Goal: Task Accomplishment & Management: Use online tool/utility

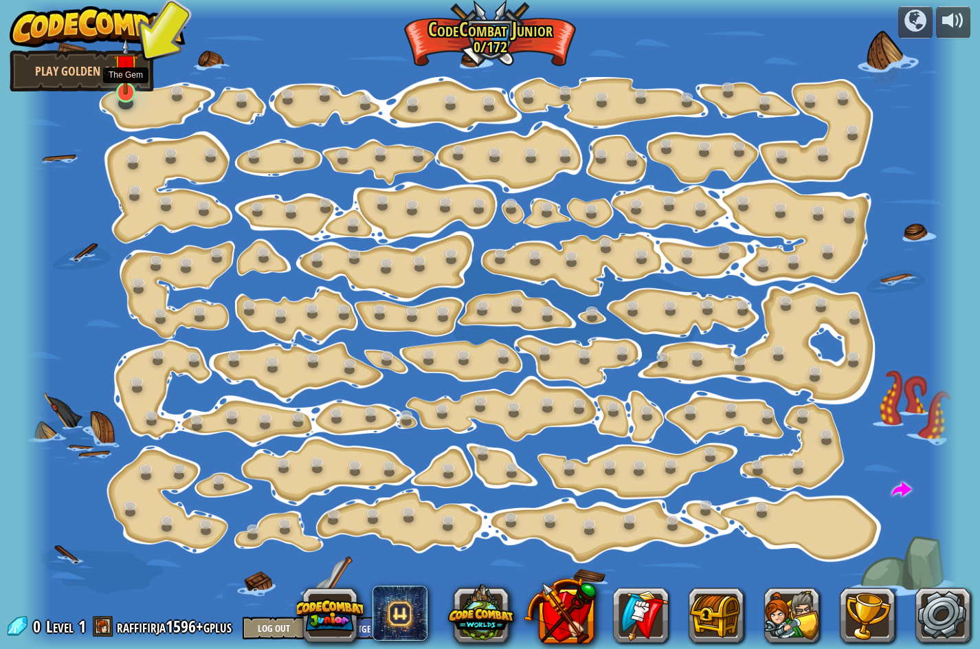
click at [126, 85] on img at bounding box center [125, 66] width 25 height 57
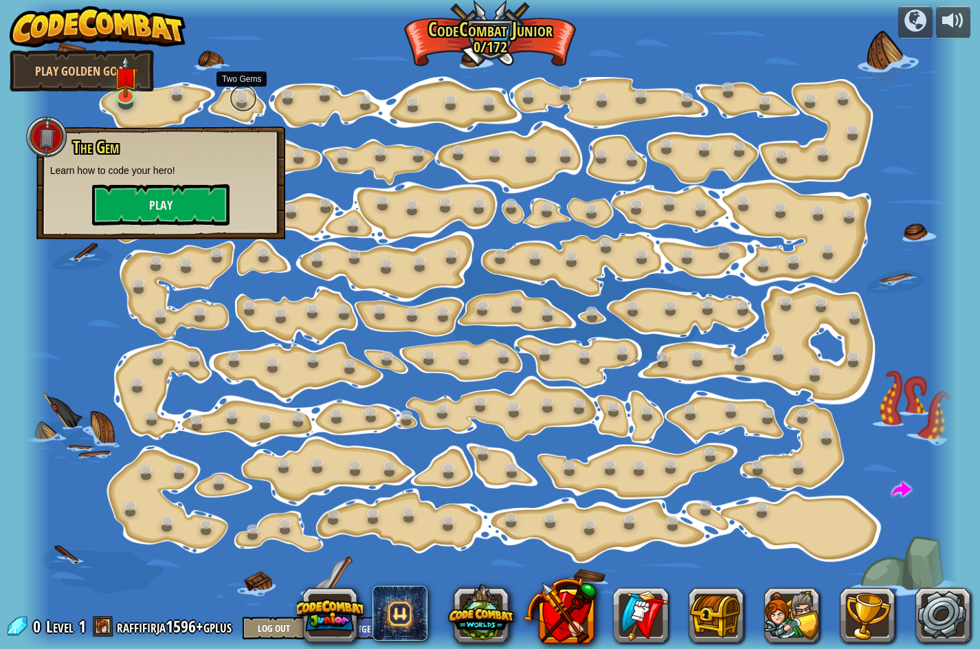
click at [249, 106] on link at bounding box center [242, 98] width 27 height 27
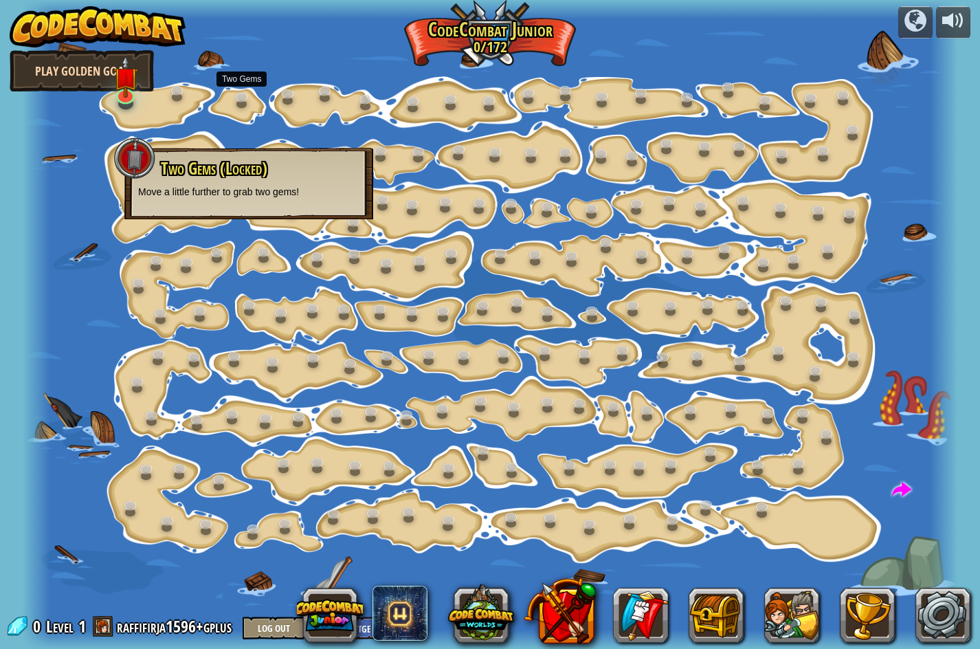
click at [140, 60] on link "Play Golden Goal" at bounding box center [82, 70] width 144 height 41
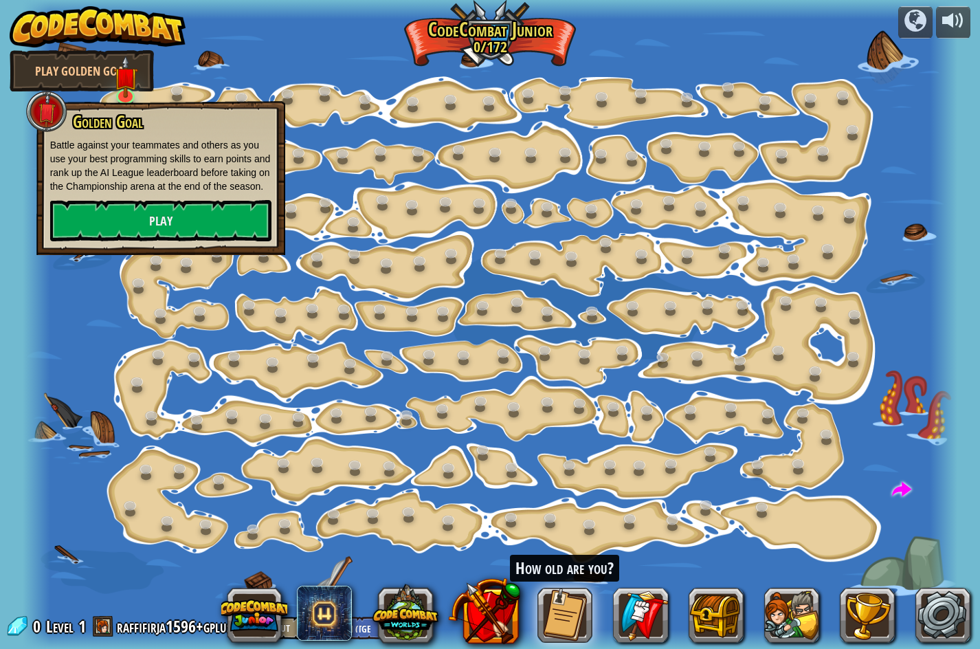
click at [226, 62] on div at bounding box center [490, 324] width 935 height 649
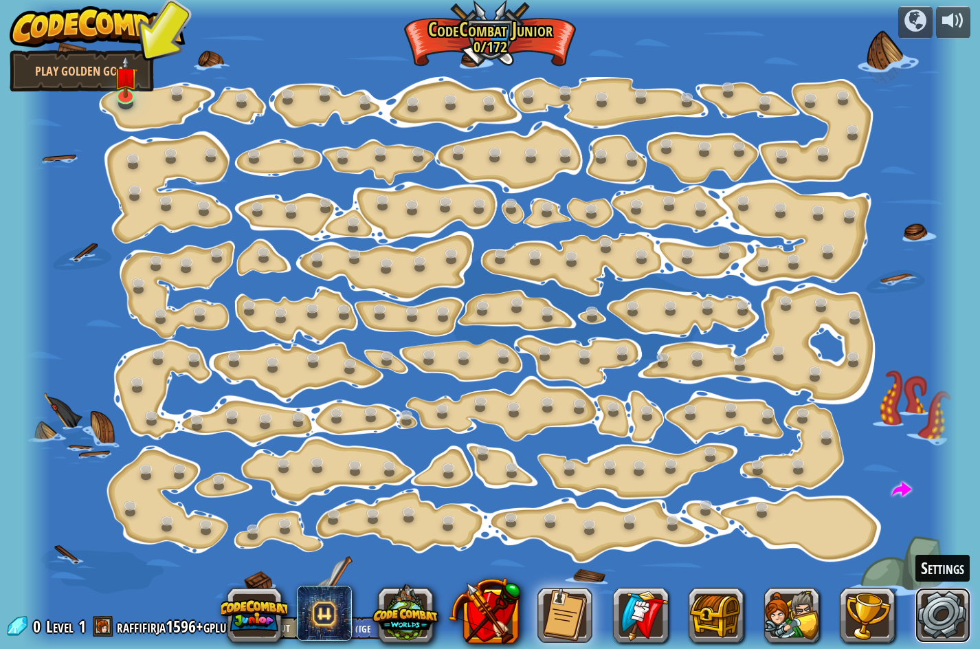
click at [925, 605] on link at bounding box center [942, 614] width 55 height 55
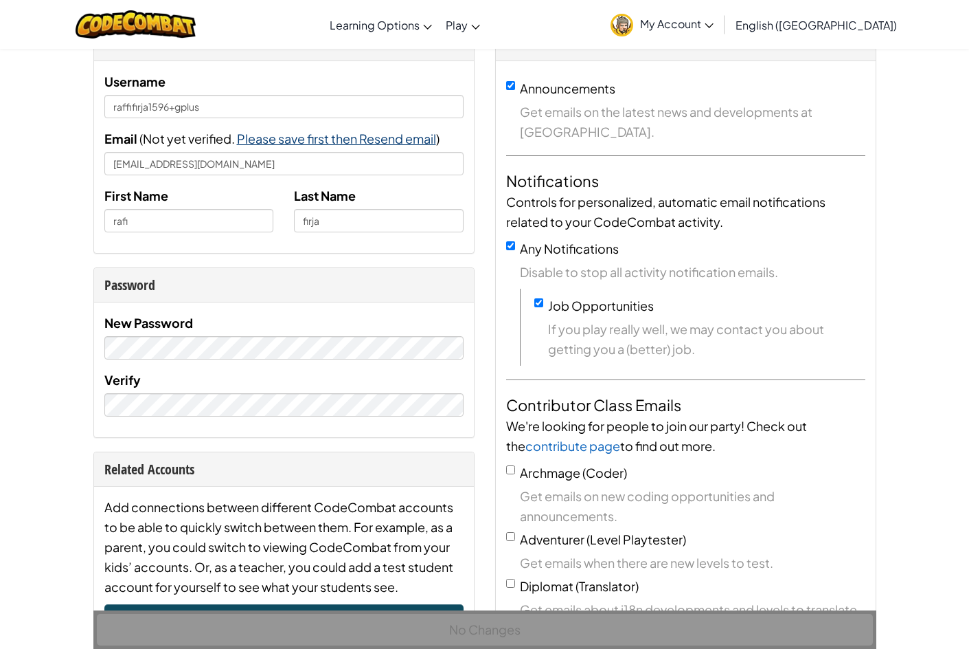
scroll to position [69, 0]
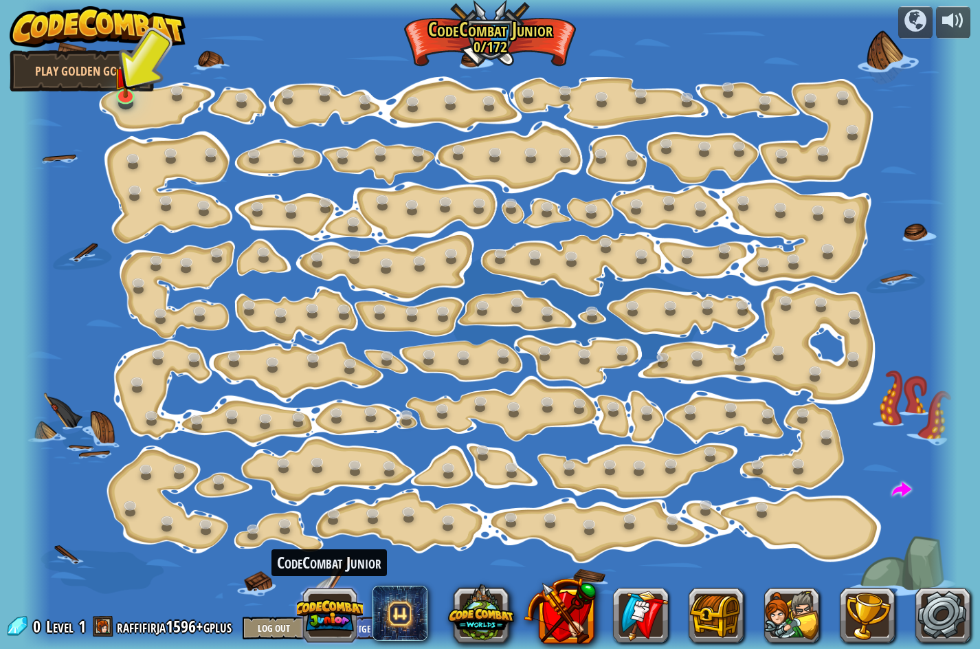
click at [331, 611] on button at bounding box center [330, 615] width 66 height 66
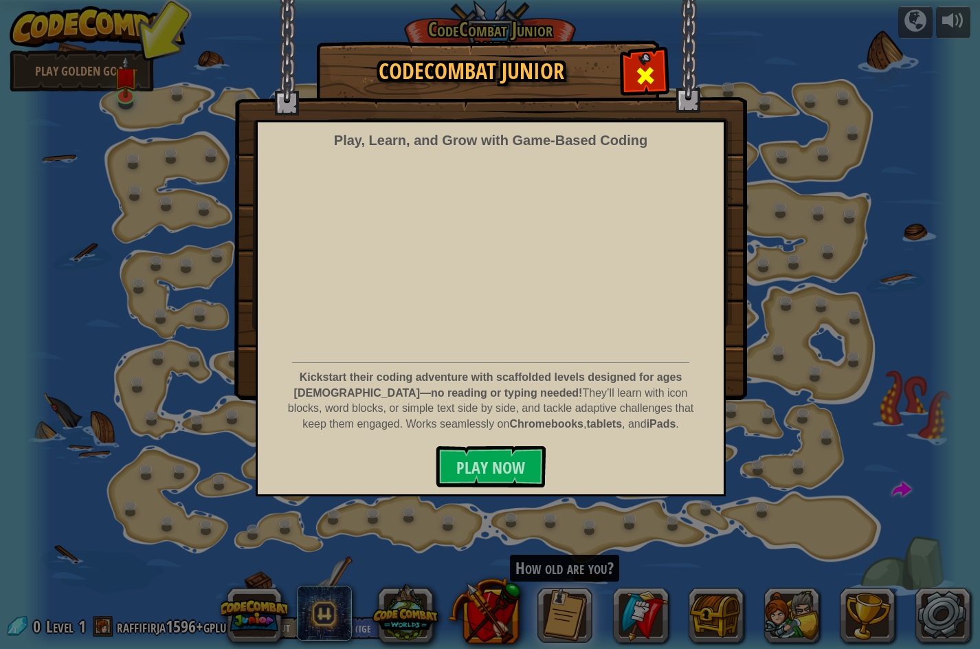
click at [648, 77] on span at bounding box center [645, 76] width 22 height 22
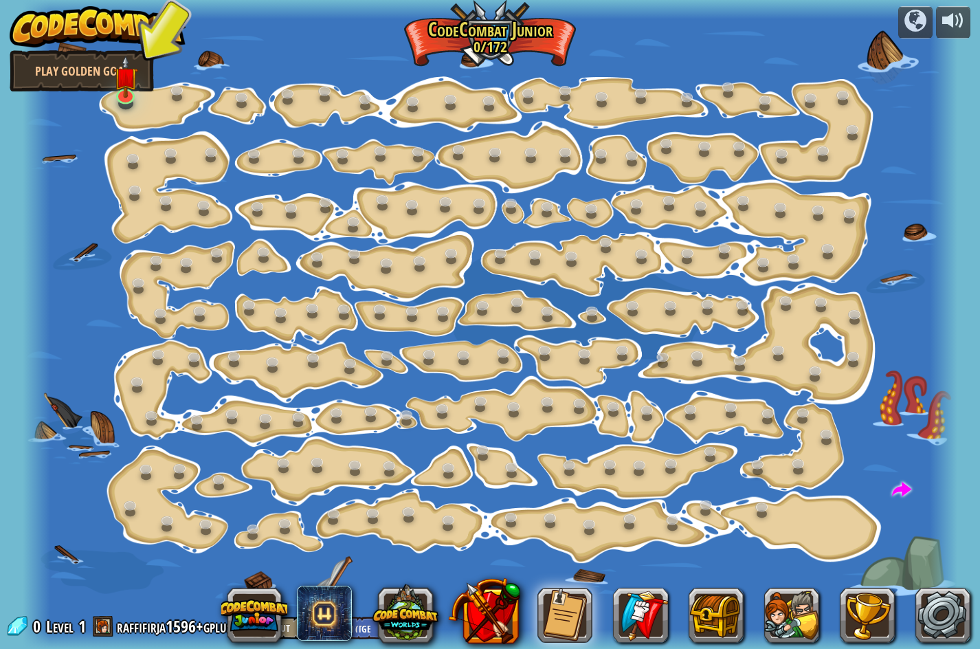
click at [77, 35] on img at bounding box center [98, 26] width 176 height 41
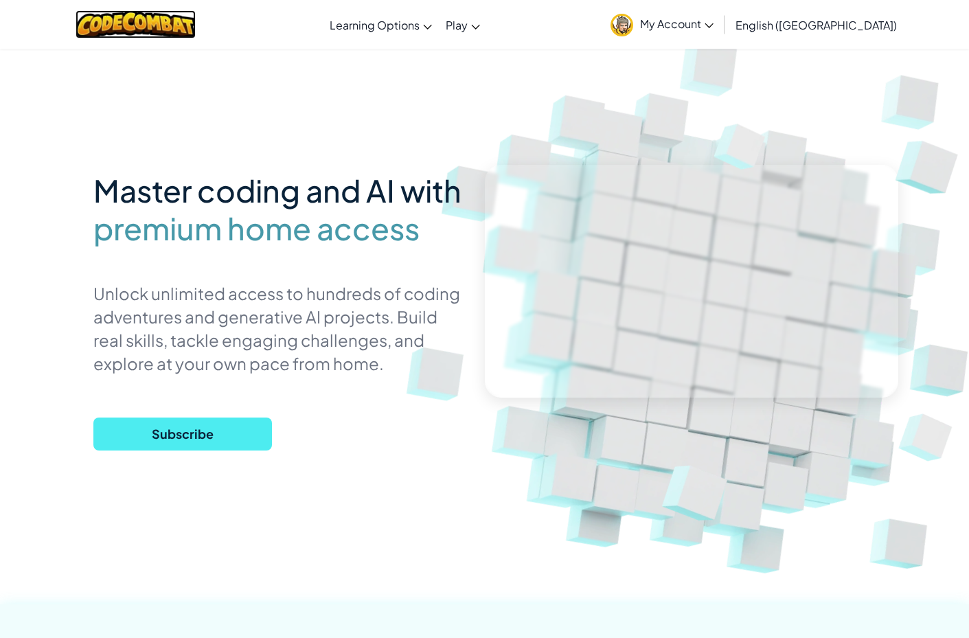
click at [139, 31] on img at bounding box center [136, 24] width 120 height 28
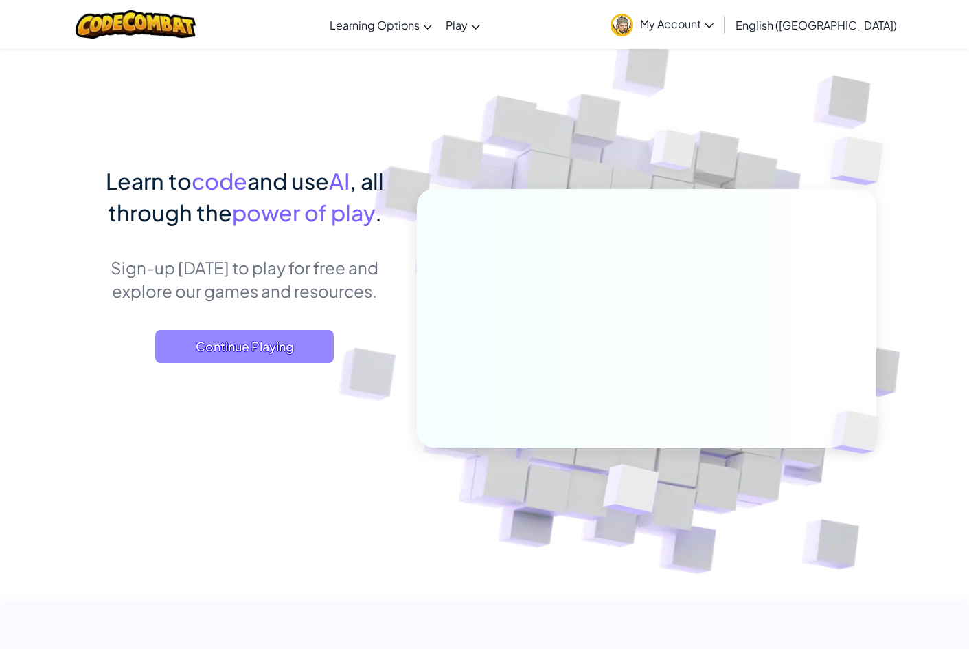
click at [300, 357] on span "Continue Playing" at bounding box center [244, 346] width 179 height 33
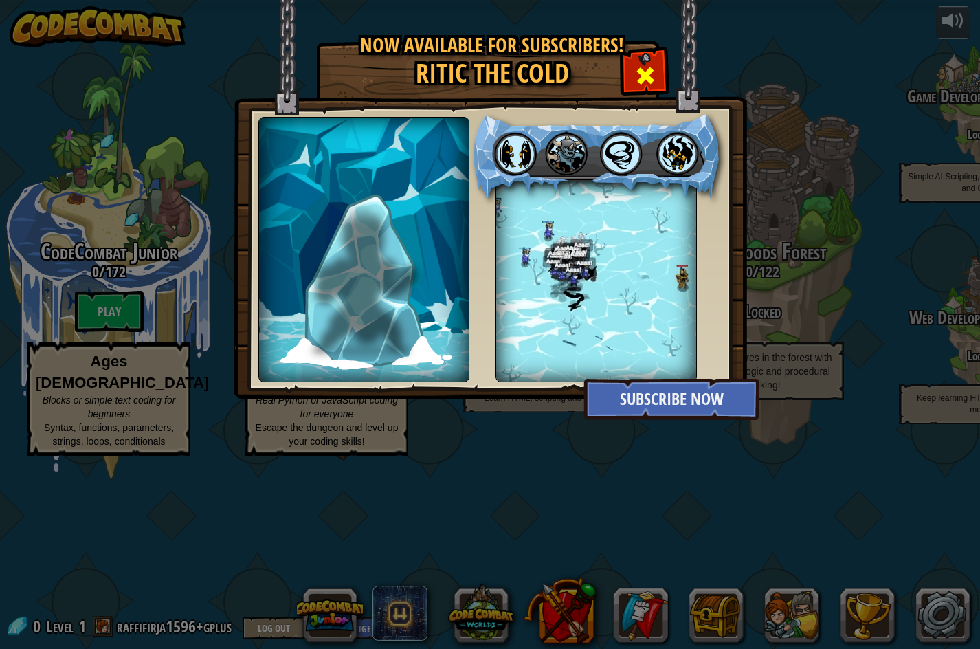
click at [645, 68] on span at bounding box center [645, 76] width 22 height 22
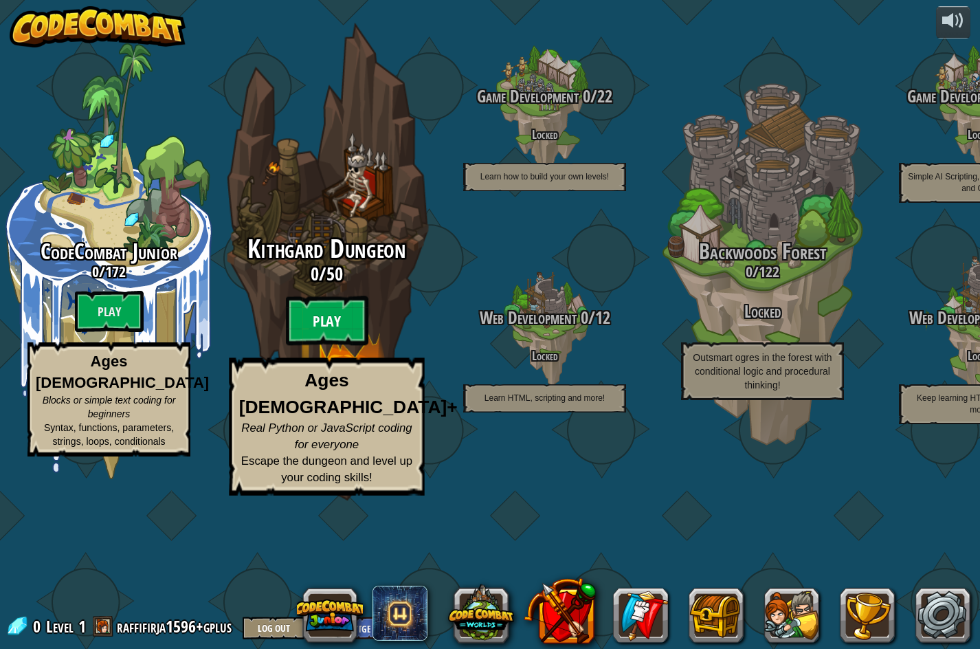
click at [345, 346] on btn "Play" at bounding box center [327, 320] width 82 height 49
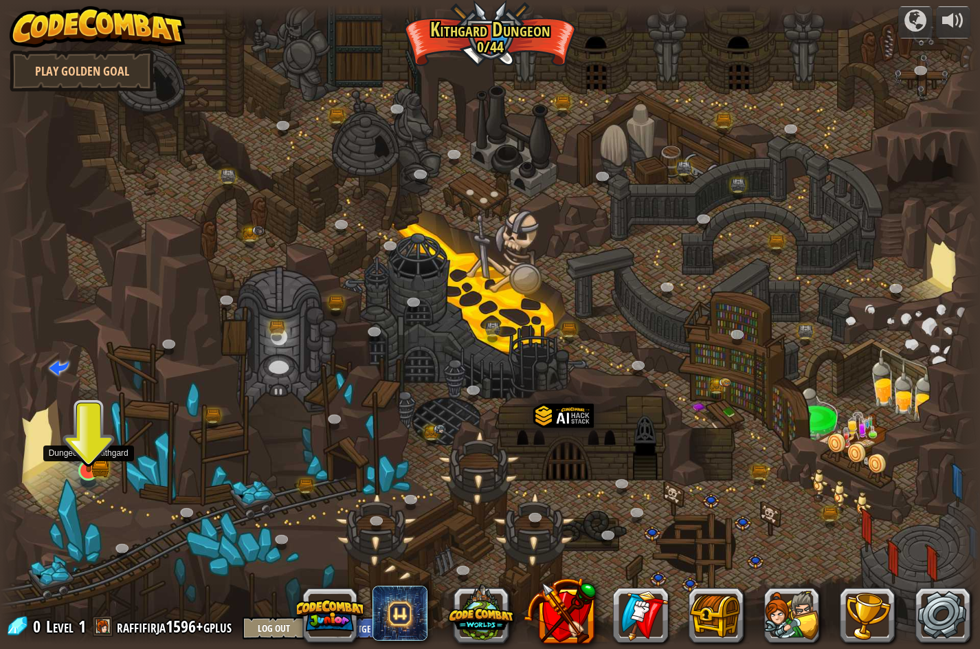
click at [91, 452] on img at bounding box center [88, 444] width 16 height 16
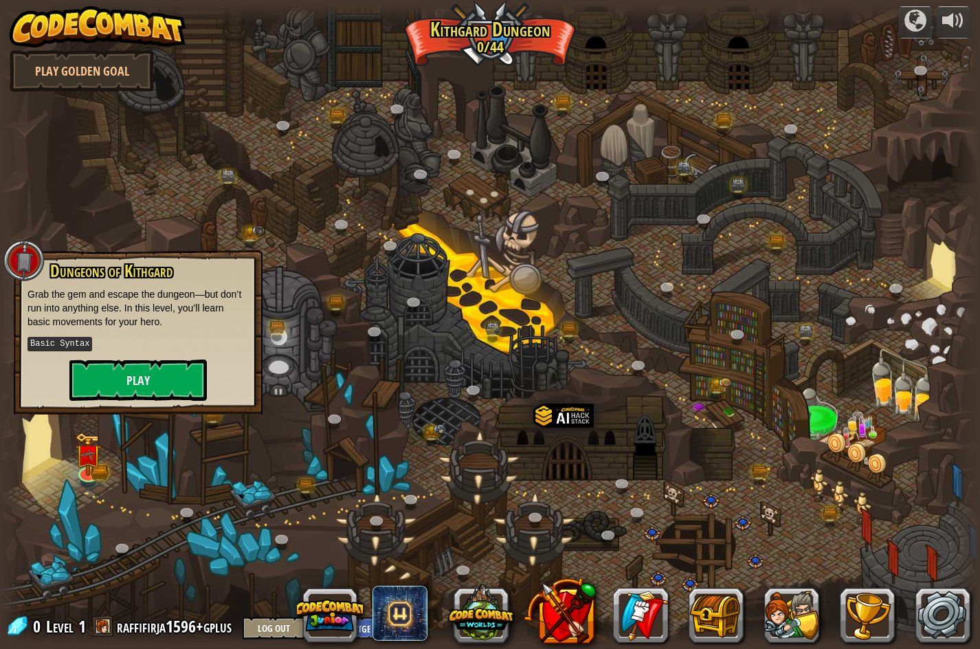
click at [71, 341] on kbd "Basic Syntax" at bounding box center [59, 344] width 65 height 14
click at [111, 373] on button "Play" at bounding box center [137, 379] width 137 height 41
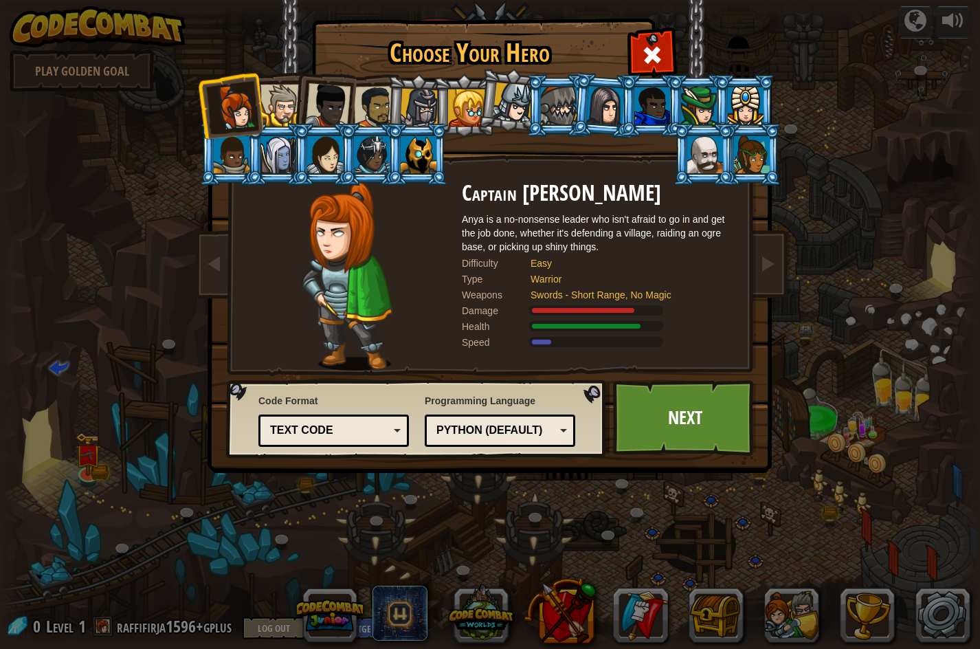
click at [383, 436] on div "Text code" at bounding box center [329, 431] width 119 height 16
click at [342, 544] on div "Choose Your Hero 0 Captain [PERSON_NAME] is a no-nonsense leader who isn't afra…" at bounding box center [490, 324] width 980 height 649
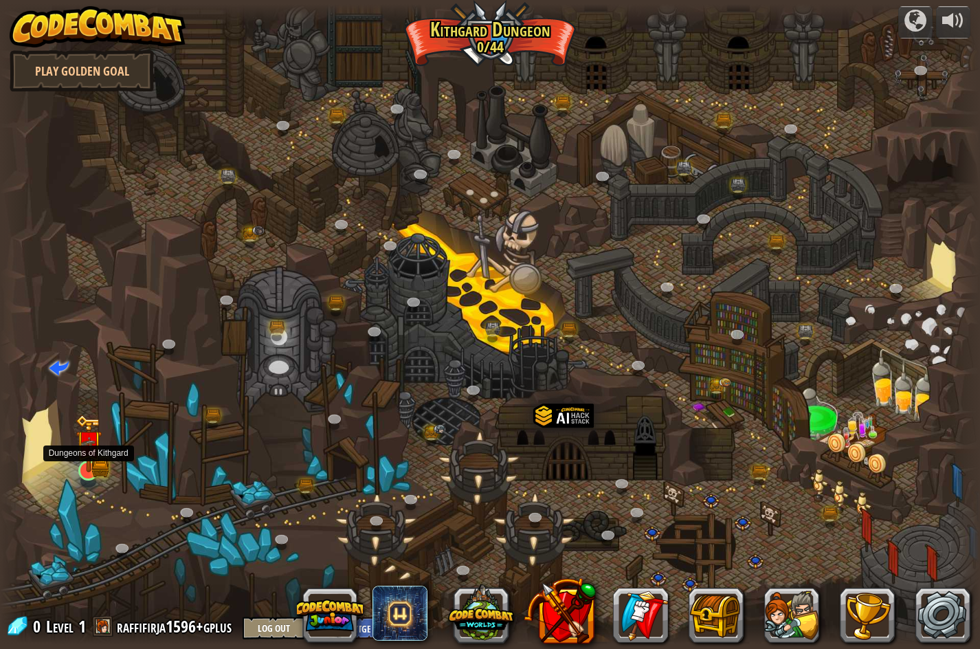
click at [97, 452] on img at bounding box center [89, 443] width 26 height 58
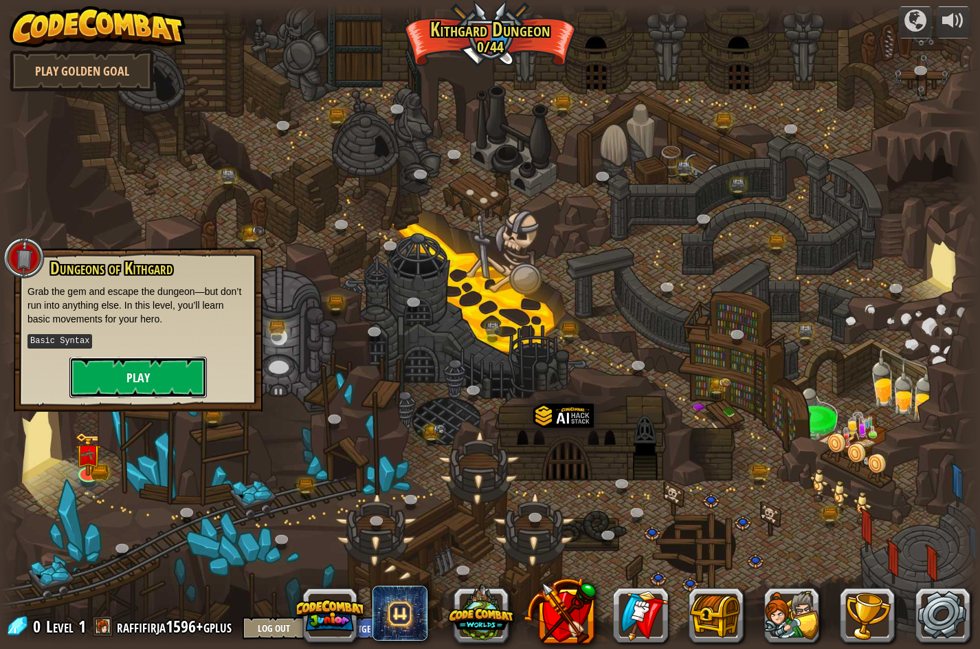
click at [149, 381] on button "Play" at bounding box center [137, 377] width 137 height 41
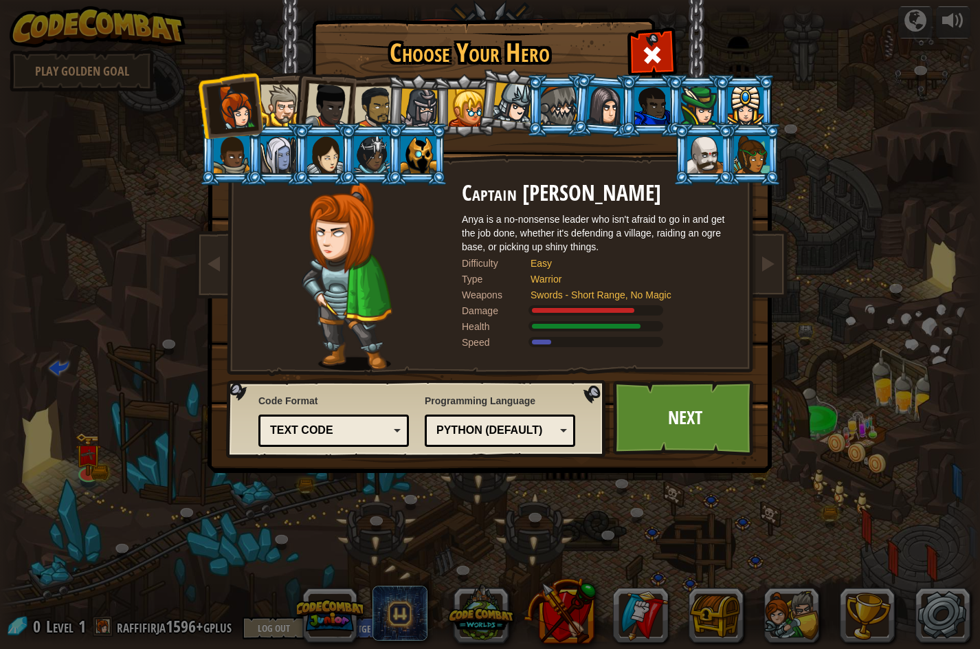
click at [468, 433] on div "Python (Default)" at bounding box center [495, 431] width 119 height 16
click at [510, 559] on div "Choose Your Hero 0 Captain [PERSON_NAME] is a no-nonsense leader who isn't afra…" at bounding box center [490, 324] width 980 height 649
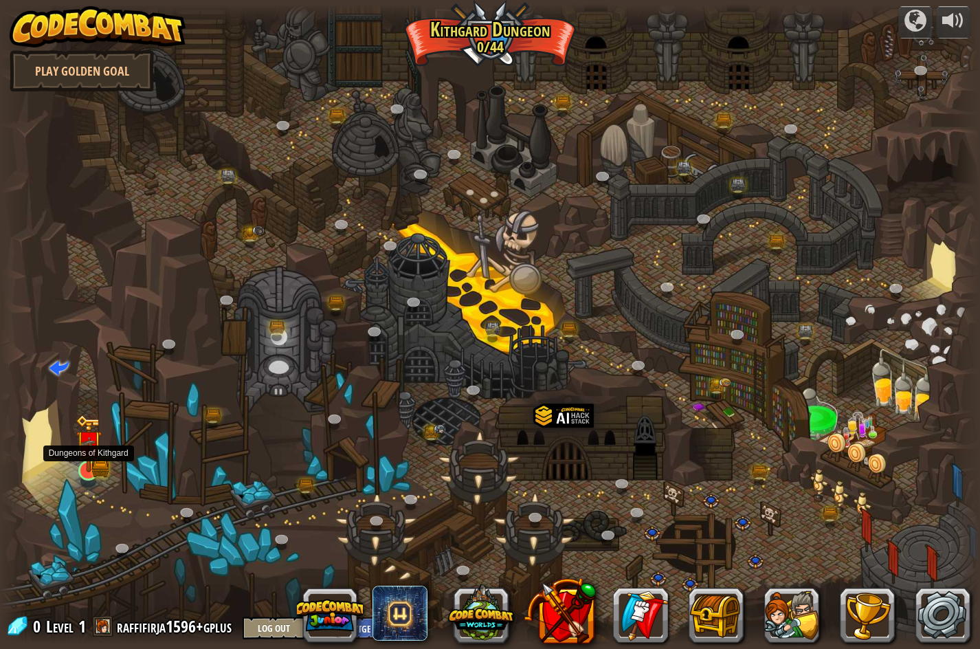
click at [91, 469] on img at bounding box center [89, 443] width 26 height 58
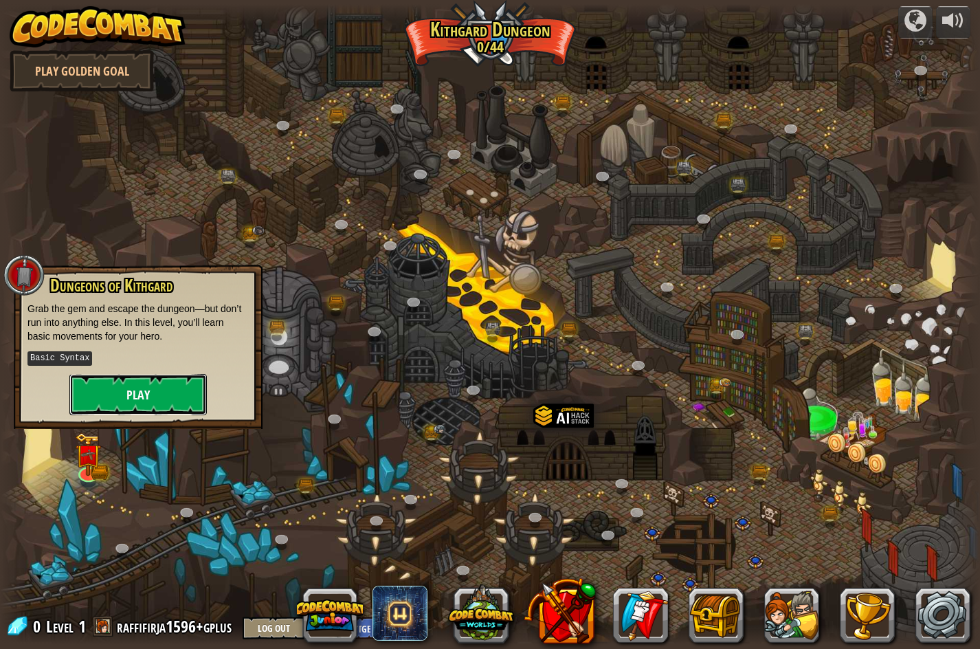
click at [133, 411] on button "Play" at bounding box center [137, 394] width 137 height 41
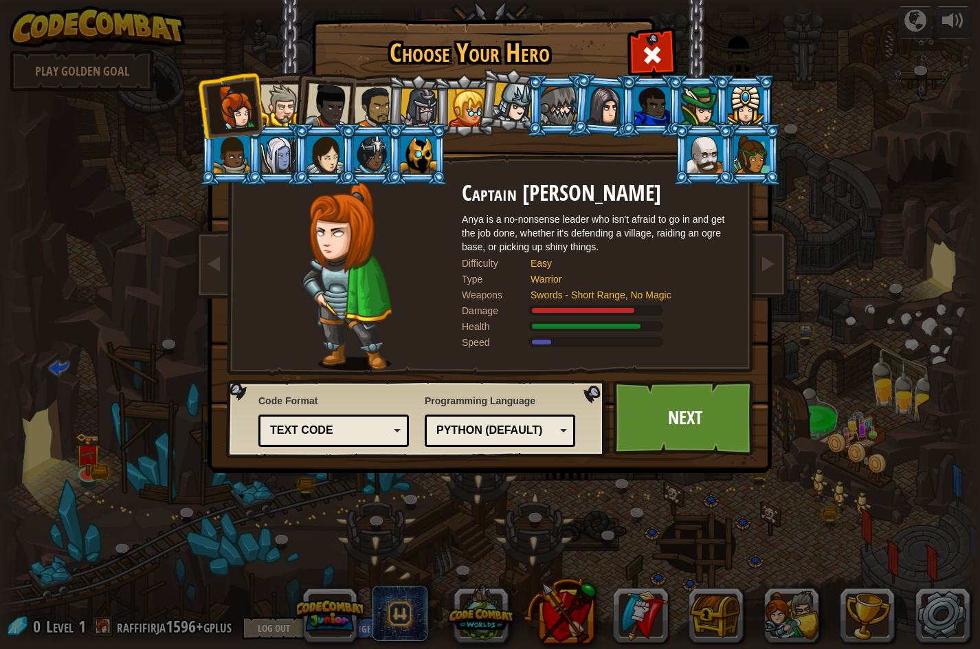
click at [300, 102] on li at bounding box center [323, 102] width 67 height 67
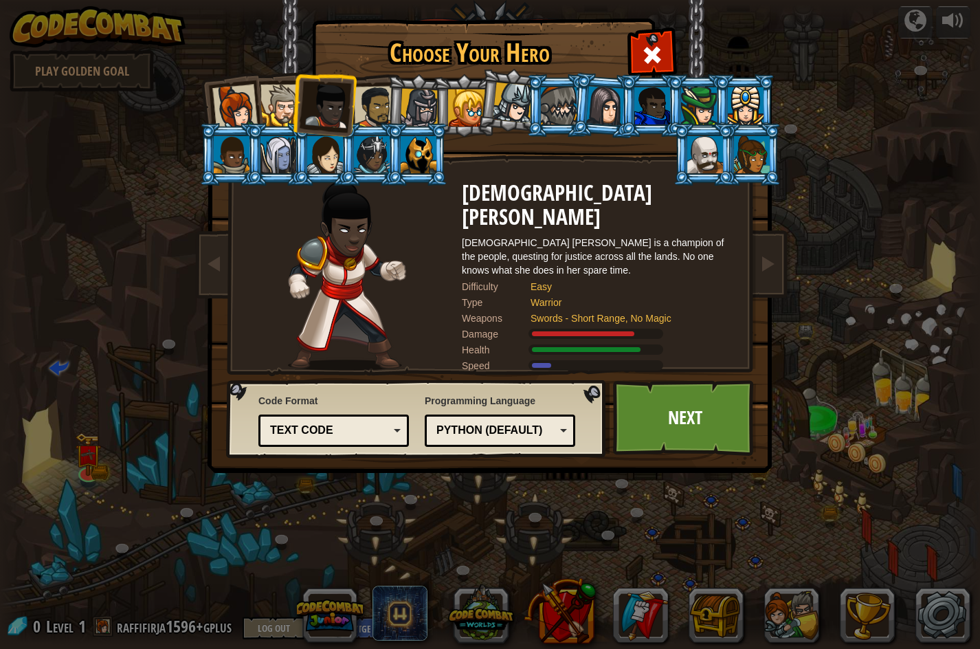
click at [285, 107] on div at bounding box center [281, 106] width 42 height 42
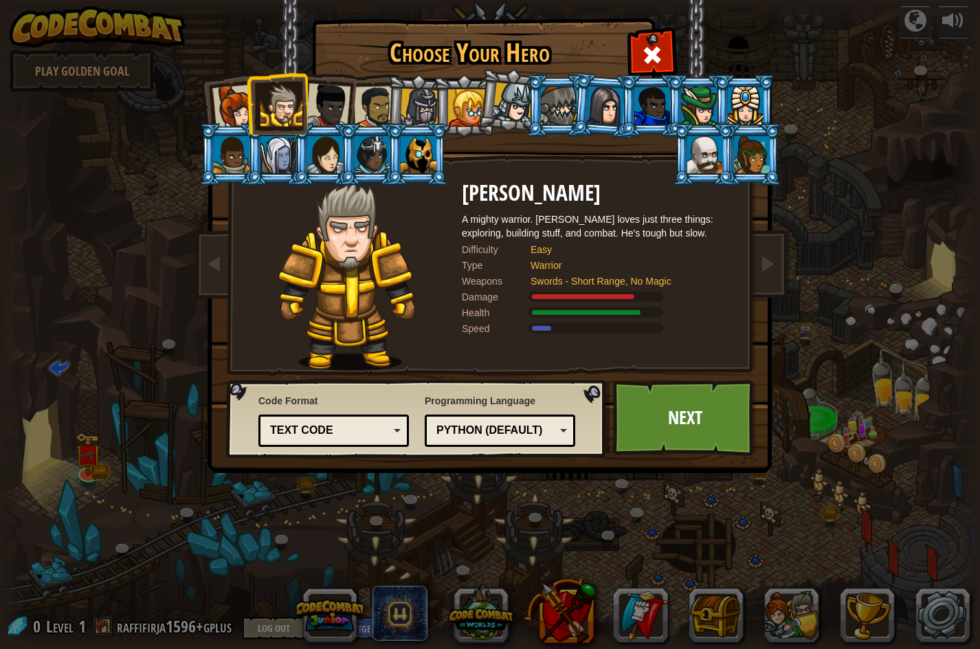
click at [426, 104] on div at bounding box center [419, 108] width 39 height 39
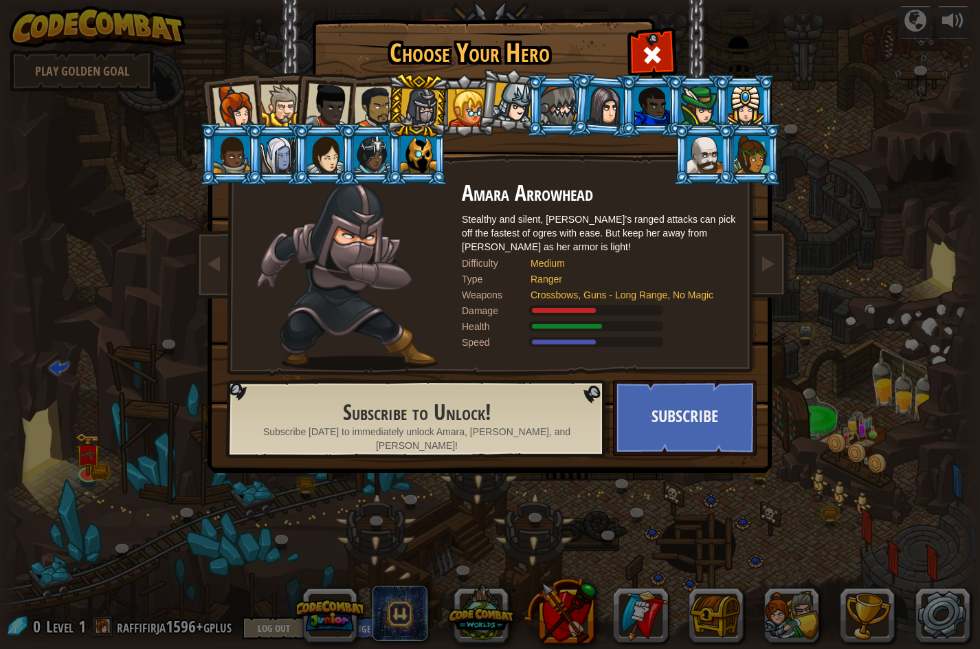
click at [271, 101] on div at bounding box center [281, 106] width 42 height 42
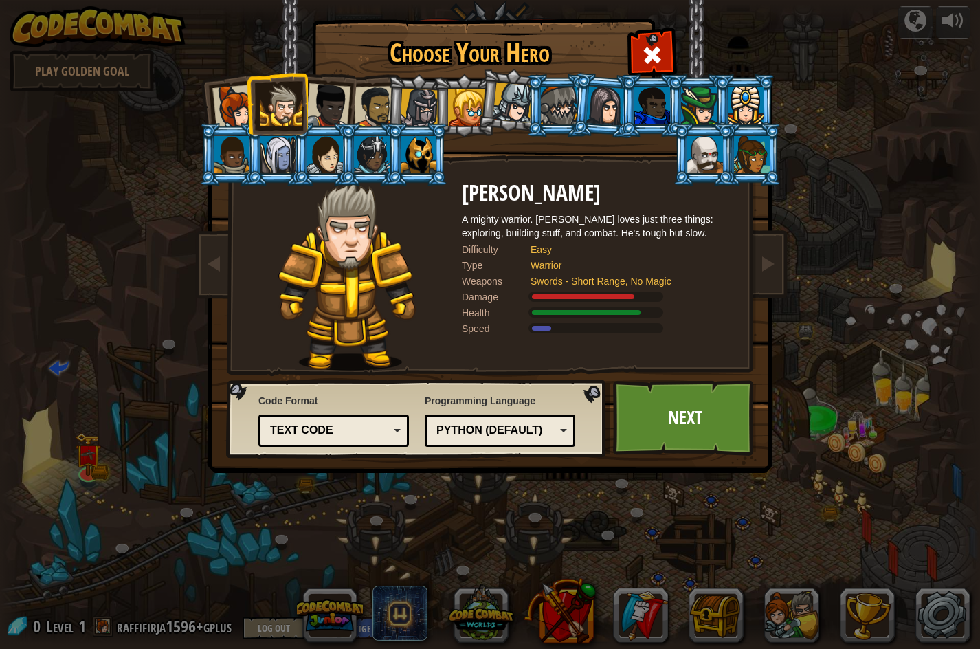
click at [310, 100] on div at bounding box center [327, 105] width 45 height 45
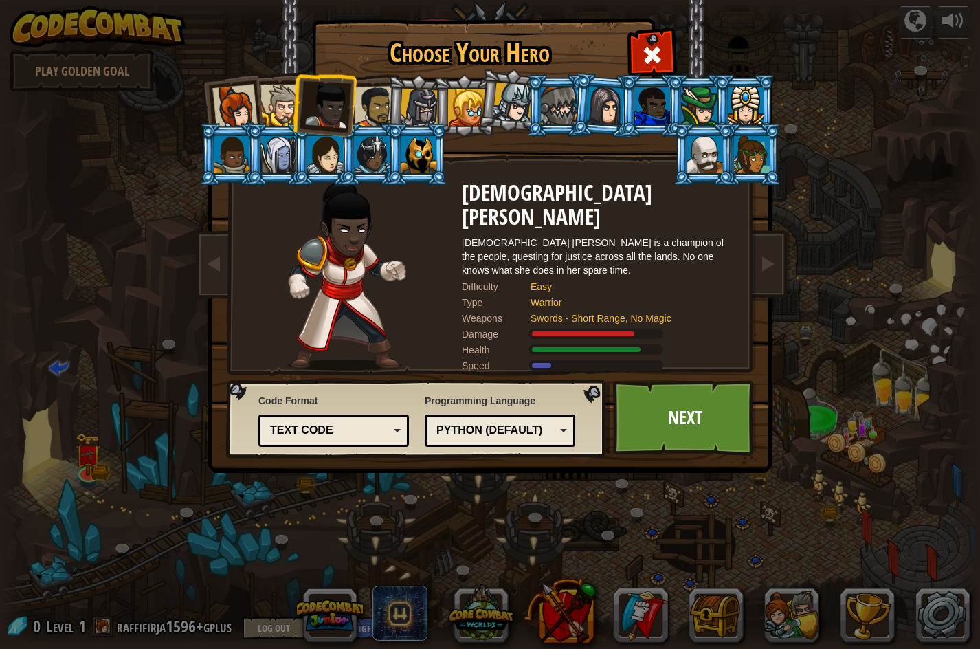
click at [380, 100] on div at bounding box center [375, 107] width 43 height 43
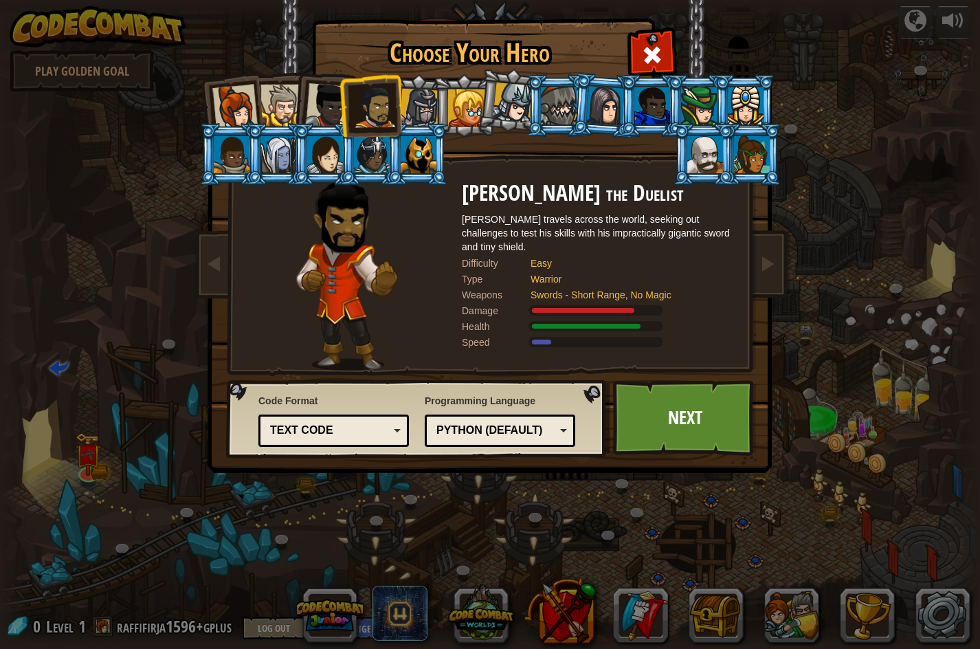
click at [420, 102] on div at bounding box center [419, 108] width 39 height 39
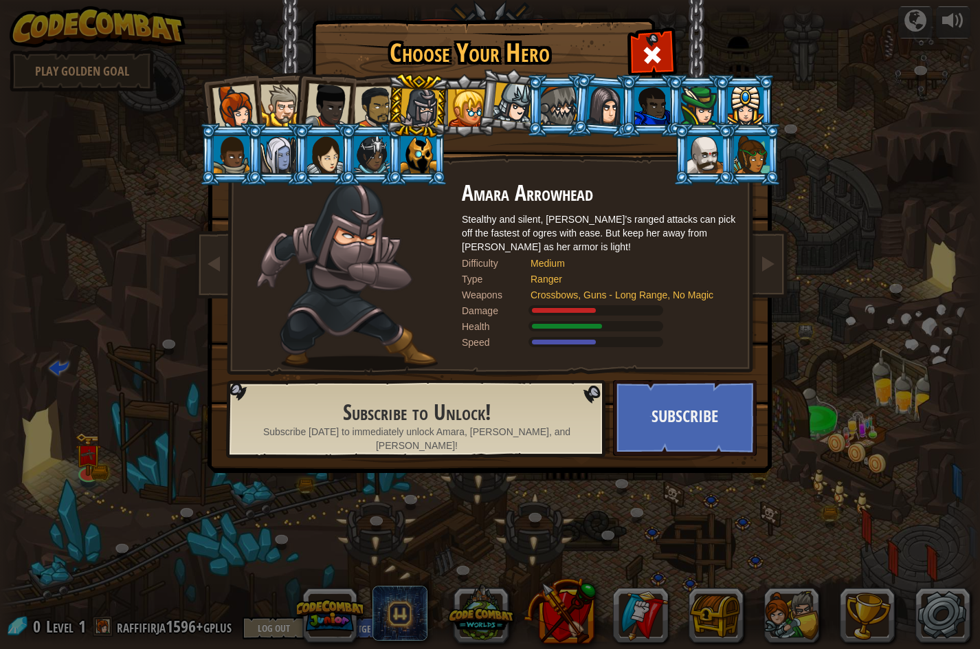
click at [374, 106] on div at bounding box center [375, 107] width 43 height 43
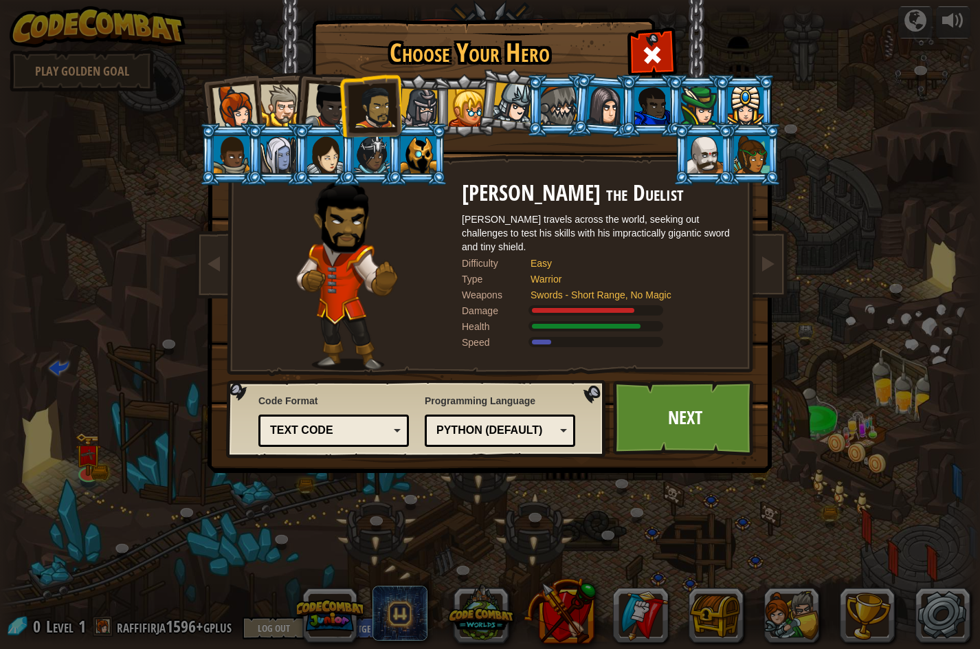
click at [291, 103] on div at bounding box center [281, 106] width 42 height 42
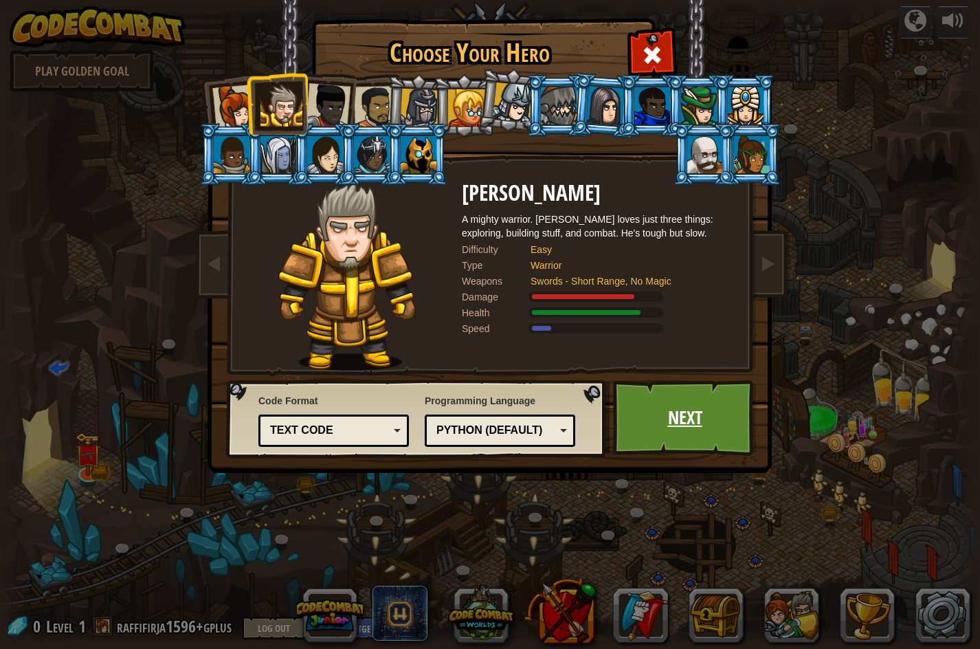
click at [657, 407] on link "Next" at bounding box center [685, 418] width 144 height 76
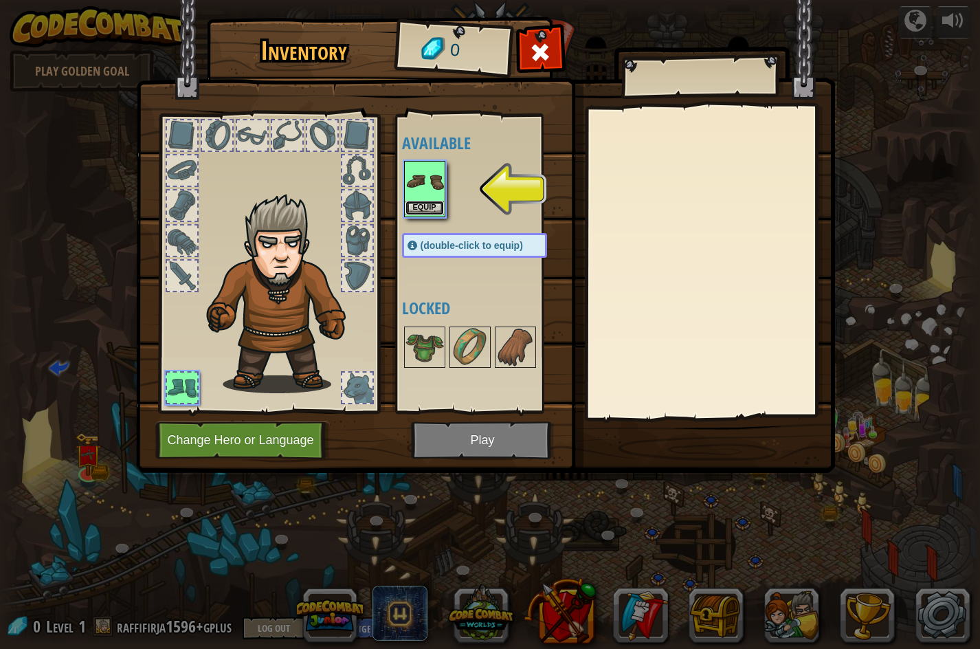
click at [423, 201] on button "Equip" at bounding box center [424, 208] width 38 height 14
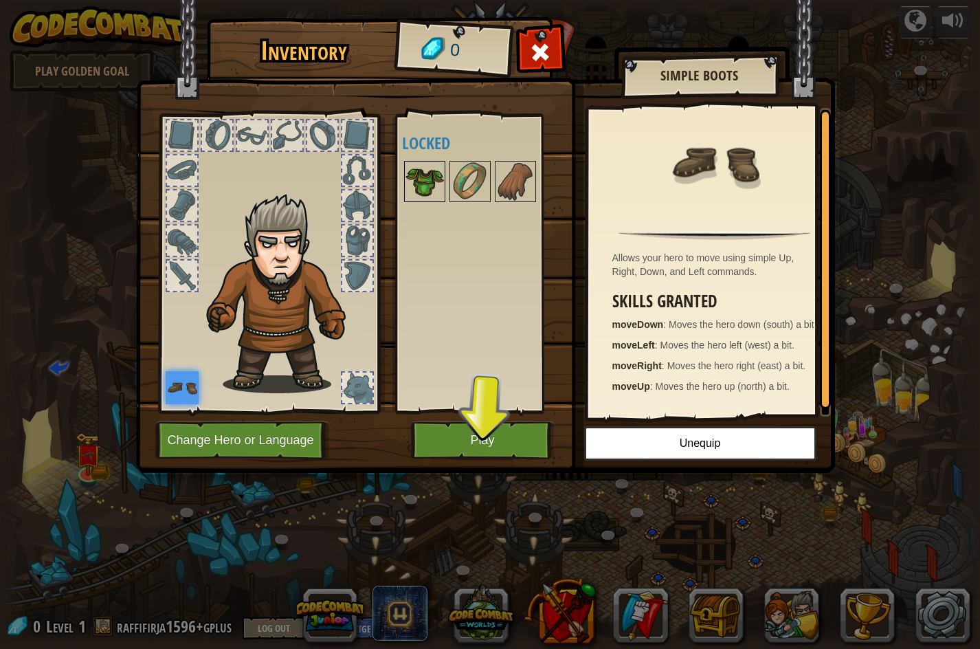
click at [423, 171] on img at bounding box center [424, 181] width 38 height 38
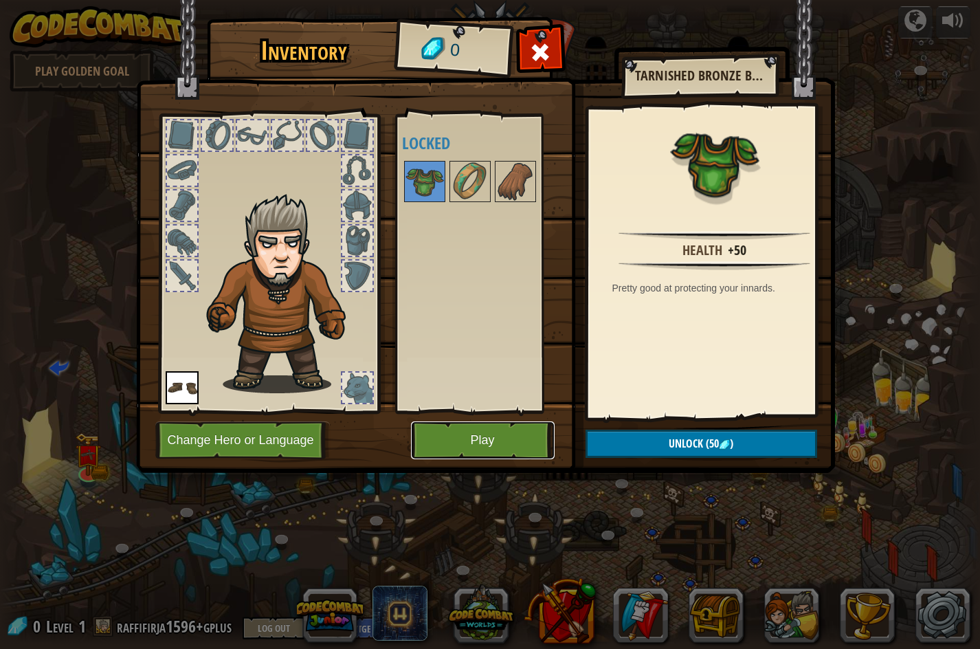
click at [493, 435] on button "Play" at bounding box center [483, 440] width 144 height 38
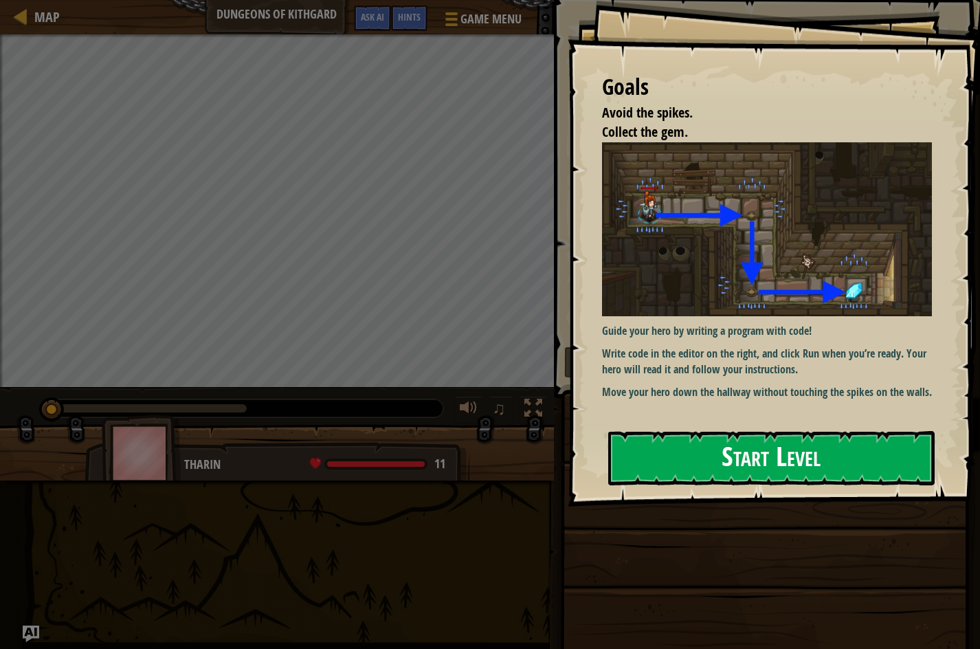
click at [719, 293] on div "Goals Avoid the spikes. Collect the gem. Guide your hero by writing a program w…" at bounding box center [773, 253] width 412 height 506
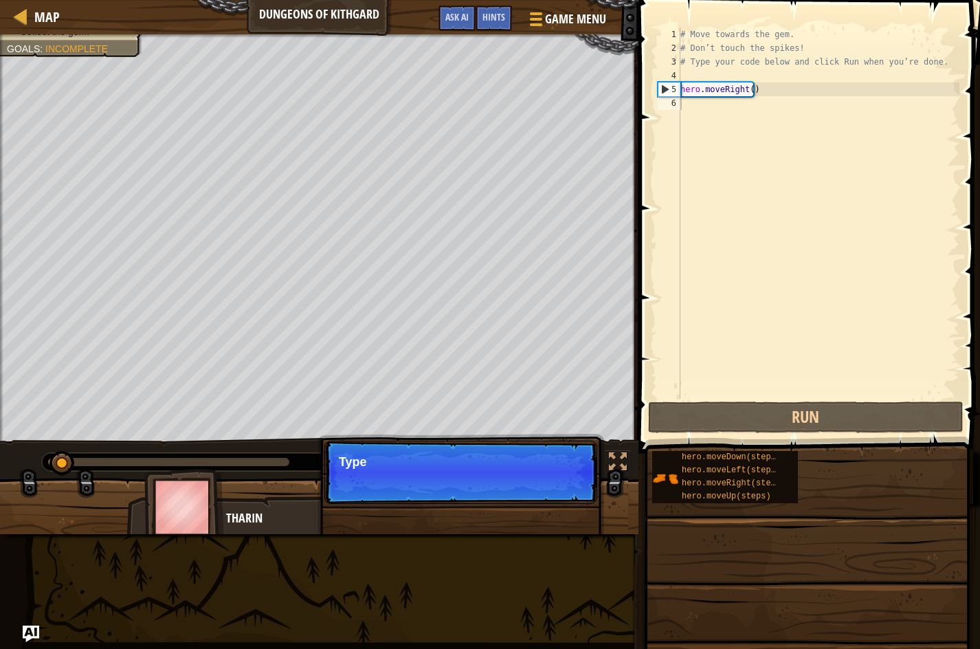
click at [558, 480] on p "Skip (esc) Continue Type" at bounding box center [460, 471] width 273 height 63
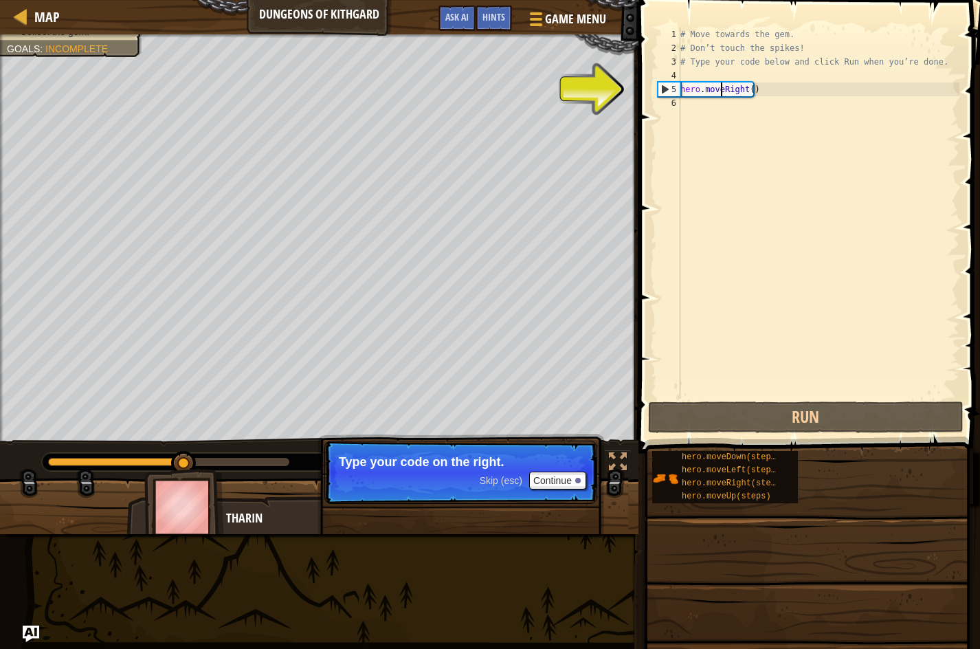
click at [723, 85] on div "# Move towards the gem. # Don’t touch the spikes! # Type your code below and cl…" at bounding box center [818, 226] width 282 height 398
type textarea "hero.moveRight()"
click at [726, 102] on div "# Move towards the gem. # Don’t touch the spikes! # Type your code below and cl…" at bounding box center [818, 226] width 282 height 398
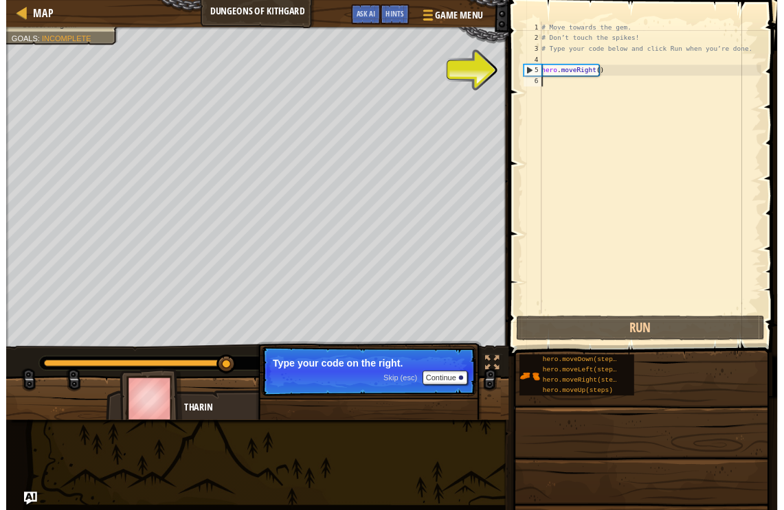
scroll to position [6, 0]
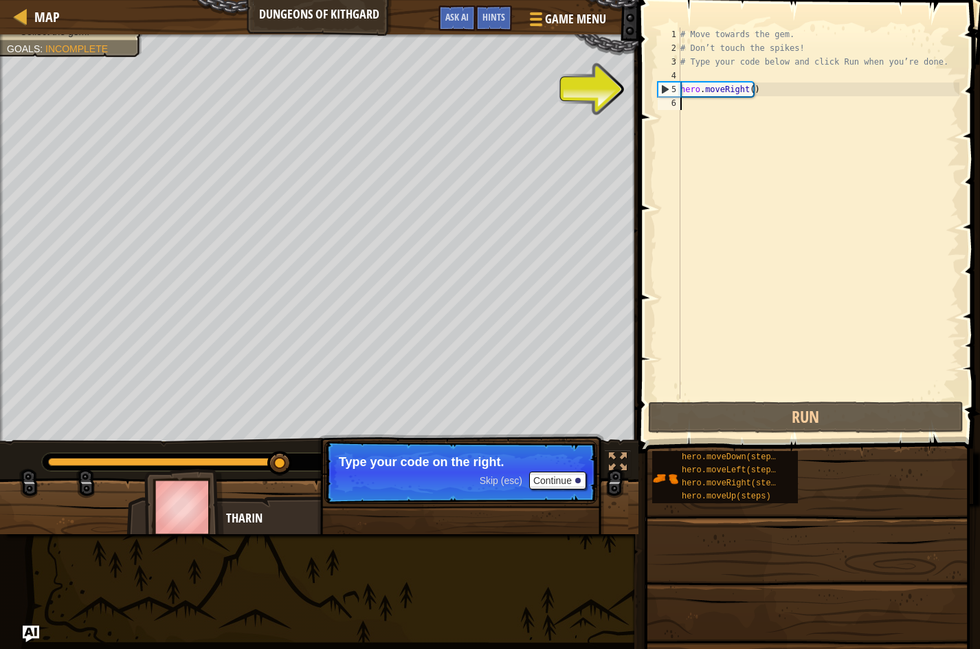
type textarea "her"
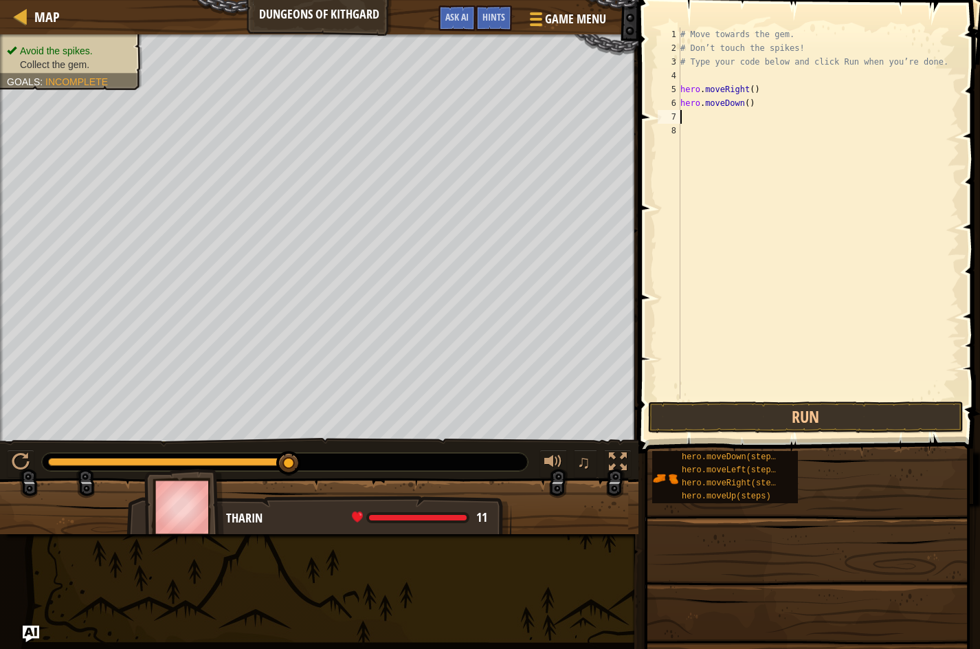
type textarea "he"
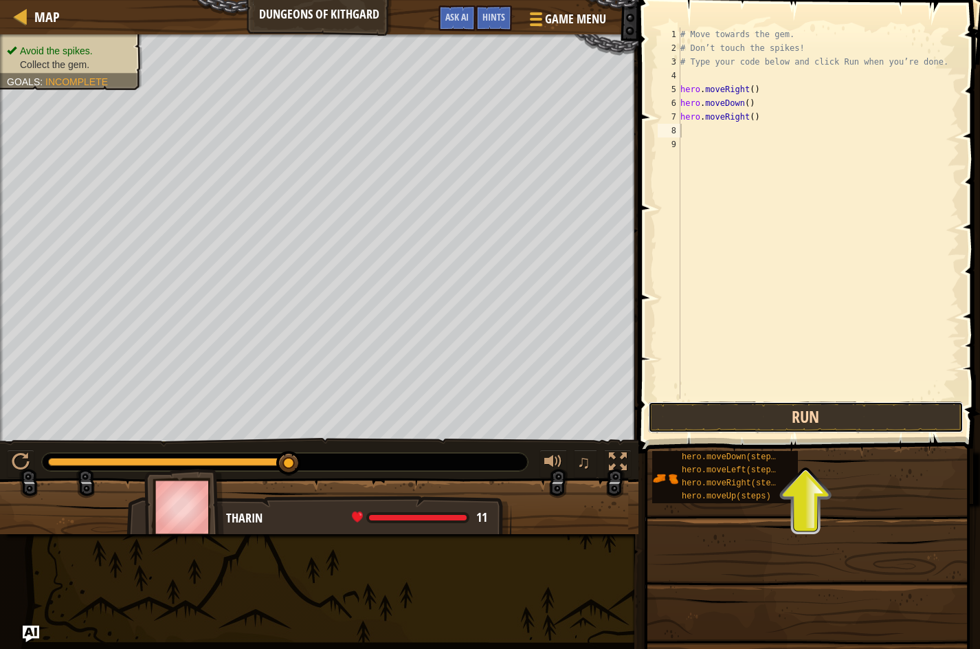
click at [792, 421] on button "Run" at bounding box center [805, 417] width 315 height 32
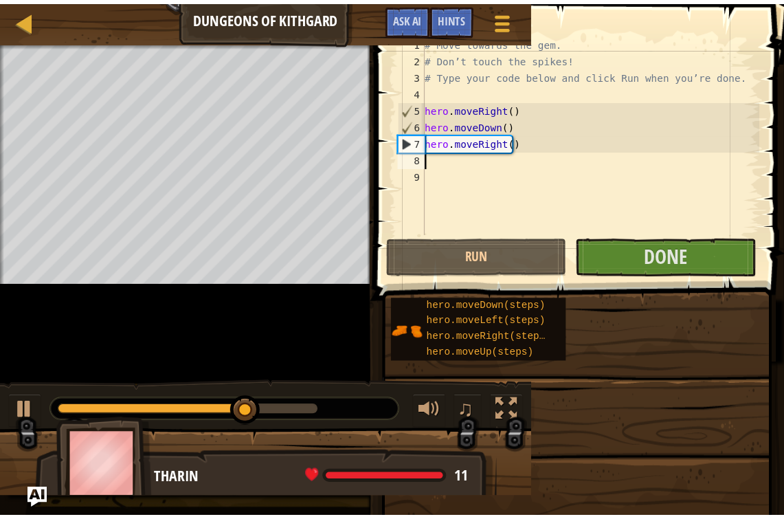
scroll to position [5, 0]
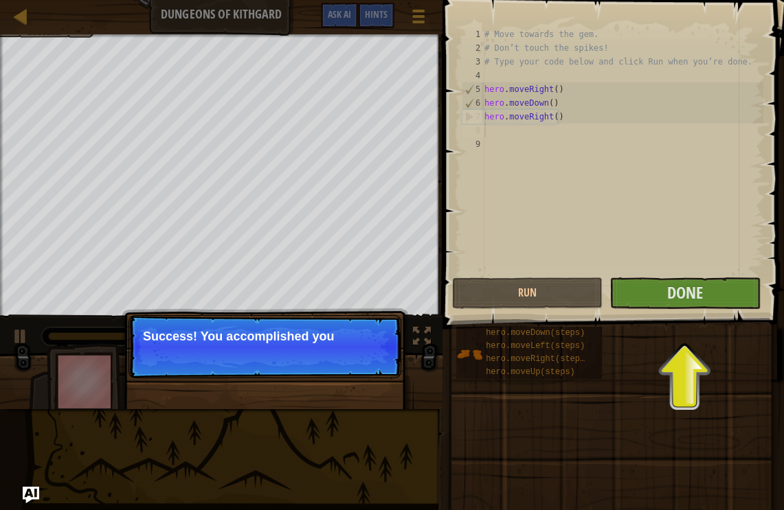
click at [330, 330] on p "Success! You accomplished you" at bounding box center [265, 337] width 244 height 14
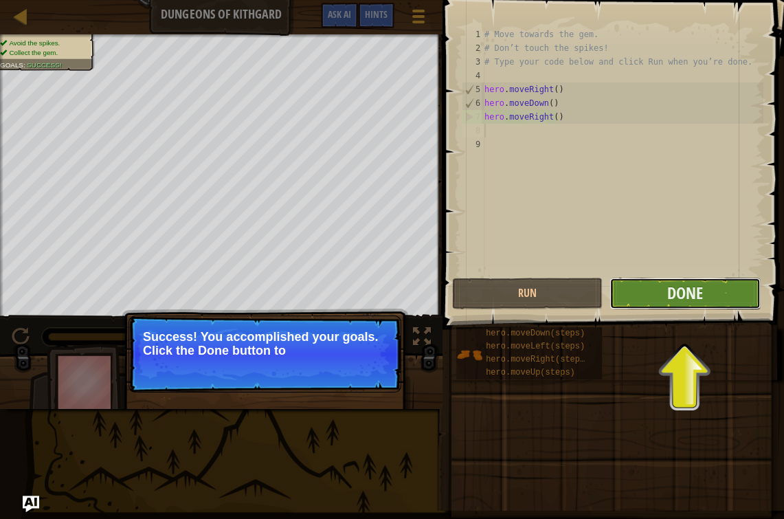
click at [657, 285] on button "Done" at bounding box center [684, 294] width 150 height 32
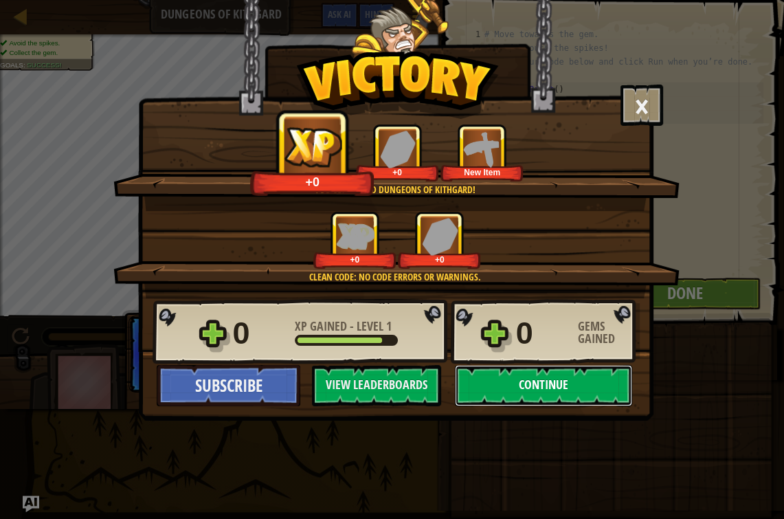
click at [526, 387] on button "Continue" at bounding box center [543, 385] width 177 height 41
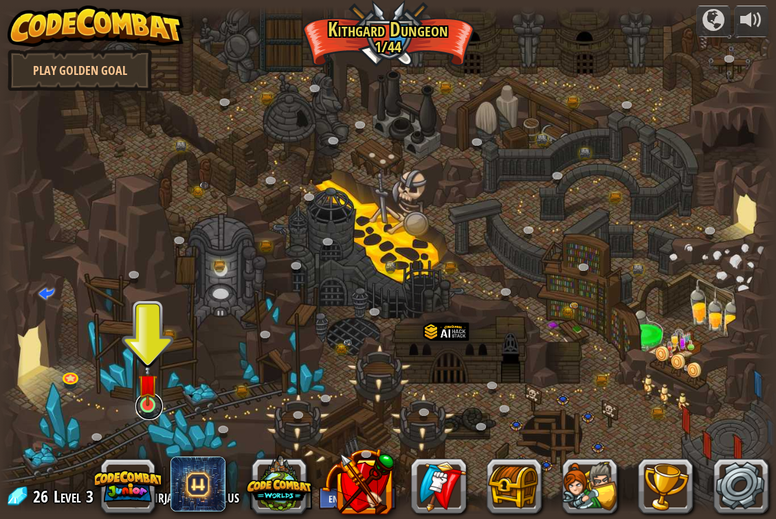
click at [161, 406] on link at bounding box center [148, 405] width 27 height 27
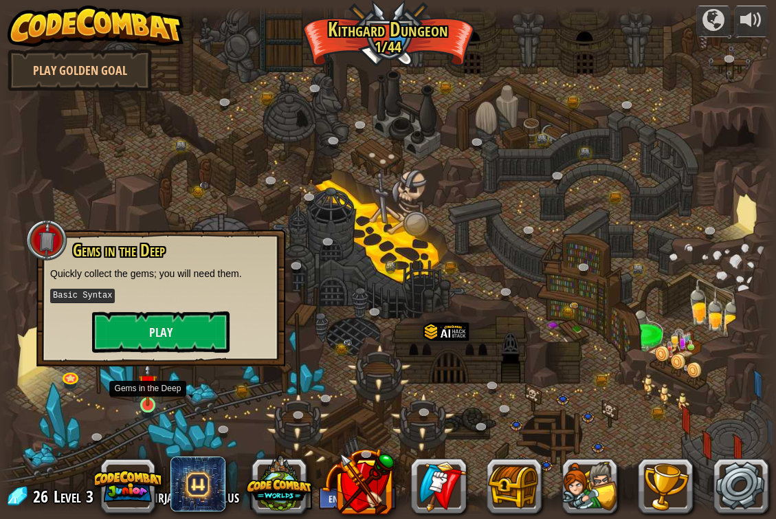
click at [154, 403] on img at bounding box center [147, 383] width 19 height 45
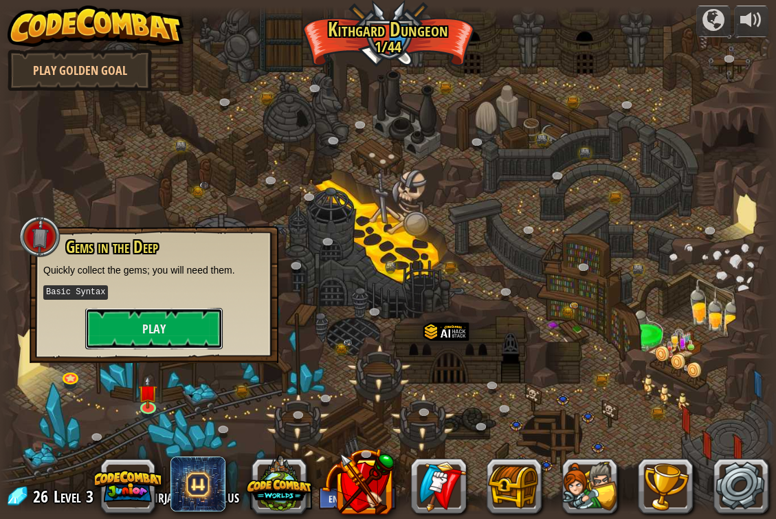
click at [166, 333] on button "Play" at bounding box center [153, 328] width 137 height 41
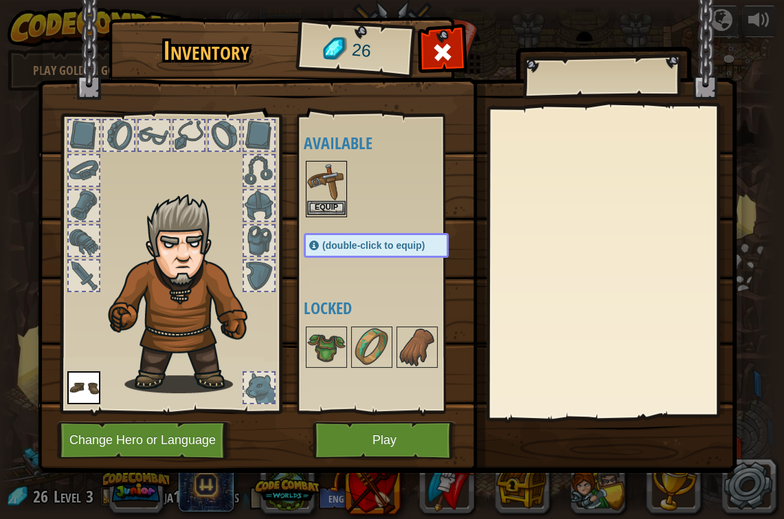
click at [320, 185] on img at bounding box center [326, 181] width 38 height 38
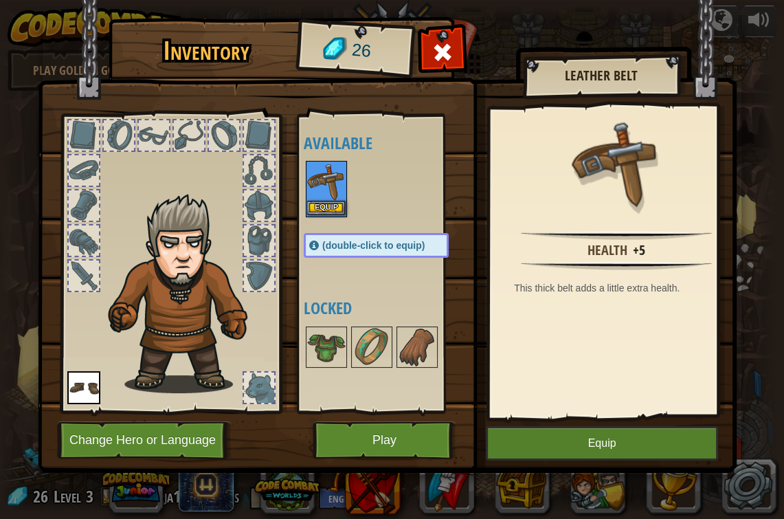
click at [321, 194] on img at bounding box center [326, 181] width 38 height 38
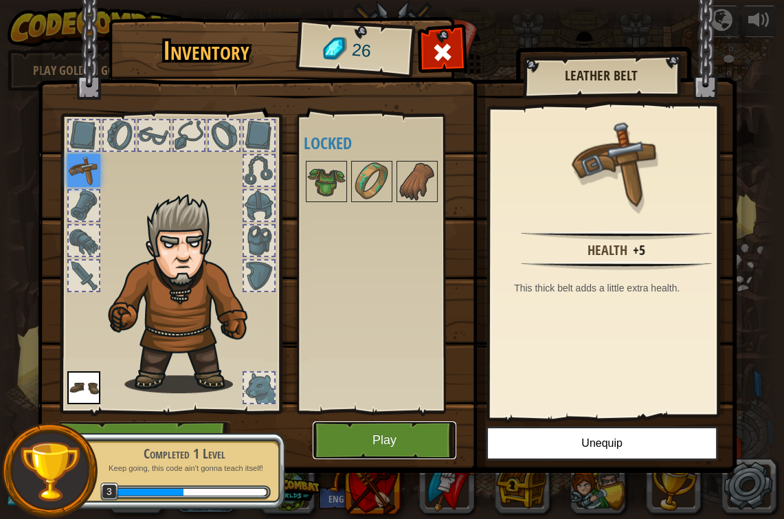
click at [420, 441] on button "Play" at bounding box center [385, 440] width 144 height 38
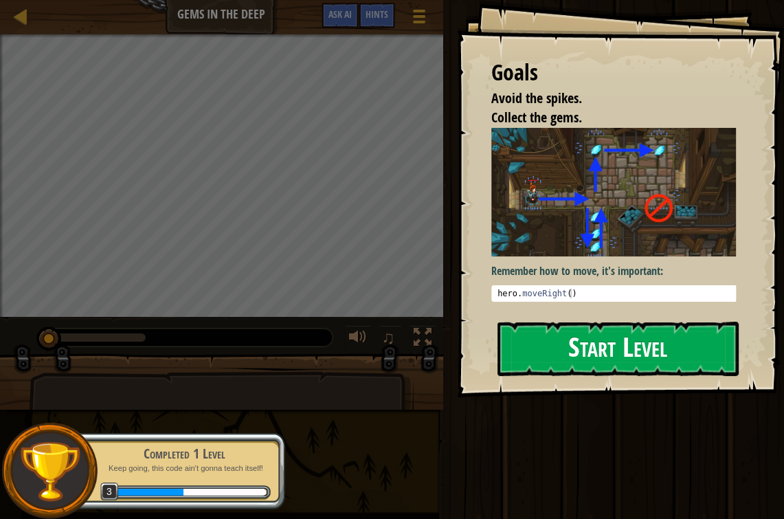
click at [572, 350] on button "Start Level" at bounding box center [617, 349] width 241 height 54
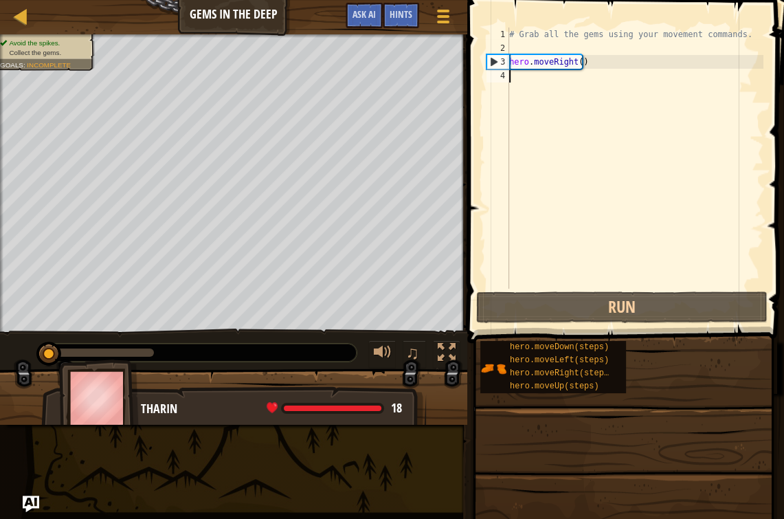
click at [524, 85] on div "# Grab all the gems using your movement commands. hero . moveRight ( )" at bounding box center [634, 171] width 257 height 289
type textarea "m"
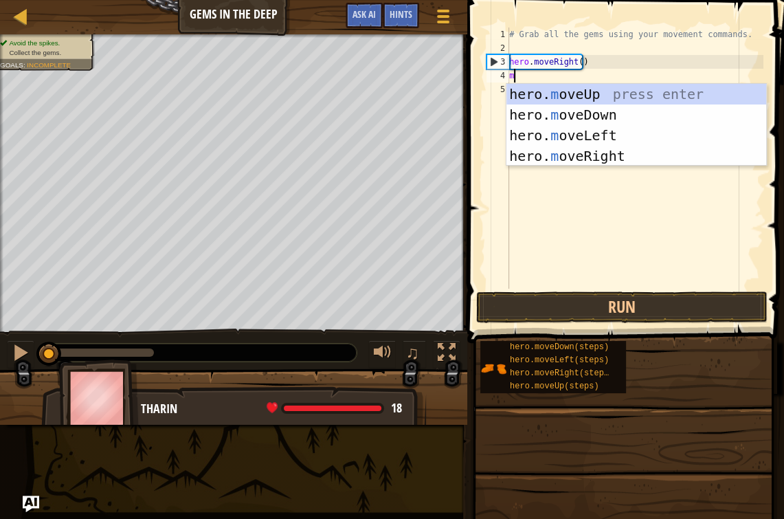
scroll to position [6, 0]
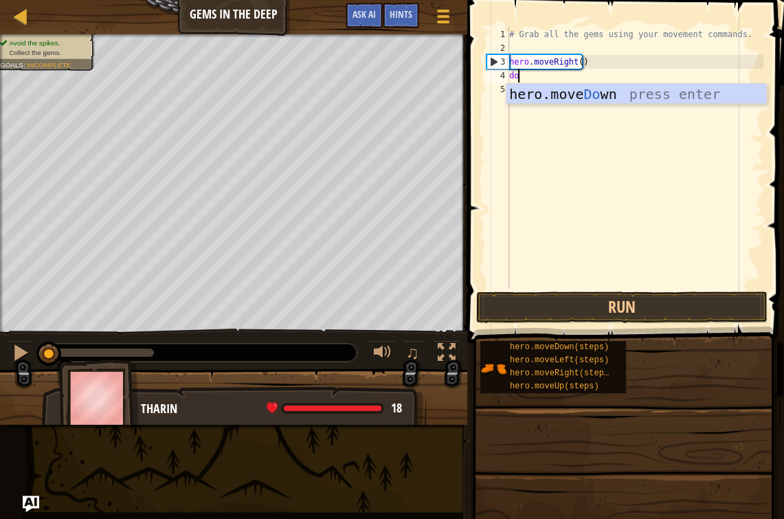
type textarea "dow"
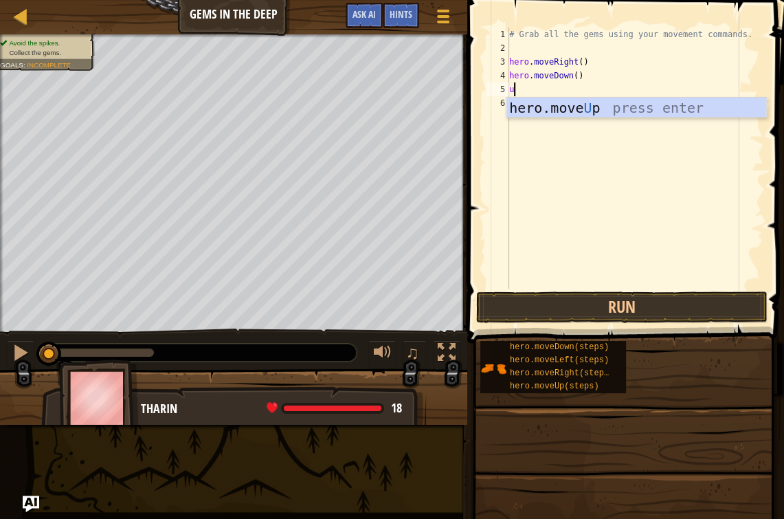
type textarea "up"
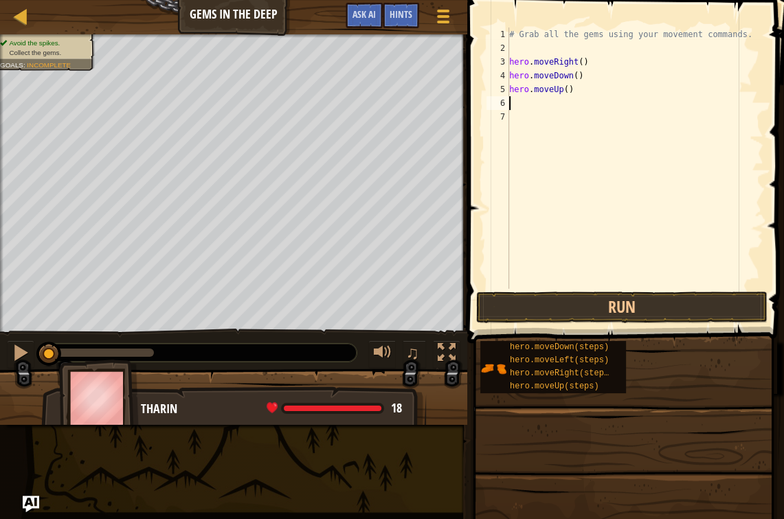
click at [563, 87] on div "# Grab all the gems using your movement commands. hero . moveRight ( ) hero . m…" at bounding box center [634, 171] width 257 height 289
type textarea "hero.moveUp(2)"
click at [580, 102] on div "# Grab all the gems using your movement commands. hero . moveRight ( ) hero . m…" at bounding box center [634, 171] width 257 height 289
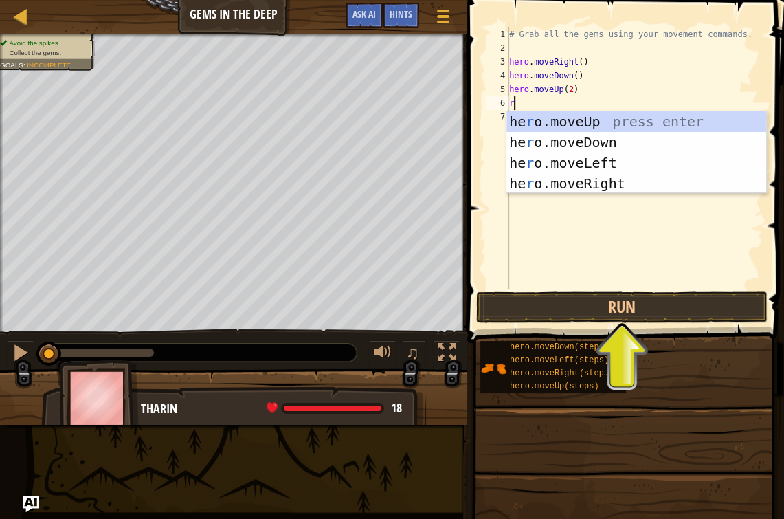
type textarea "ri"
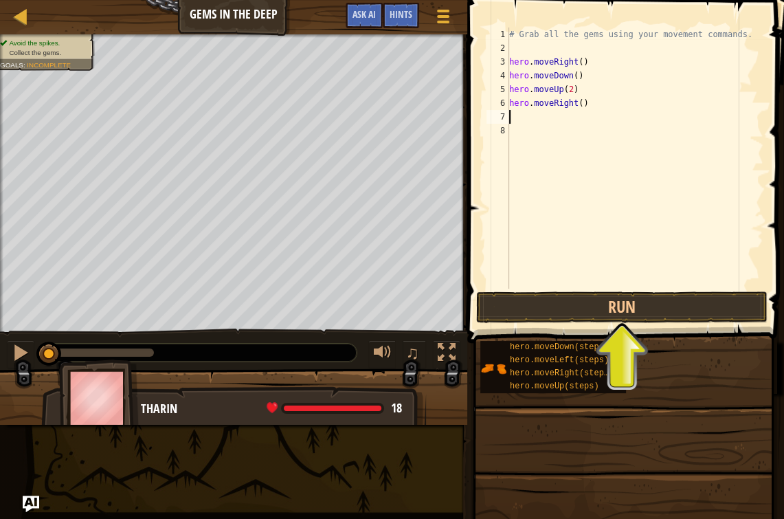
type textarea "2"
click at [575, 100] on div "# Grab all the gems using your movement commands. hero . moveRight ( ) hero . m…" at bounding box center [634, 171] width 257 height 289
type textarea "hero.moveRight(2)"
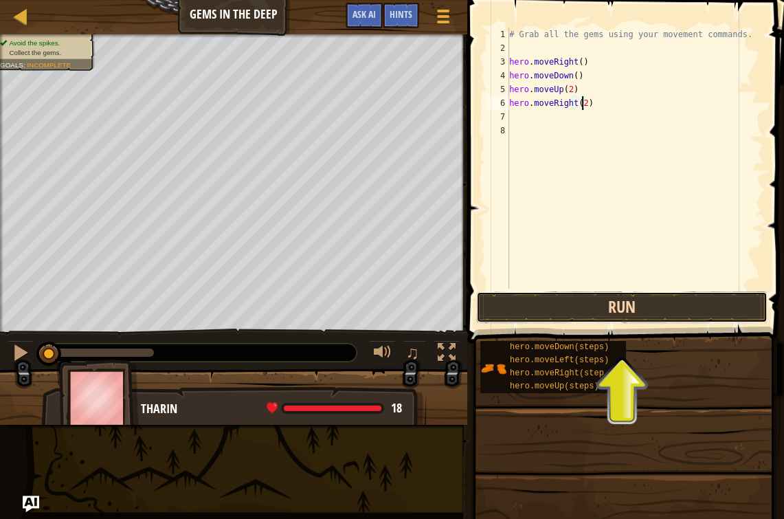
click at [630, 301] on button "Run" at bounding box center [621, 307] width 291 height 32
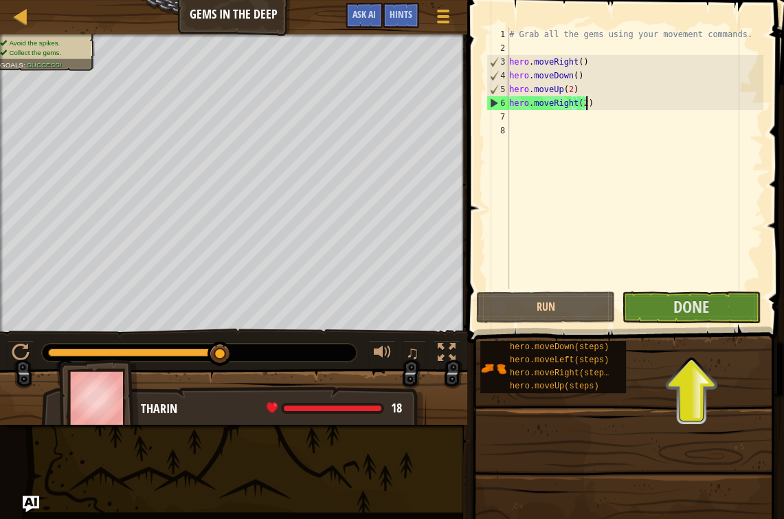
click at [591, 102] on div "# Grab all the gems using your movement commands. hero . moveRight ( ) hero . m…" at bounding box center [634, 171] width 257 height 289
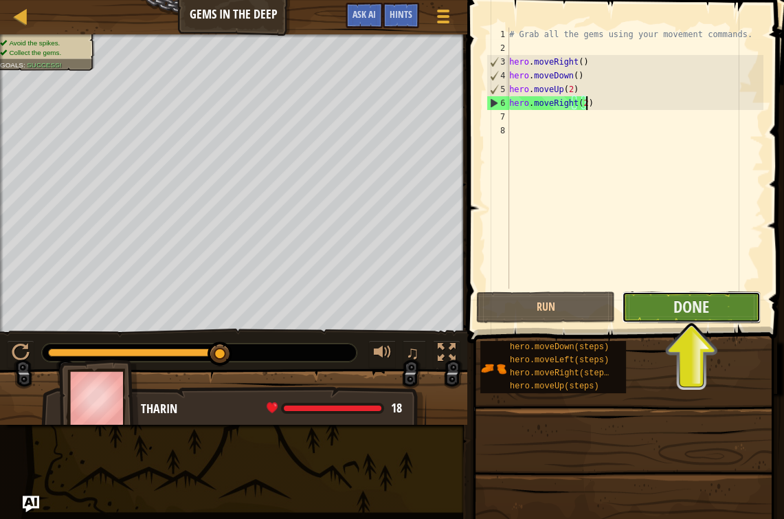
click at [657, 304] on button "Done" at bounding box center [691, 307] width 139 height 32
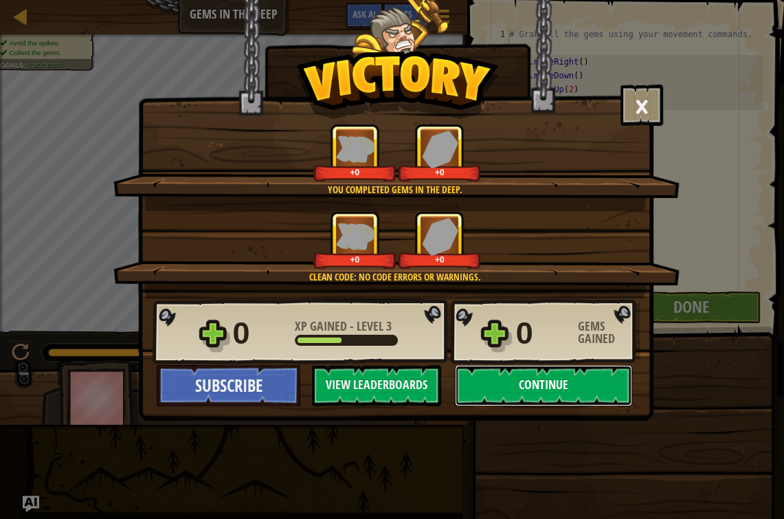
click at [528, 388] on button "Continue" at bounding box center [543, 385] width 177 height 41
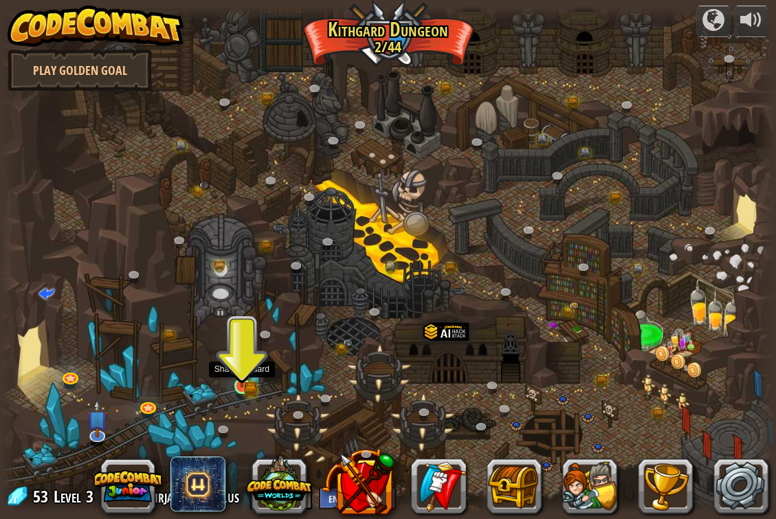
click at [250, 373] on img at bounding box center [241, 366] width 19 height 43
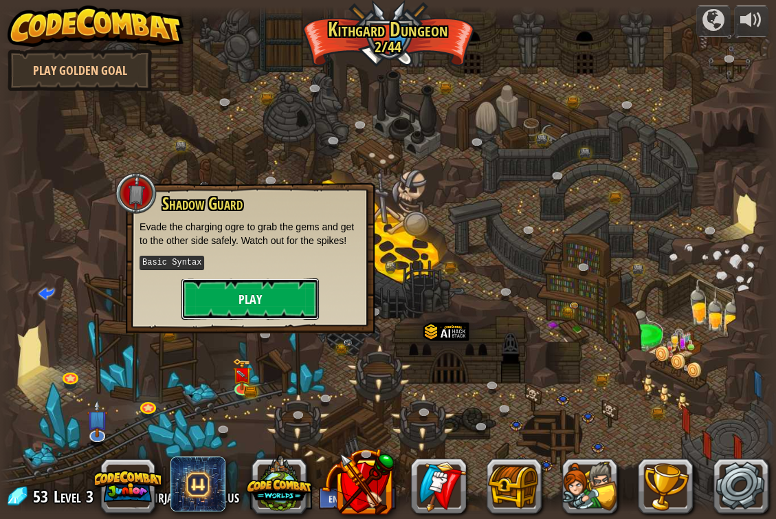
click at [269, 308] on button "Play" at bounding box center [249, 298] width 137 height 41
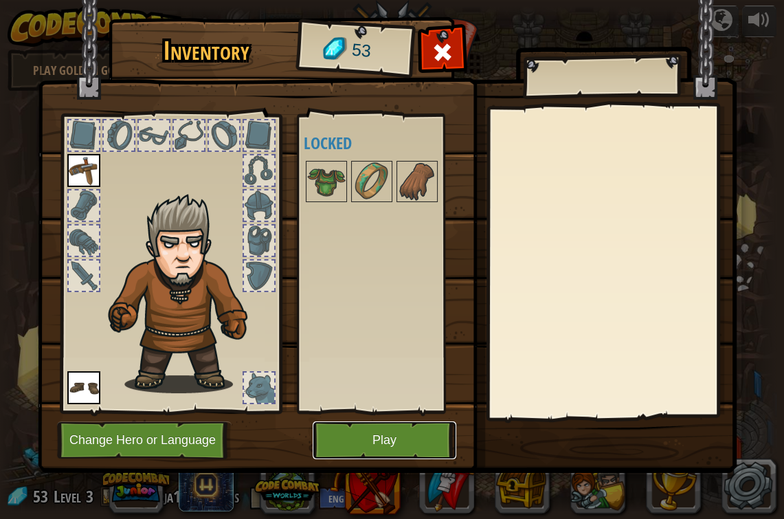
click at [390, 442] on button "Play" at bounding box center [385, 440] width 144 height 38
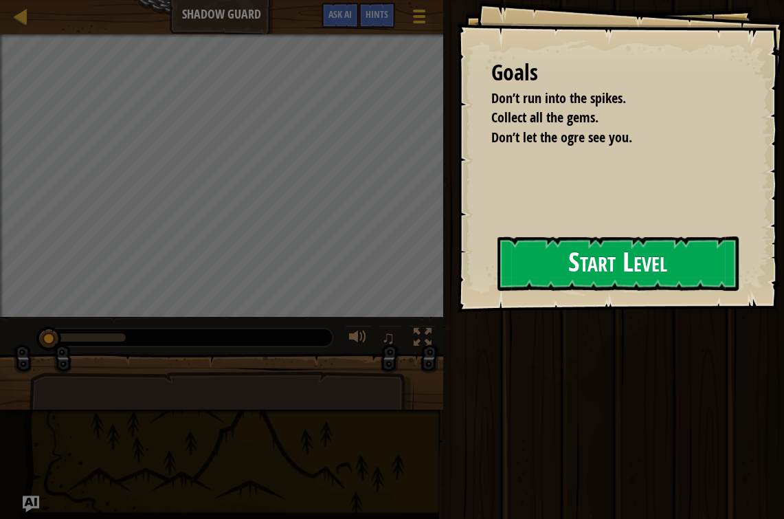
click at [566, 256] on button "Start Level" at bounding box center [617, 263] width 241 height 54
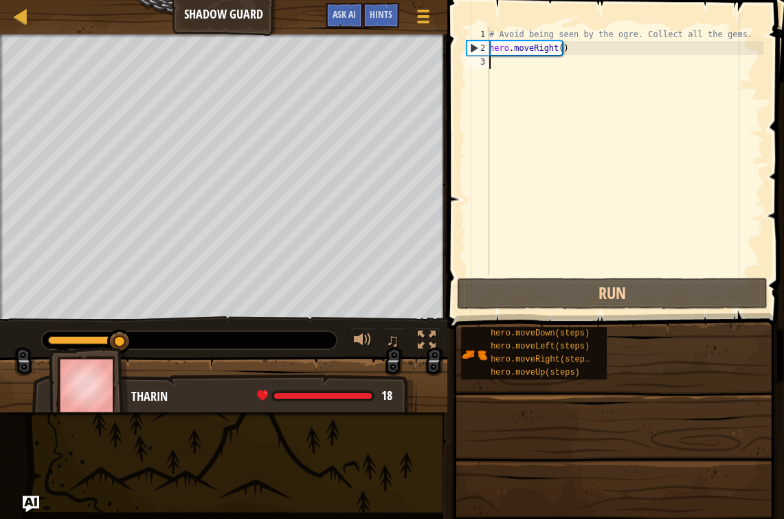
click at [557, 49] on div "# Avoid being seen by the ogre. Collect all the gems. hero . moveRight ( )" at bounding box center [624, 164] width 277 height 275
type textarea "hero.moveRight(3)"
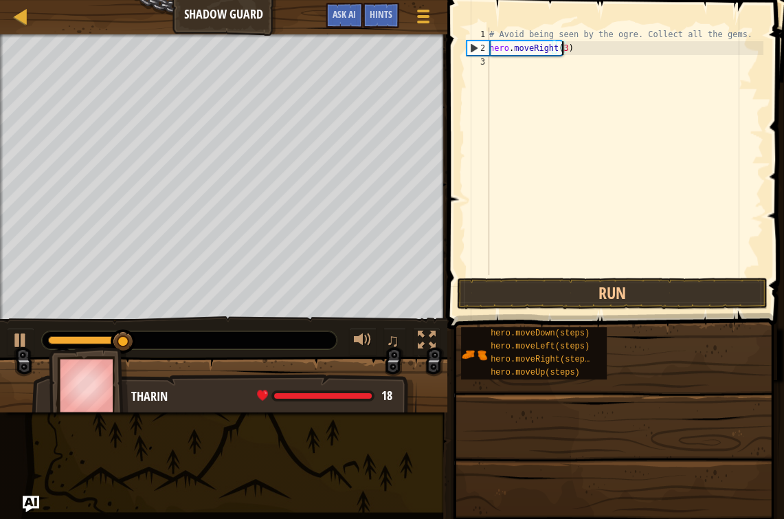
scroll to position [6, 5]
click at [572, 88] on div "# Avoid being seen by the ogre. Collect all the gems. hero . moveRight ( 3 )" at bounding box center [624, 164] width 277 height 275
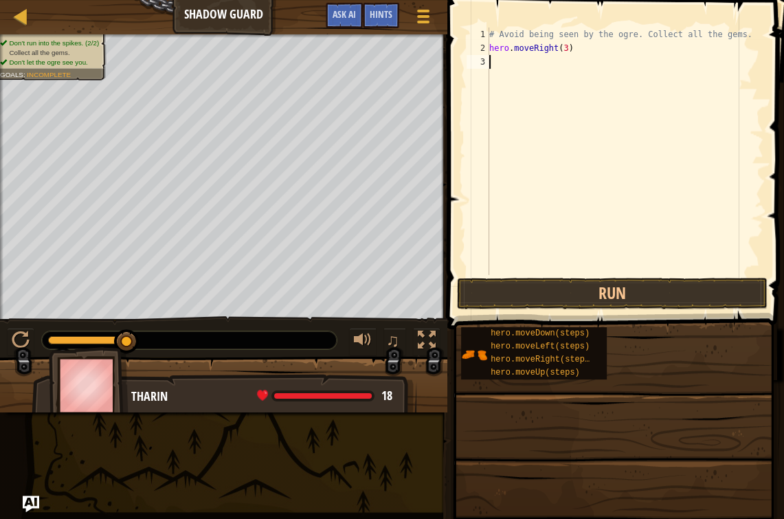
scroll to position [6, 0]
type textarea "h"
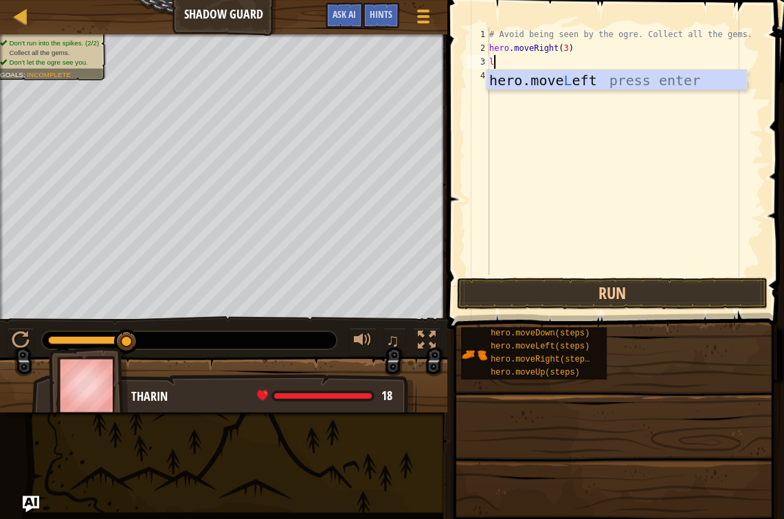
type textarea "lef"
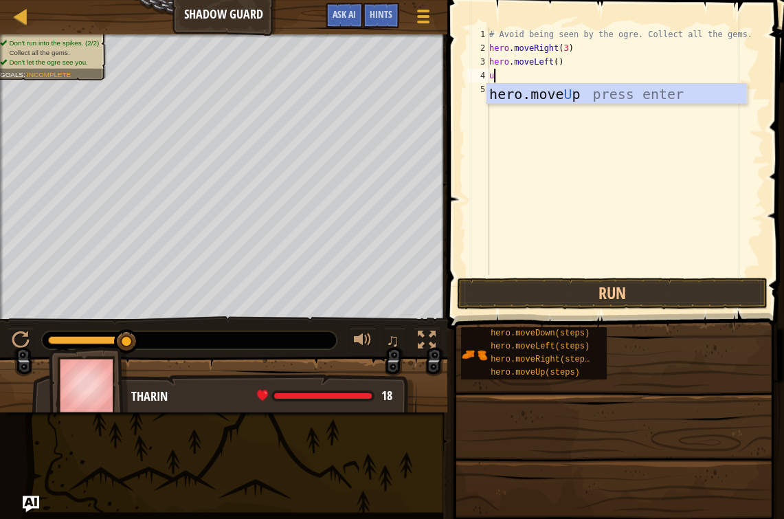
type textarea "up"
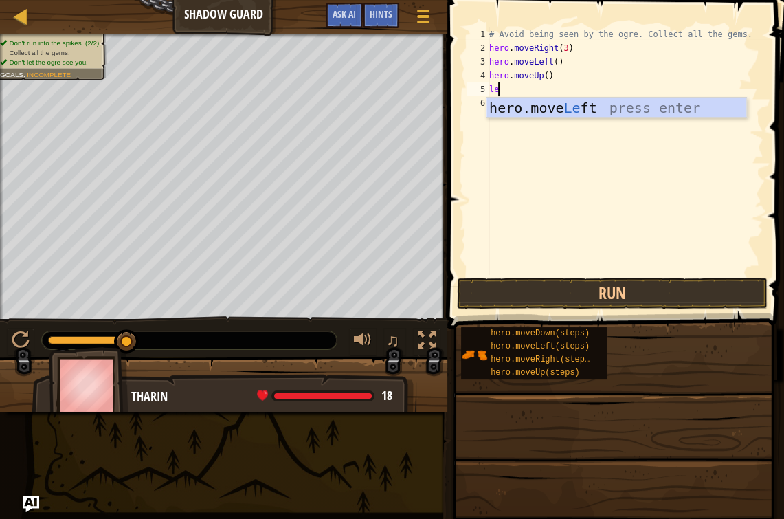
type textarea "lef"
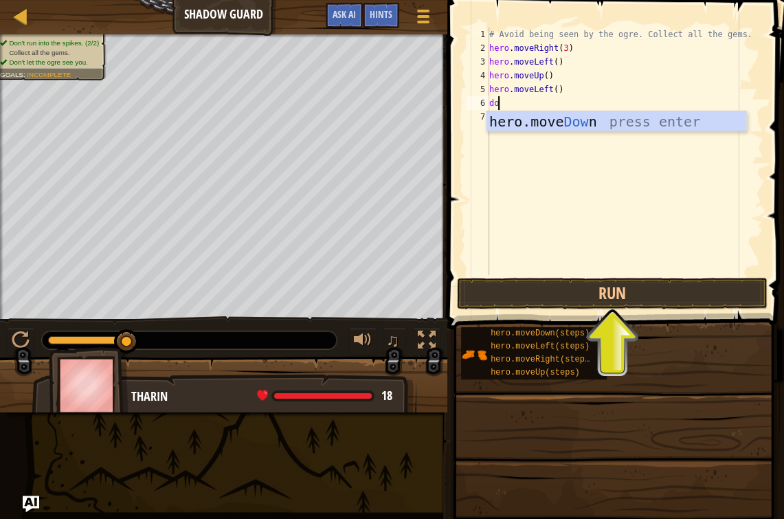
type textarea "d"
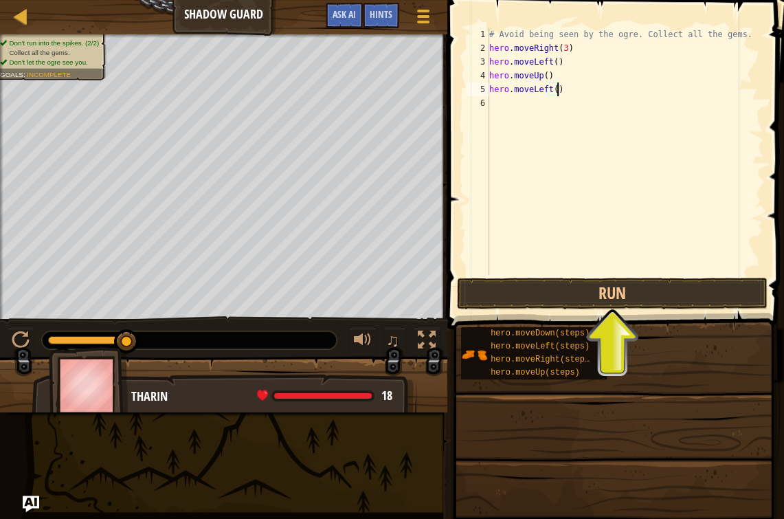
click at [561, 47] on div "# Avoid being seen by the ogre. Collect all the gems. hero . moveRight ( 3 ) he…" at bounding box center [624, 164] width 277 height 275
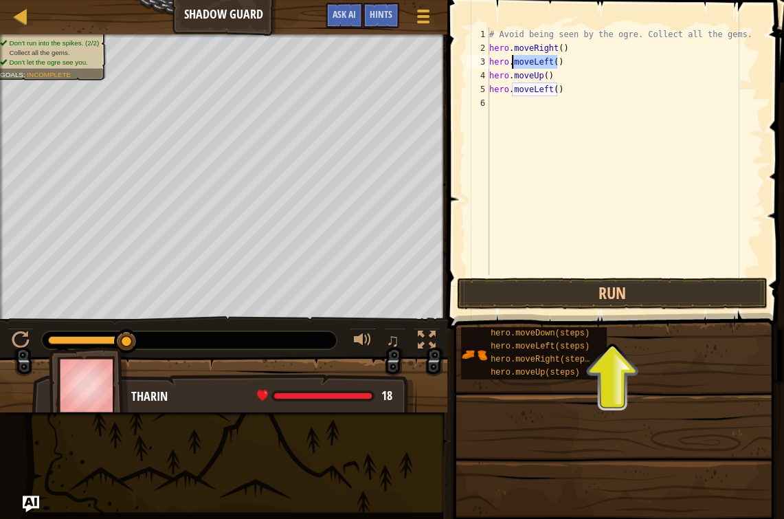
drag, startPoint x: 558, startPoint y: 63, endPoint x: 510, endPoint y: 63, distance: 47.4
click at [510, 63] on div "# Avoid being seen by the ogre. Collect all the gems. hero . moveRight ( ) hero…" at bounding box center [624, 164] width 277 height 275
type textarea "h"
type textarea "up"
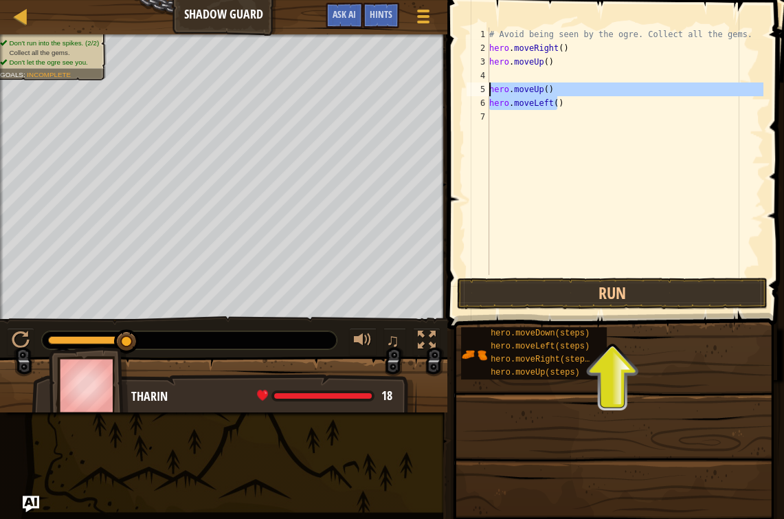
drag, startPoint x: 564, startPoint y: 99, endPoint x: 491, endPoint y: 85, distance: 74.9
click at [491, 85] on div "# Avoid being seen by the ogre. Collect all the gems. hero . moveRight ( ) hero…" at bounding box center [624, 164] width 277 height 275
type textarea "hero.moveUp() hero.moveLeft()"
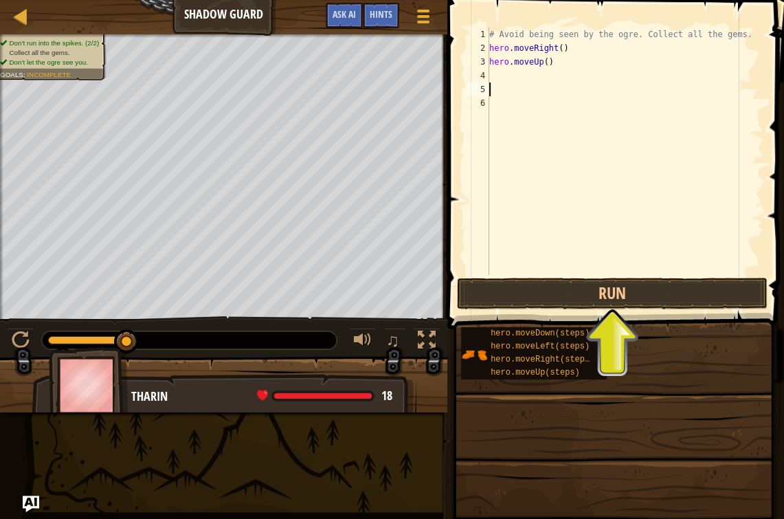
click at [491, 77] on div "# Avoid being seen by the ogre. Collect all the gems. hero . moveRight ( ) hero…" at bounding box center [624, 164] width 277 height 275
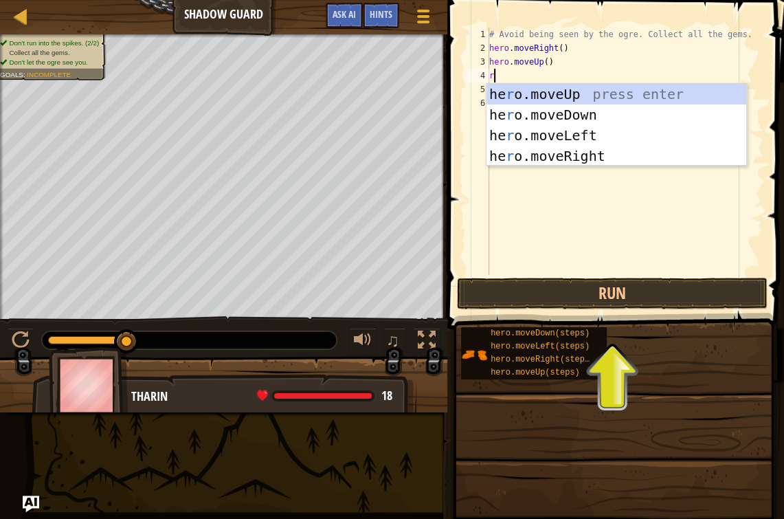
type textarea "ri"
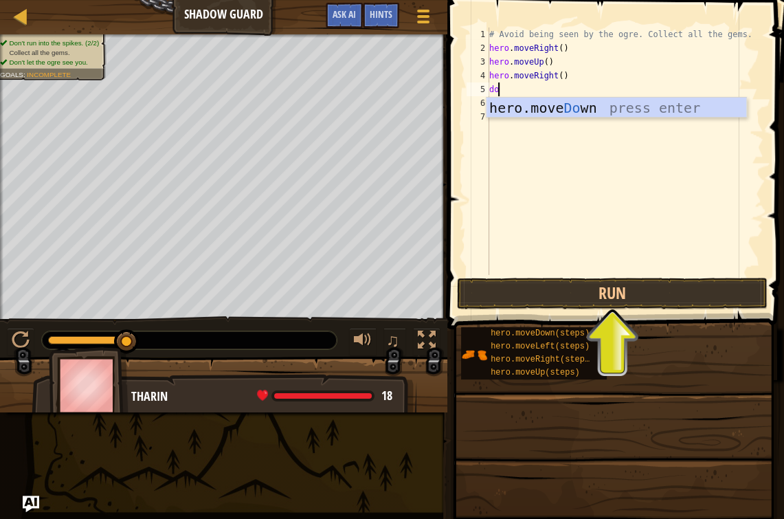
type textarea "down"
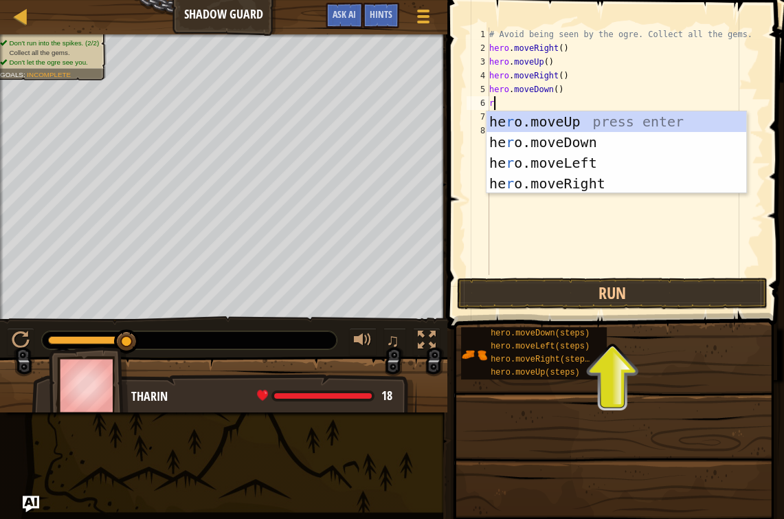
type textarea "rig"
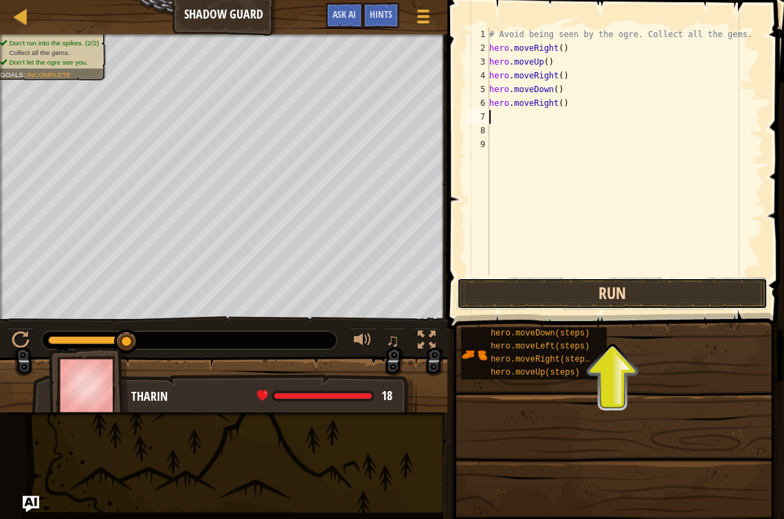
click at [577, 284] on button "Run" at bounding box center [612, 294] width 311 height 32
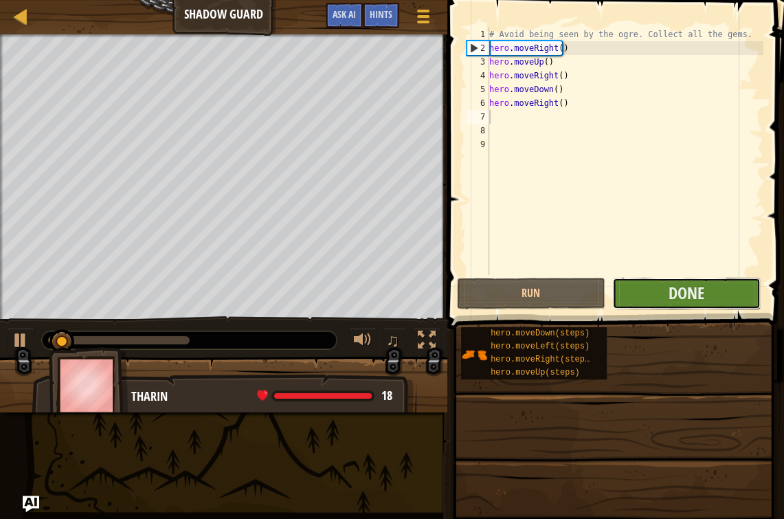
click at [653, 291] on button "Done" at bounding box center [686, 294] width 148 height 32
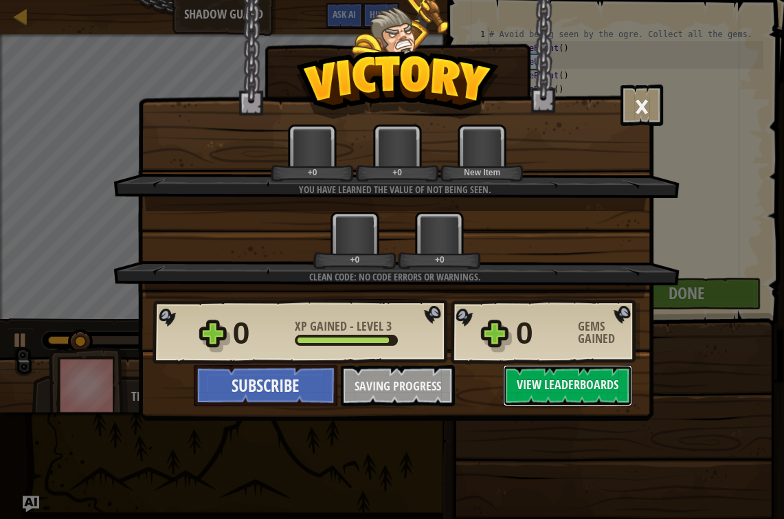
click at [473, 259] on div "+0" at bounding box center [440, 259] width 78 height 10
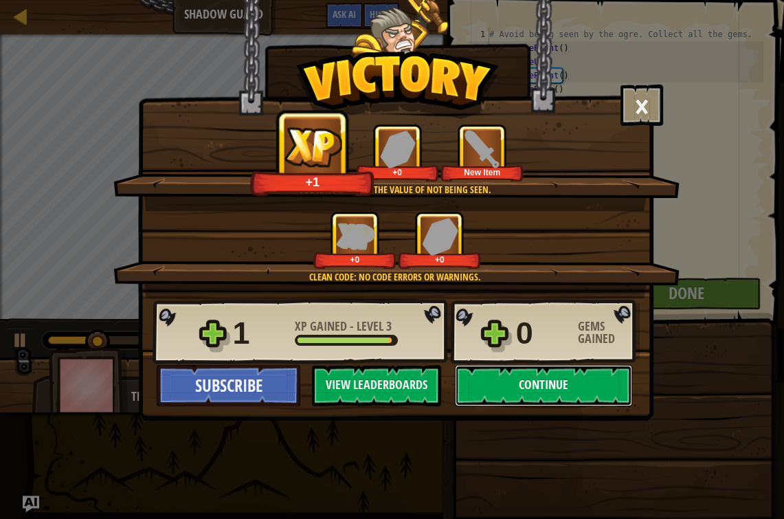
click at [552, 387] on button "Continue" at bounding box center [543, 385] width 177 height 41
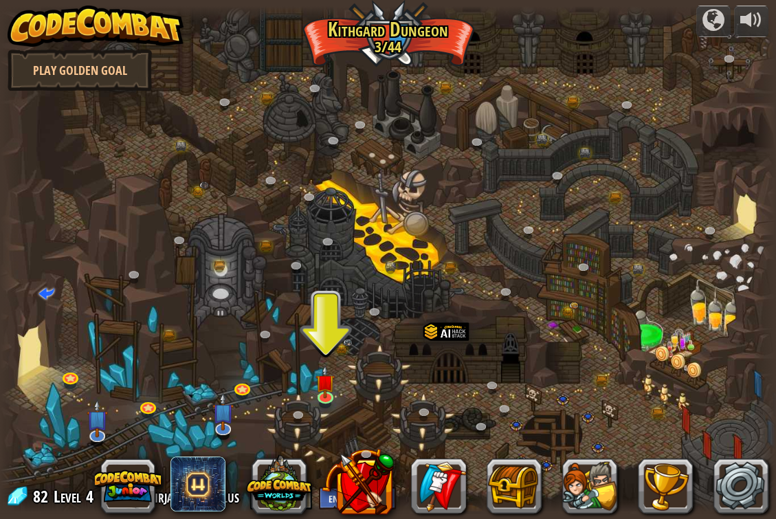
click at [335, 383] on div at bounding box center [388, 259] width 776 height 507
click at [330, 385] on img at bounding box center [324, 374] width 19 height 45
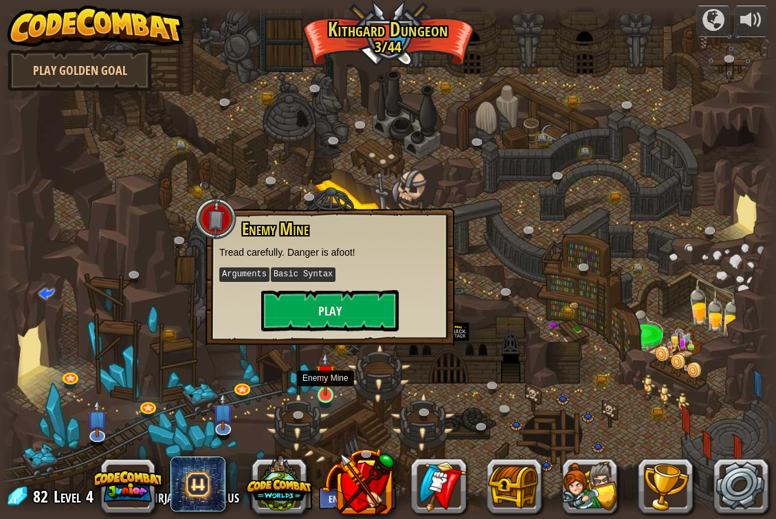
click at [330, 385] on img at bounding box center [324, 374] width 19 height 45
click at [340, 314] on button "Play" at bounding box center [329, 310] width 137 height 41
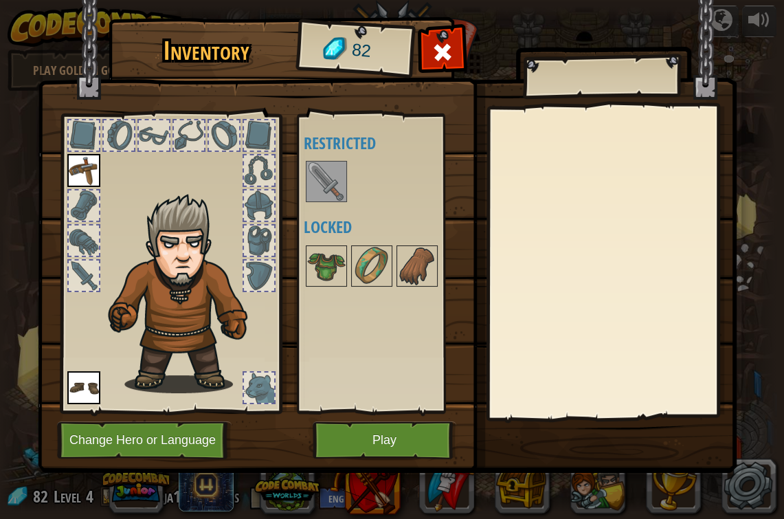
click at [326, 185] on img at bounding box center [326, 181] width 38 height 38
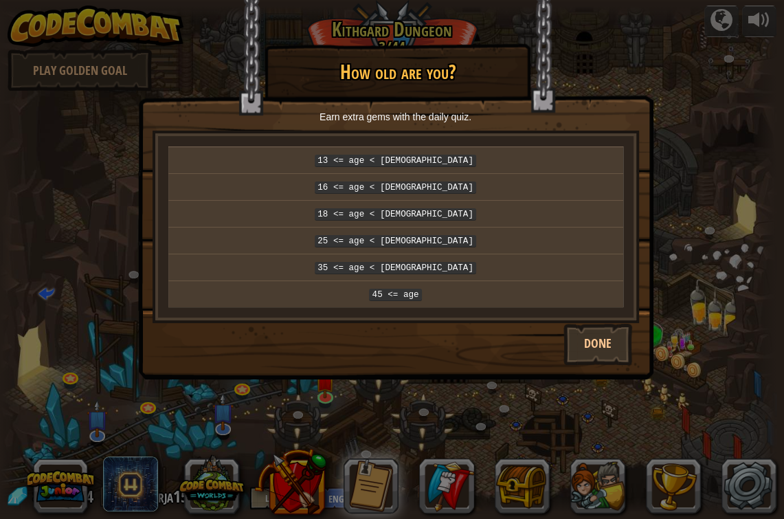
drag, startPoint x: 594, startPoint y: 330, endPoint x: 526, endPoint y: 391, distance: 91.5
click at [545, 383] on div "× How old are you? Earn extra gems with the daily quiz. 13 <= age < [DEMOGRAPHI…" at bounding box center [392, 259] width 784 height 519
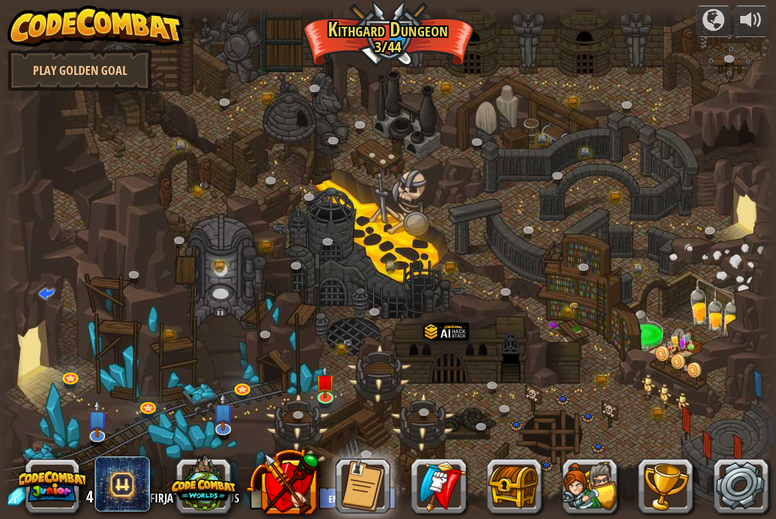
click at [344, 382] on div at bounding box center [388, 259] width 776 height 507
click at [324, 384] on img at bounding box center [324, 374] width 19 height 45
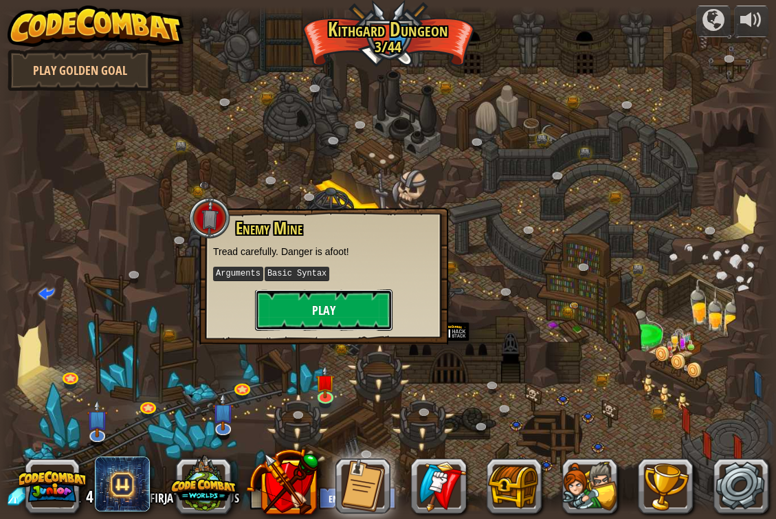
click at [353, 315] on button "Play" at bounding box center [323, 309] width 137 height 41
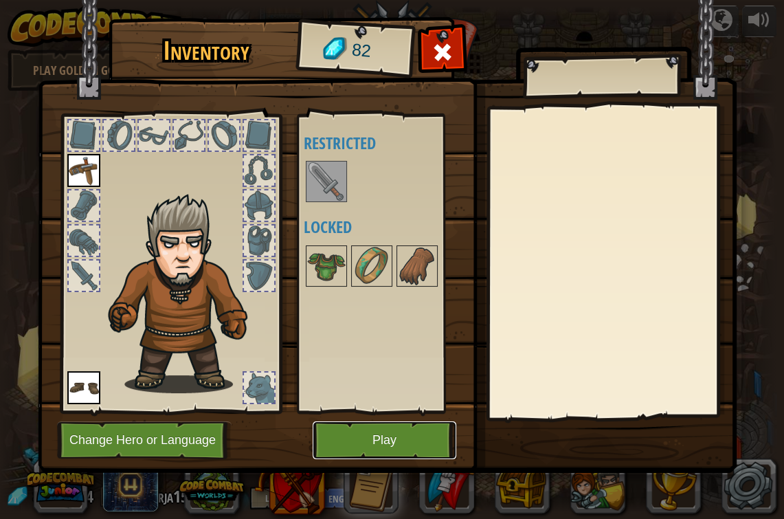
click at [412, 440] on button "Play" at bounding box center [385, 440] width 144 height 38
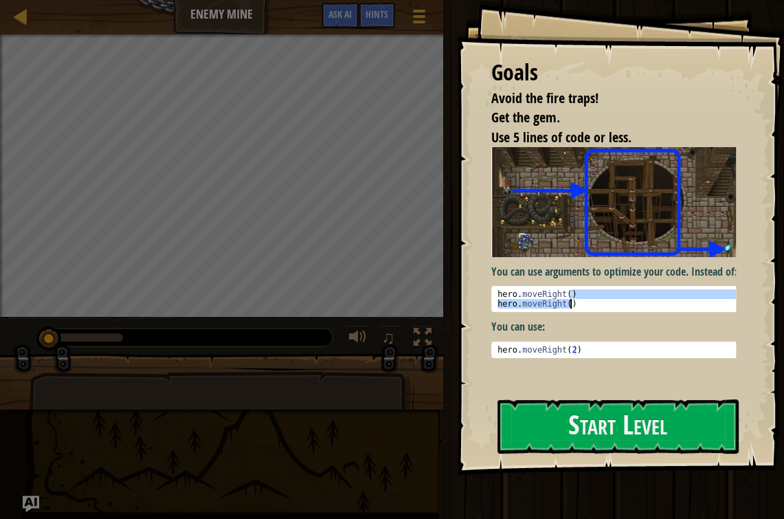
click at [588, 319] on div "hero . moveRight ( ) hero . moveRight ( )" at bounding box center [619, 308] width 248 height 38
click at [563, 328] on div "You can use arguments to optimize your code. Instead of: hero.moveRight() hero.…" at bounding box center [618, 252] width 255 height 211
type textarea "hero.moveRight()"
click at [548, 308] on div "hero . moveRight ( ) hero . moveRight ( )" at bounding box center [619, 308] width 248 height 38
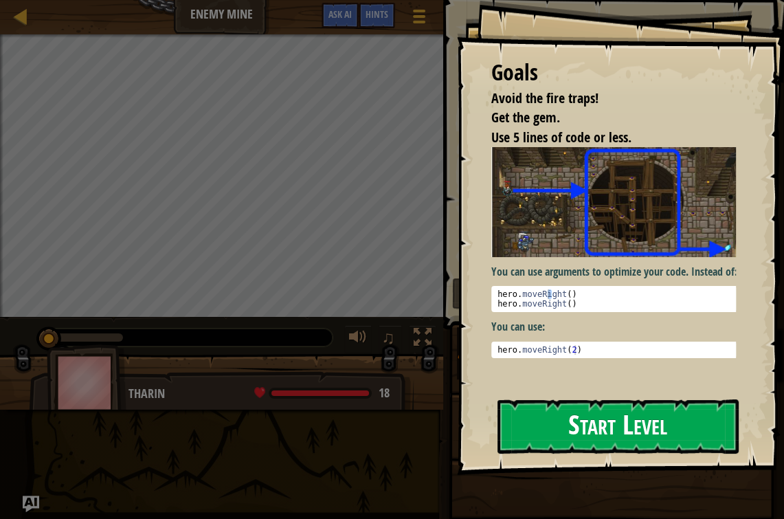
click at [618, 416] on button "Start Level" at bounding box center [617, 426] width 241 height 54
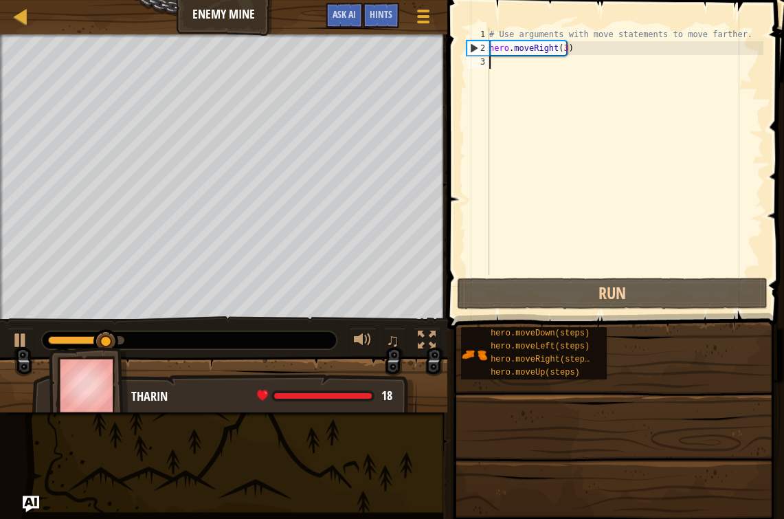
scroll to position [6, 0]
type textarea "up"
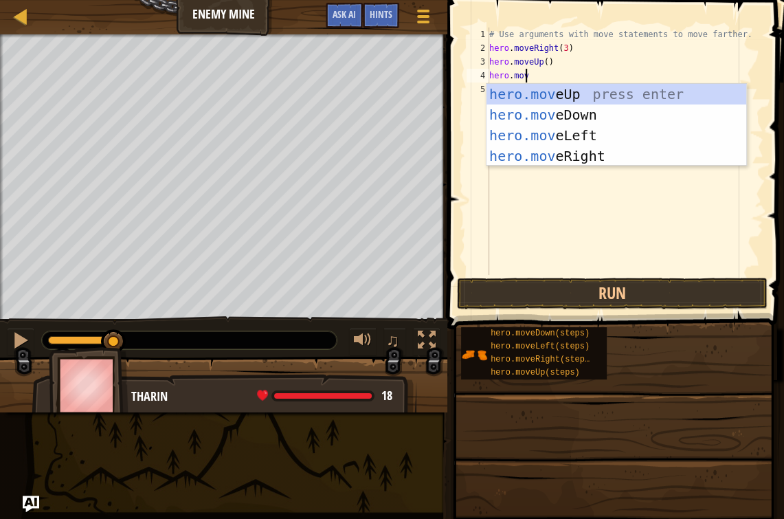
scroll to position [6, 2]
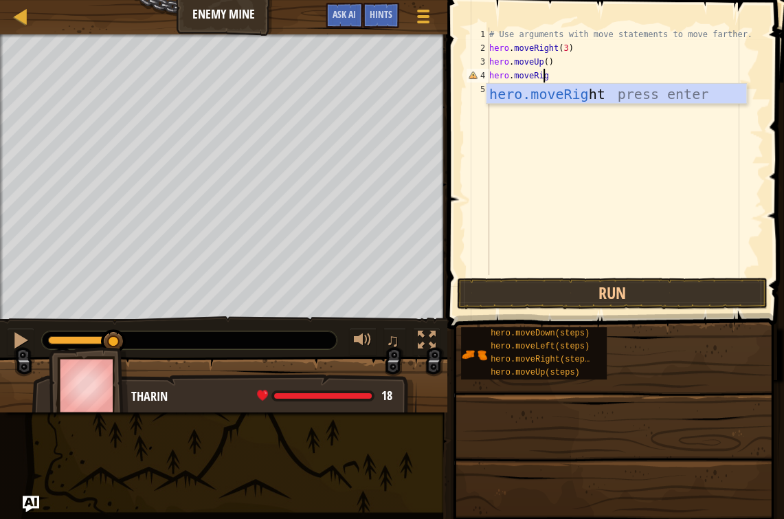
type textarea "hero.moveRight"
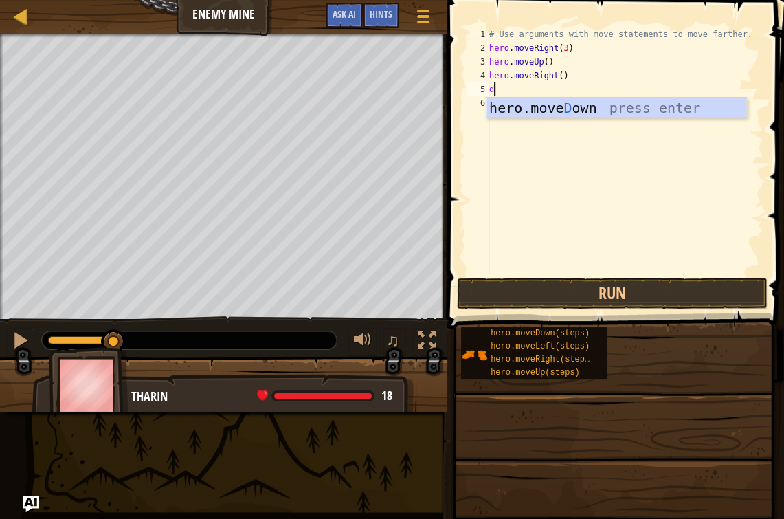
type textarea "do"
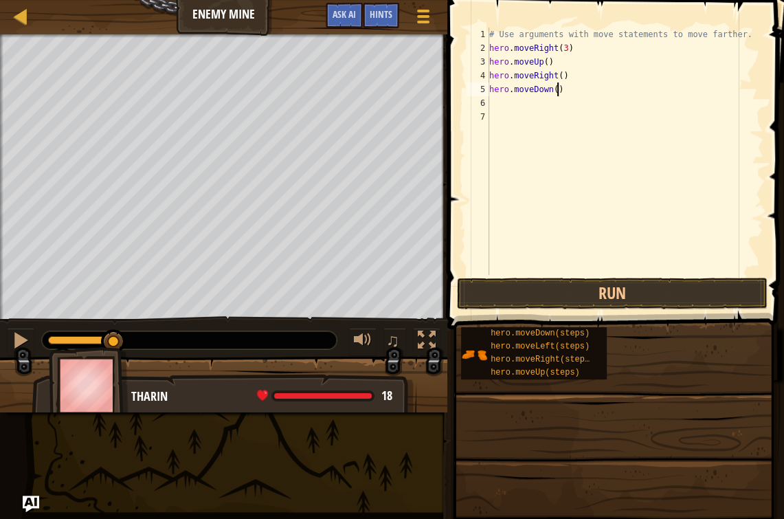
click at [555, 87] on div "# Use arguments with move statements to move farther. hero . moveRight ( 3 ) he…" at bounding box center [624, 164] width 277 height 275
click at [549, 89] on div "# Use arguments with move statements to move farther. hero . moveRight ( 3 ) he…" at bounding box center [624, 164] width 277 height 275
click at [552, 88] on div "# Use arguments with move statements to move farther. hero . moveRight ( 3 ) he…" at bounding box center [624, 150] width 277 height 247
type textarea "hero.moveDown(3)"
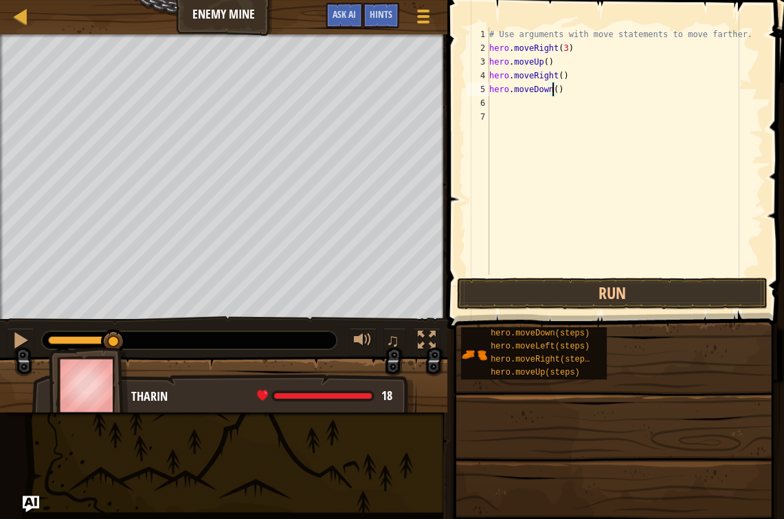
scroll to position [6, 5]
click at [533, 105] on div "# Use arguments with move statements to move farther. hero . moveRight ( 3 ) he…" at bounding box center [624, 164] width 277 height 275
type textarea "ri"
click at [559, 100] on div "# Use arguments with move statements to move farther. hero . moveRight ( 3 ) he…" at bounding box center [624, 164] width 277 height 275
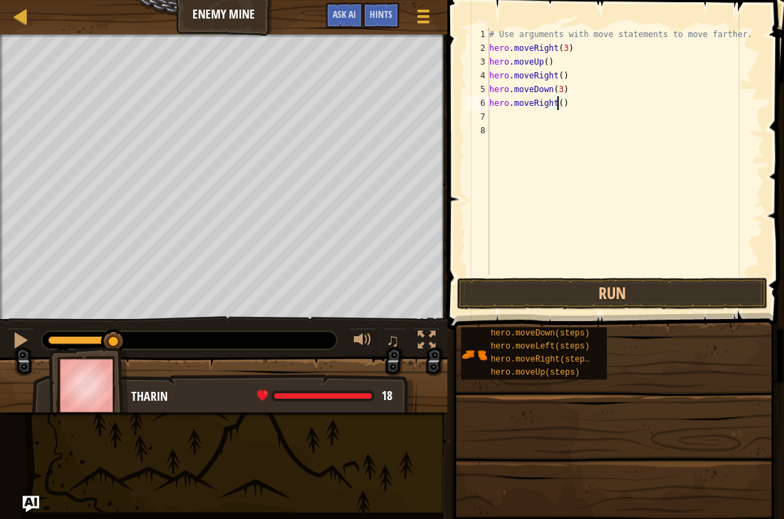
scroll to position [6, 5]
type textarea "hero.moveRight(2)"
click at [610, 286] on button "Run" at bounding box center [612, 294] width 311 height 32
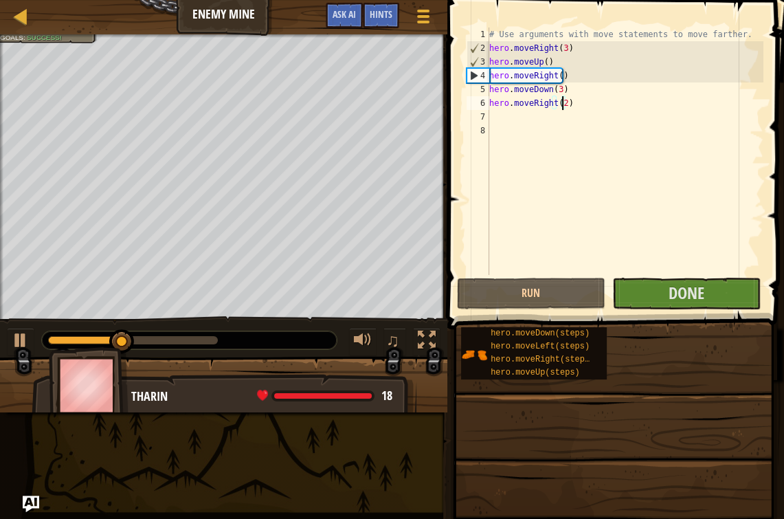
drag, startPoint x: 206, startPoint y: 337, endPoint x: 234, endPoint y: 337, distance: 28.2
click at [234, 337] on div "0:19.6 Now: 0:09.2 Max: 0:21.0" at bounding box center [189, 340] width 295 height 18
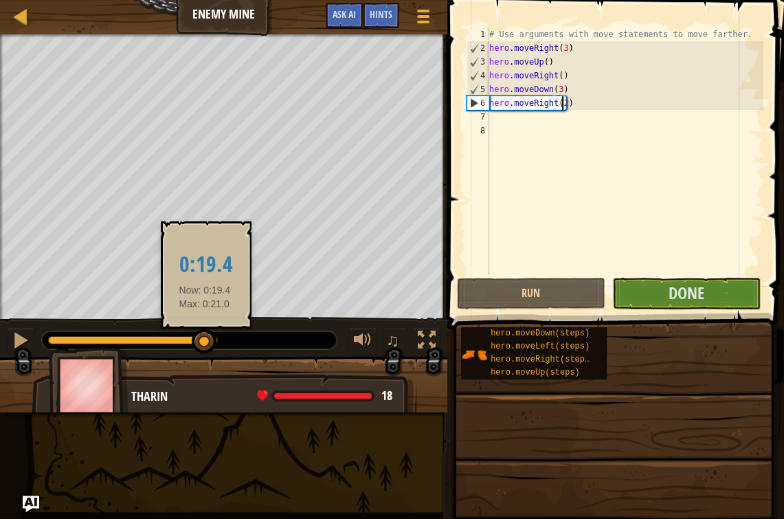
click at [206, 340] on div at bounding box center [133, 340] width 170 height 8
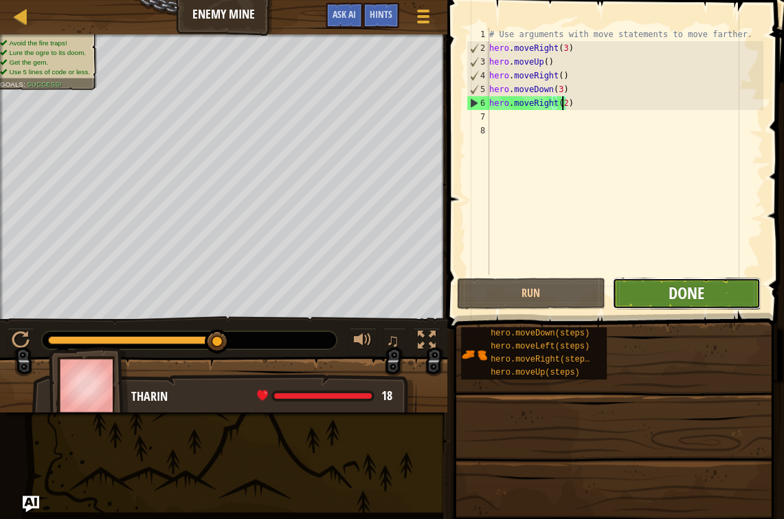
click at [677, 297] on span "Done" at bounding box center [686, 293] width 36 height 22
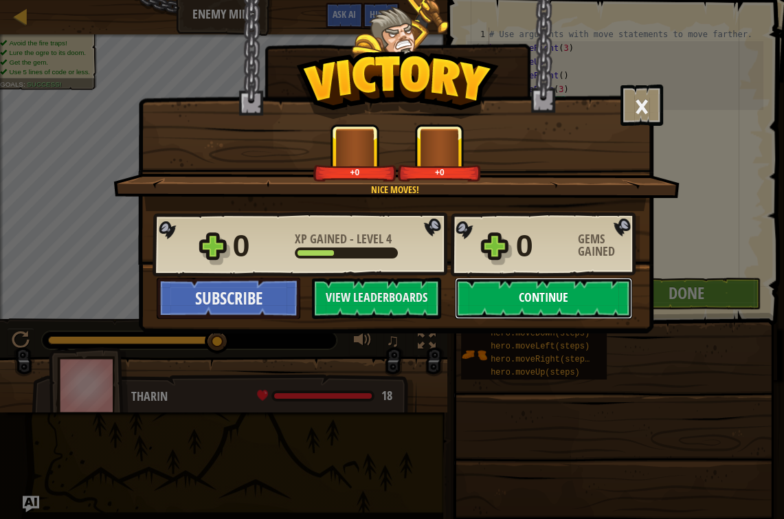
click at [558, 303] on button "Continue" at bounding box center [543, 298] width 177 height 41
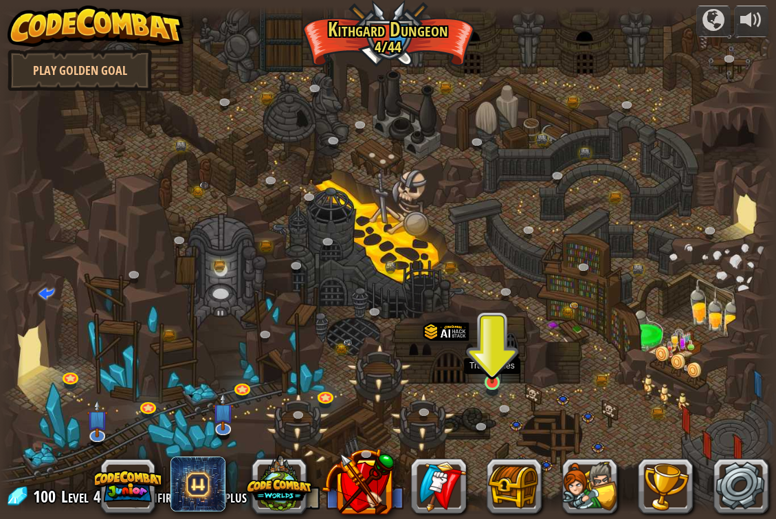
click at [486, 365] on img at bounding box center [491, 361] width 19 height 45
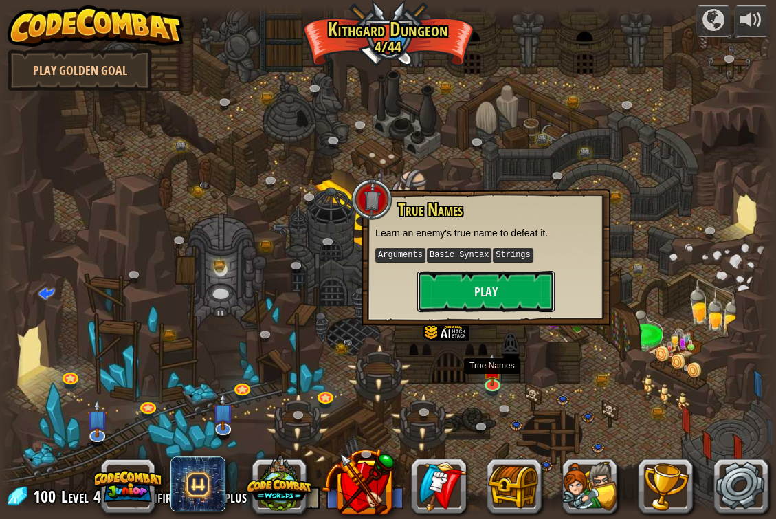
click at [494, 299] on button "Play" at bounding box center [485, 291] width 137 height 41
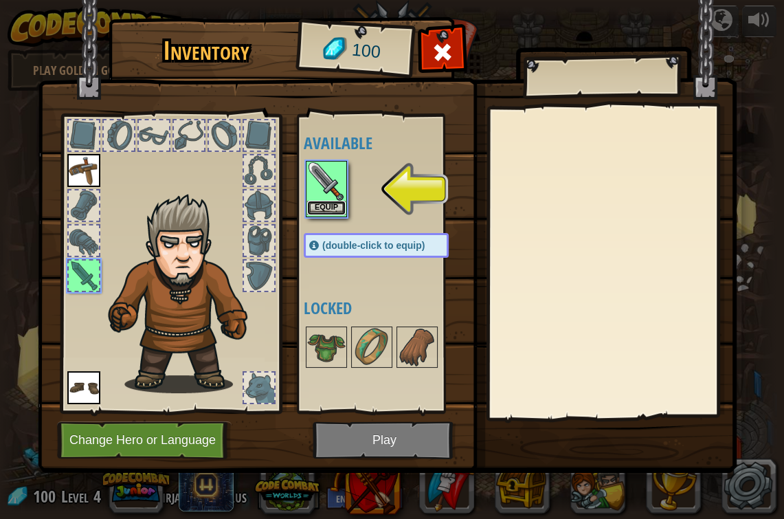
click at [335, 206] on button "Equip" at bounding box center [326, 208] width 38 height 14
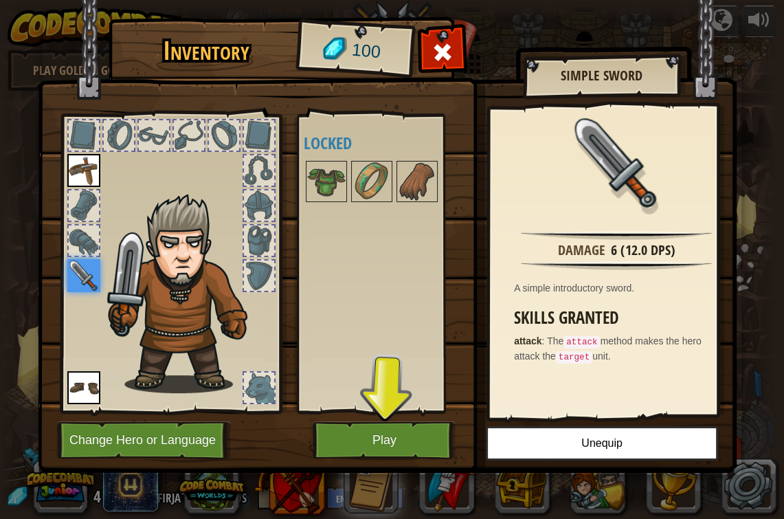
click at [82, 270] on img at bounding box center [83, 275] width 33 height 33
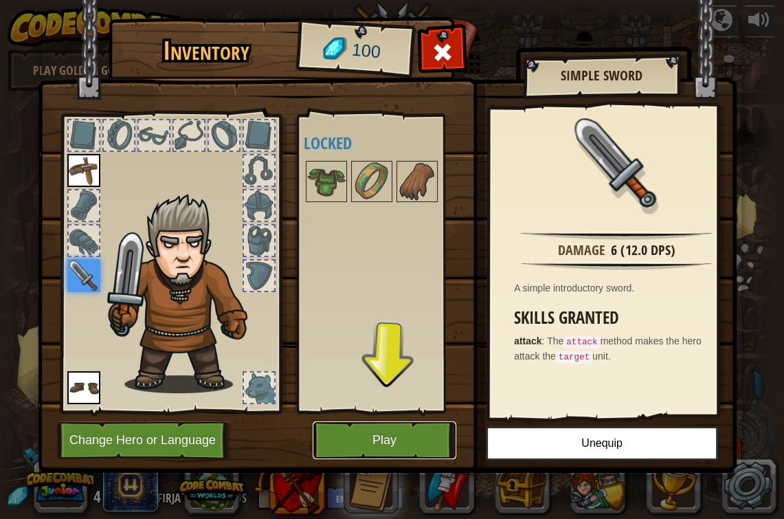
click at [390, 436] on button "Play" at bounding box center [385, 440] width 144 height 38
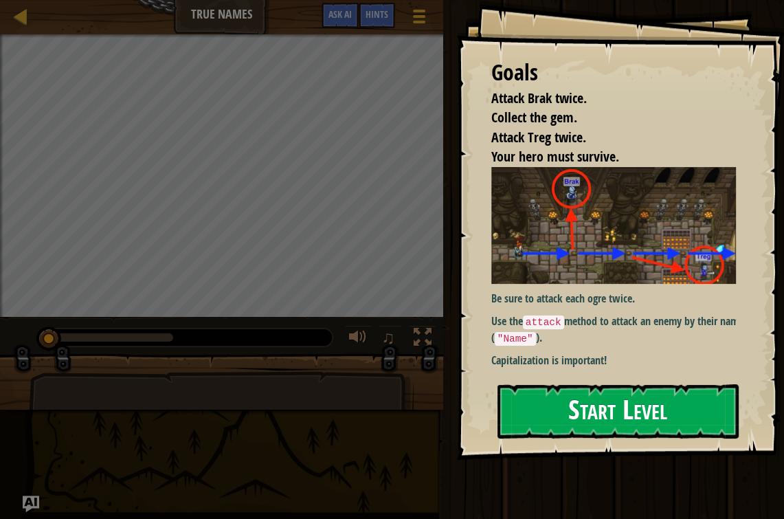
click at [636, 395] on button "Start Level" at bounding box center [617, 411] width 241 height 54
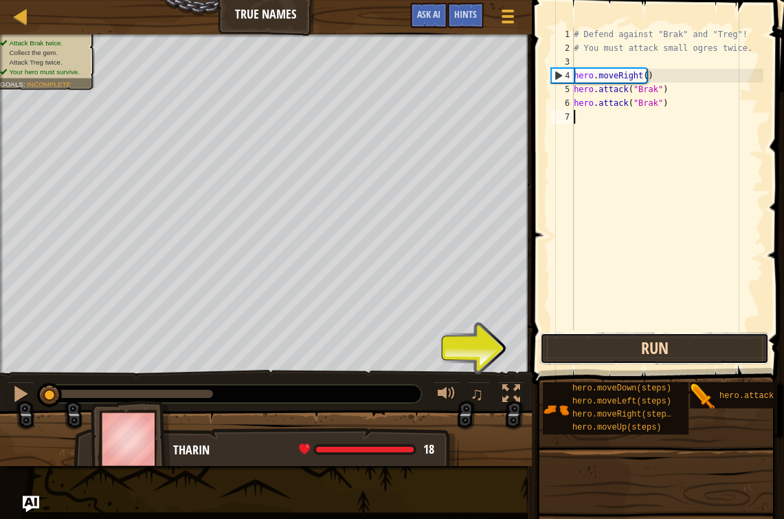
click at [557, 339] on button "Run" at bounding box center [654, 349] width 229 height 32
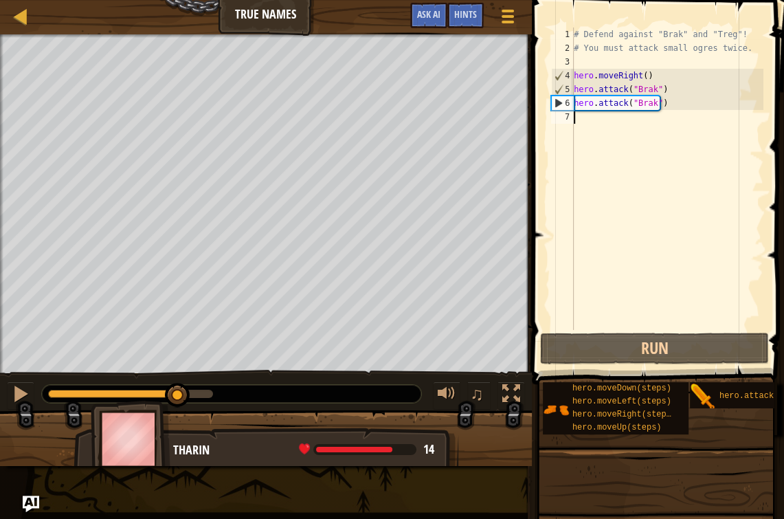
click at [178, 393] on div "0:07.0 Now: 0:00.6 Max: 0:08.9" at bounding box center [130, 394] width 165 height 8
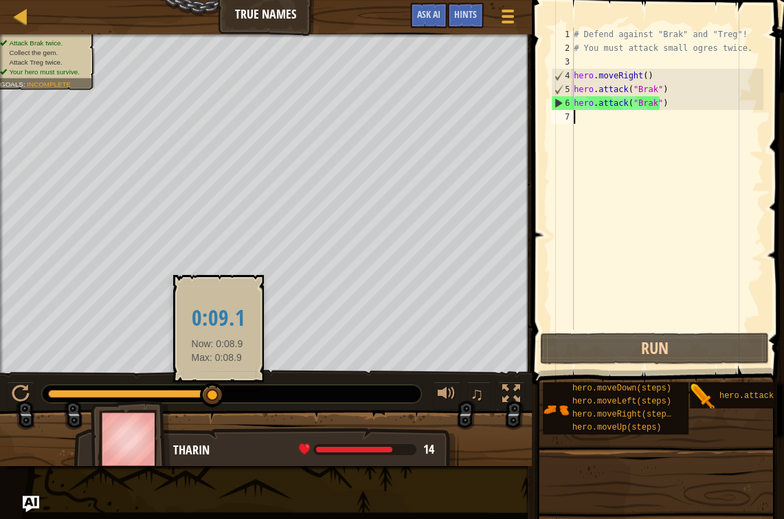
drag, startPoint x: 187, startPoint y: 388, endPoint x: 220, endPoint y: 385, distance: 33.2
click at [219, 385] on div at bounding box center [212, 395] width 25 height 25
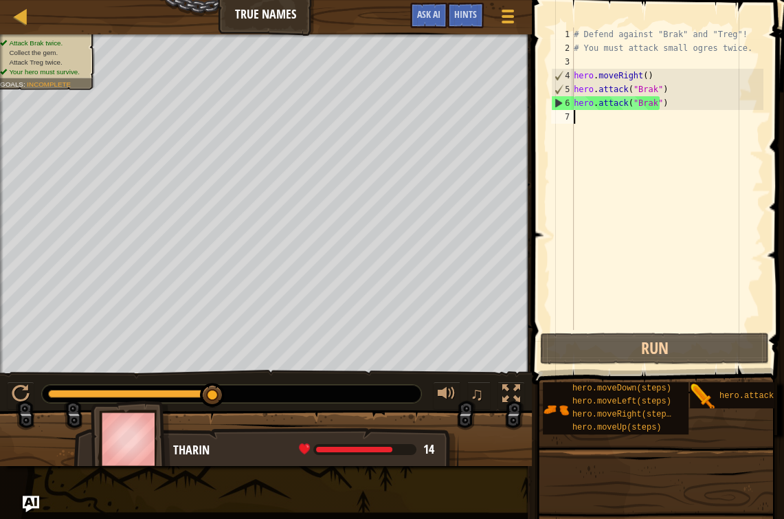
scroll to position [6, 0]
type textarea "ri"
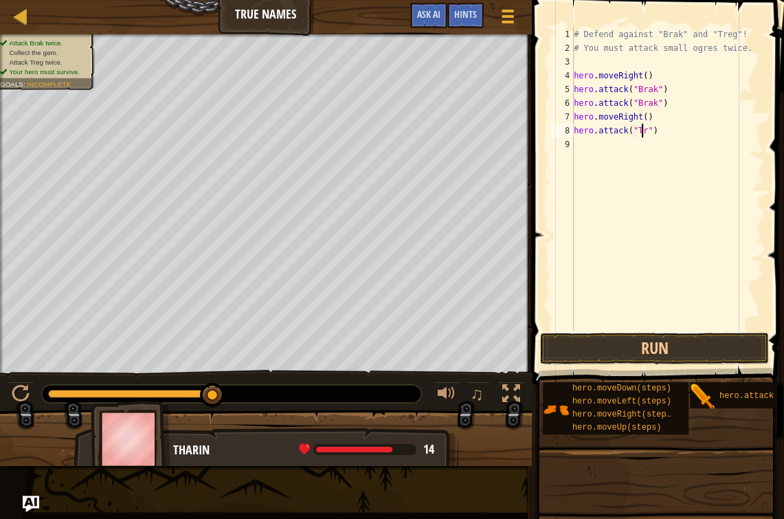
scroll to position [6, 5]
click at [629, 346] on button "Run" at bounding box center [654, 349] width 229 height 32
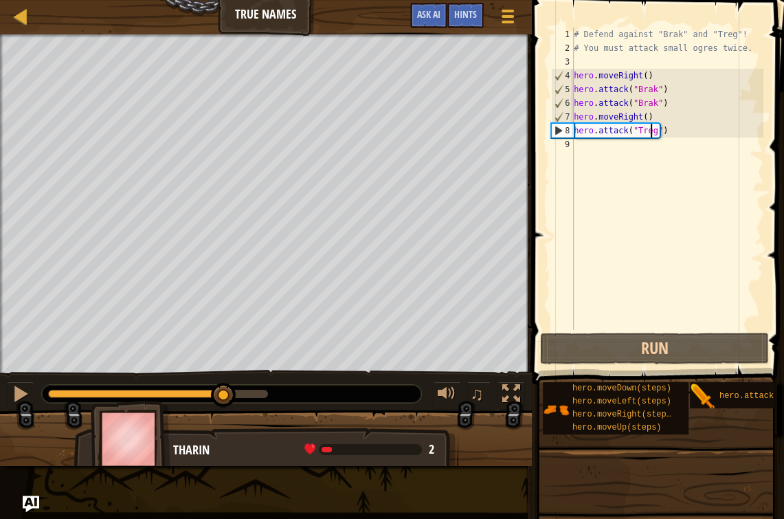
click at [225, 394] on div at bounding box center [158, 394] width 220 height 8
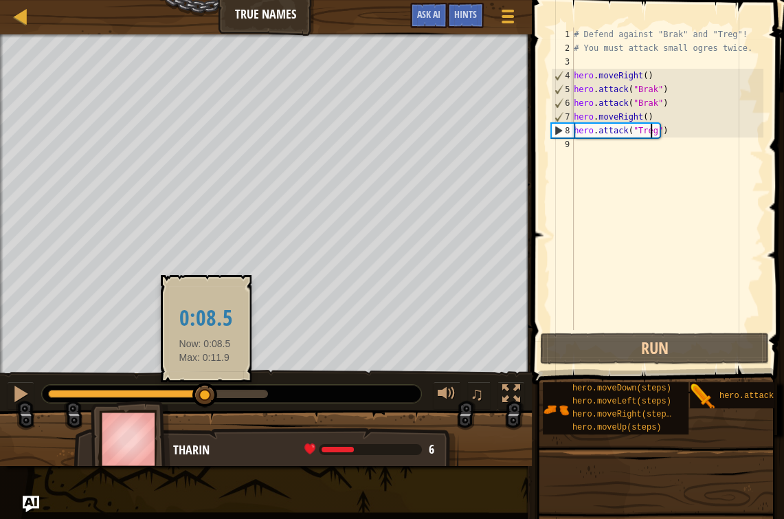
drag, startPoint x: 225, startPoint y: 394, endPoint x: 205, endPoint y: 397, distance: 20.1
click at [205, 397] on div at bounding box center [204, 395] width 25 height 25
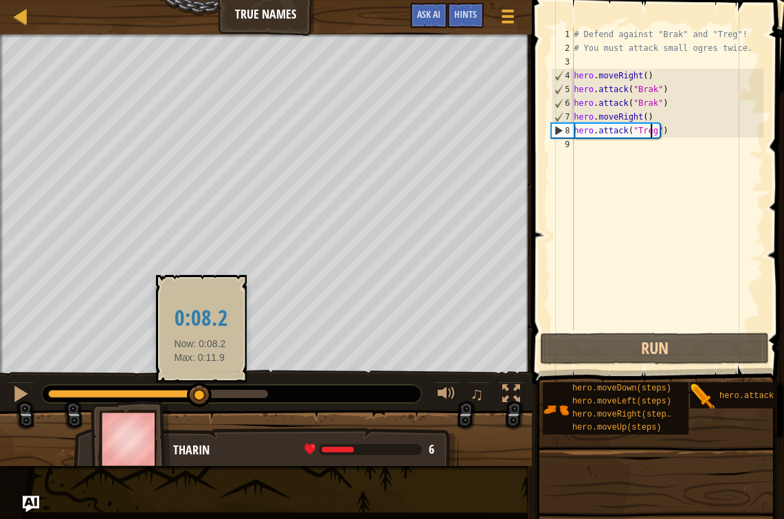
drag, startPoint x: 205, startPoint y: 396, endPoint x: 197, endPoint y: 397, distance: 7.6
click at [198, 397] on div at bounding box center [199, 395] width 25 height 25
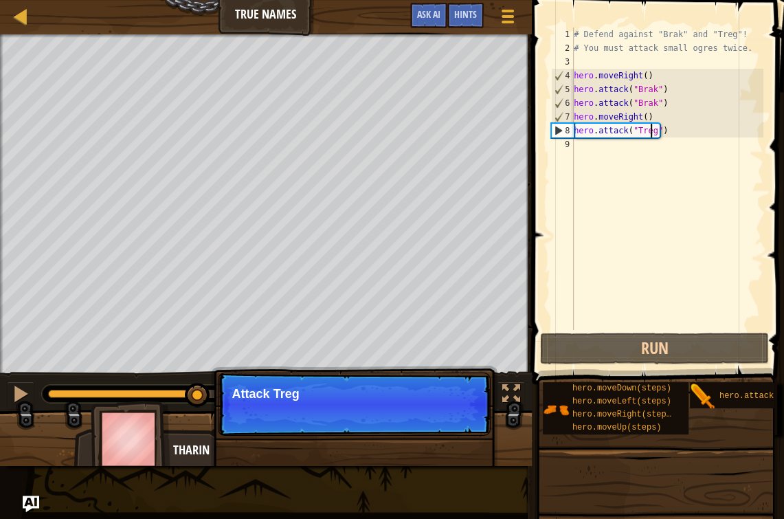
click at [554, 131] on div "8" at bounding box center [563, 131] width 22 height 14
type textarea "hero.attack("Treg")"
drag, startPoint x: 594, startPoint y: 157, endPoint x: 598, endPoint y: 150, distance: 8.4
click at [594, 157] on div "# Defend against "Brak" and "Treg"! # You must attack small ogres twice. hero .…" at bounding box center [667, 192] width 192 height 330
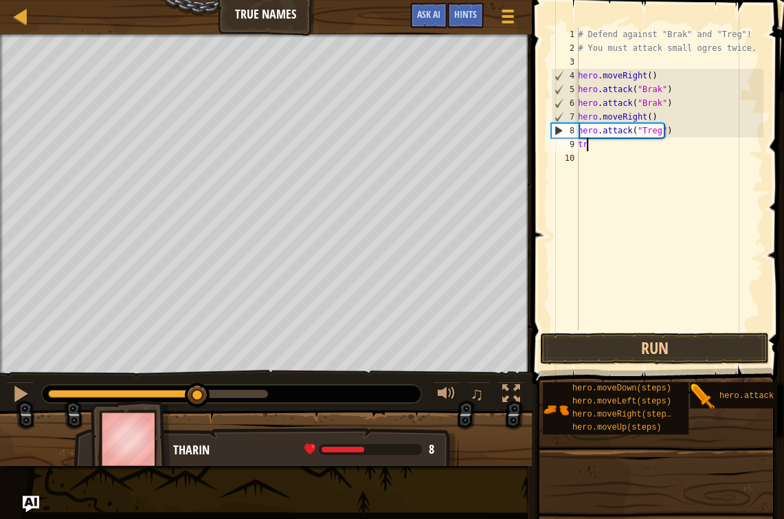
type textarea "t"
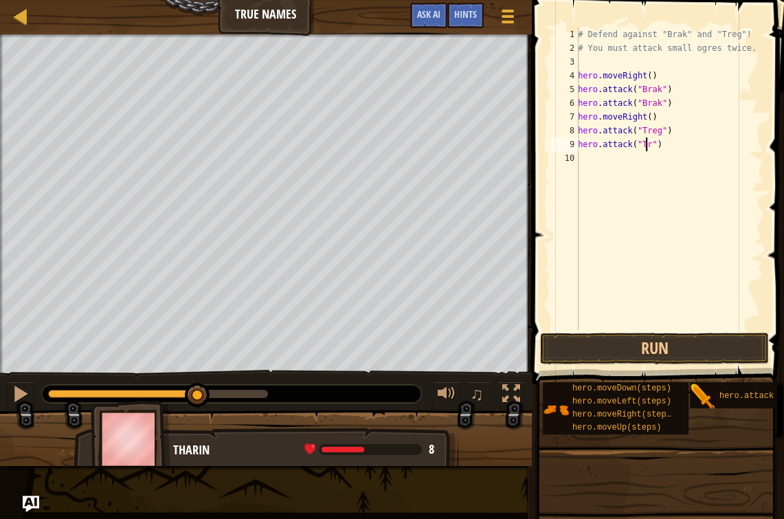
scroll to position [6, 5]
type textarea "hero.attack("Treg")"
click at [618, 346] on button "Run" at bounding box center [654, 349] width 229 height 32
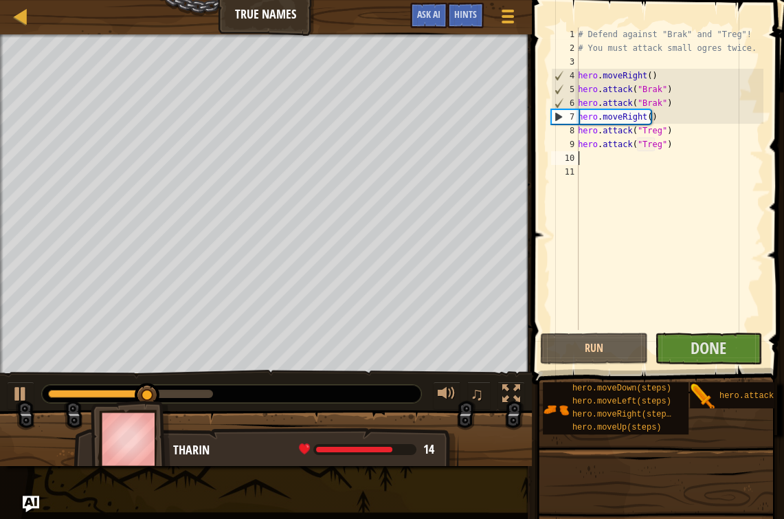
click at [196, 393] on div at bounding box center [130, 394] width 165 height 8
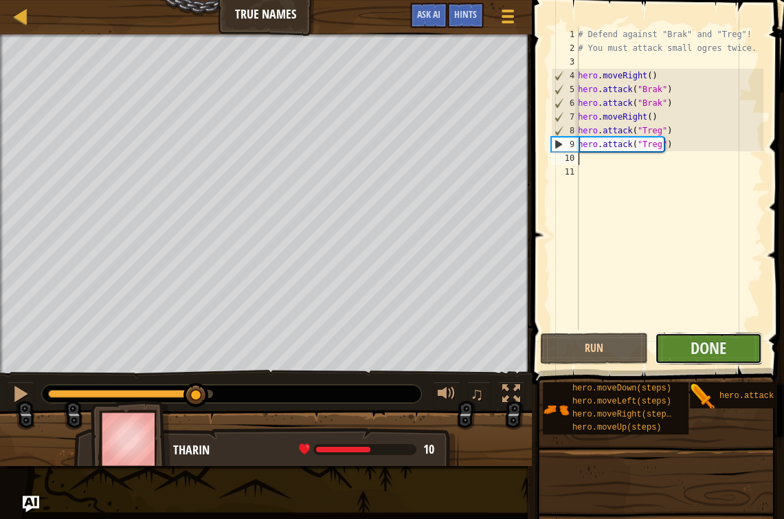
click at [743, 346] on button "Done" at bounding box center [709, 349] width 108 height 32
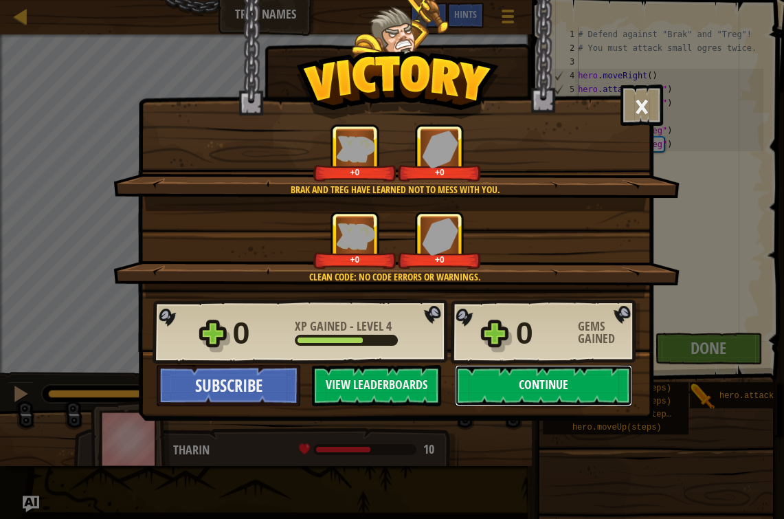
click at [539, 391] on button "Continue" at bounding box center [543, 385] width 177 height 41
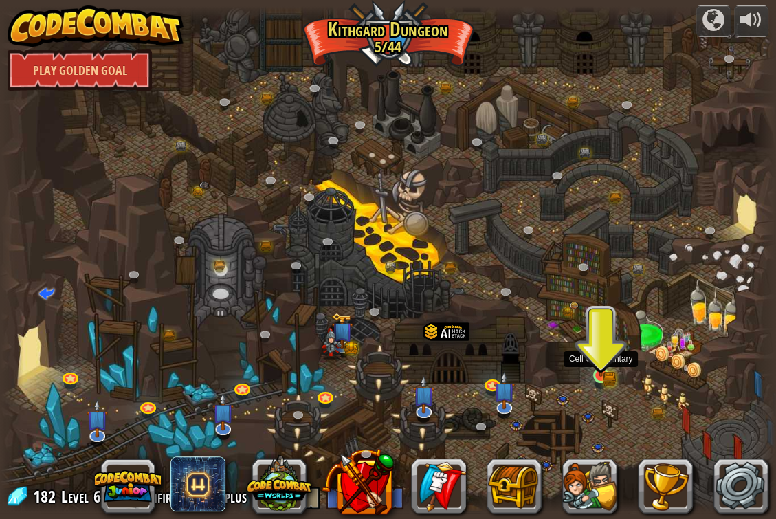
click at [599, 368] on img at bounding box center [600, 355] width 19 height 43
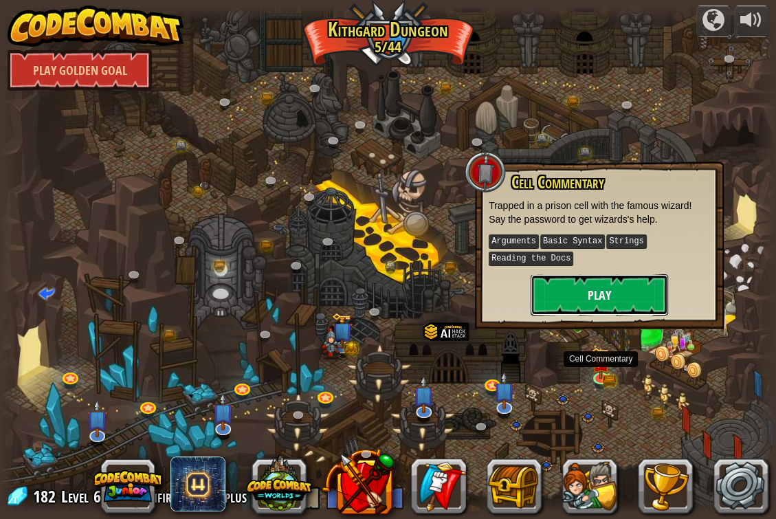
click at [594, 303] on button "Play" at bounding box center [598, 294] width 137 height 41
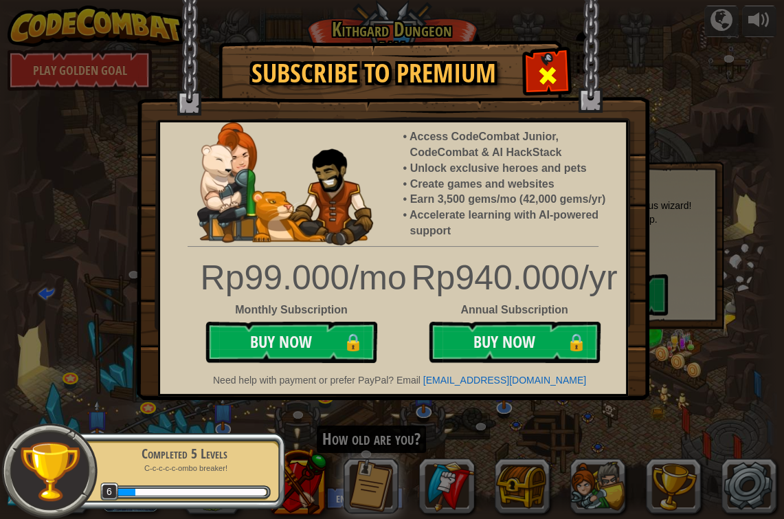
click at [555, 71] on span at bounding box center [548, 76] width 22 height 22
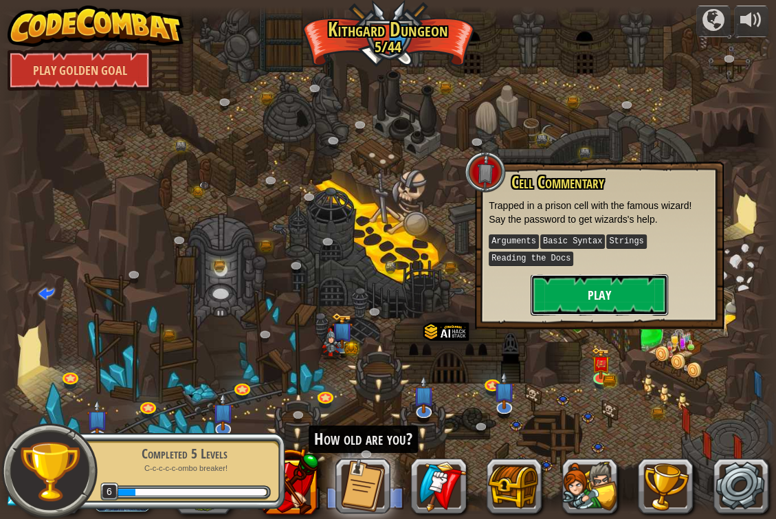
click at [598, 294] on button "Play" at bounding box center [598, 294] width 137 height 41
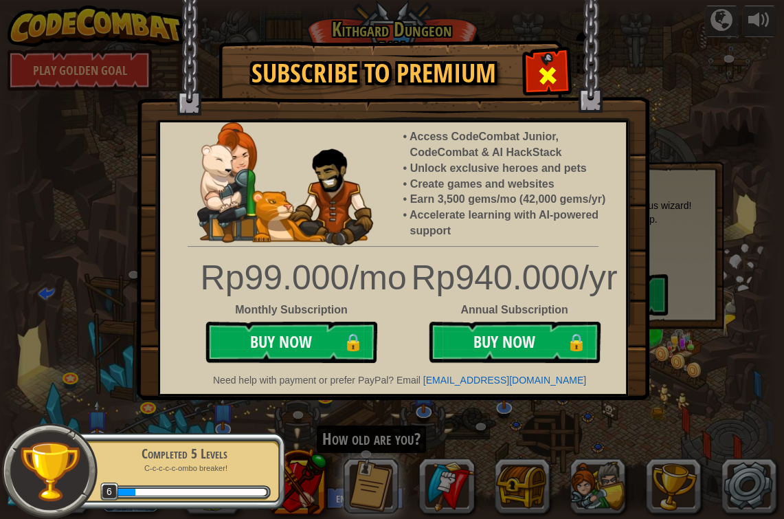
click at [545, 71] on span at bounding box center [548, 76] width 22 height 22
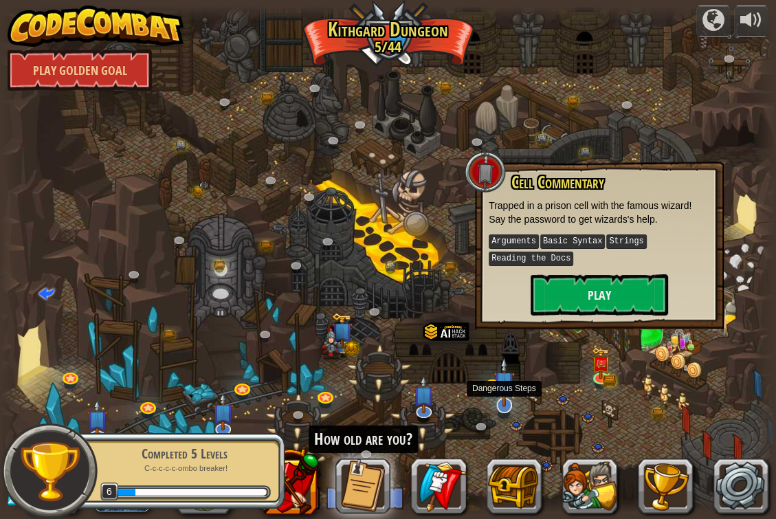
click at [506, 401] on img at bounding box center [504, 381] width 22 height 49
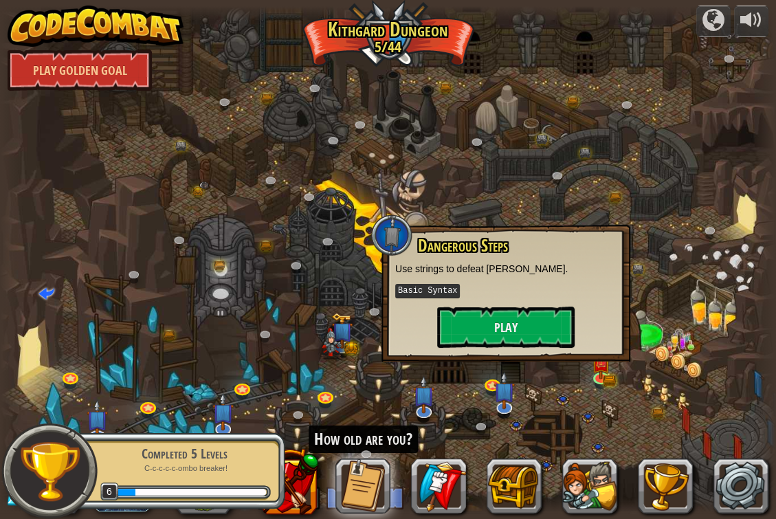
click at [607, 408] on div at bounding box center [388, 259] width 776 height 507
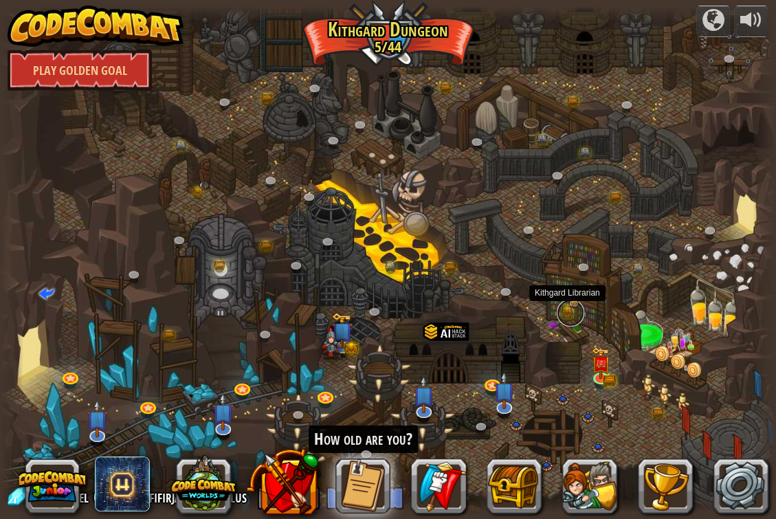
click at [574, 319] on link at bounding box center [569, 312] width 27 height 27
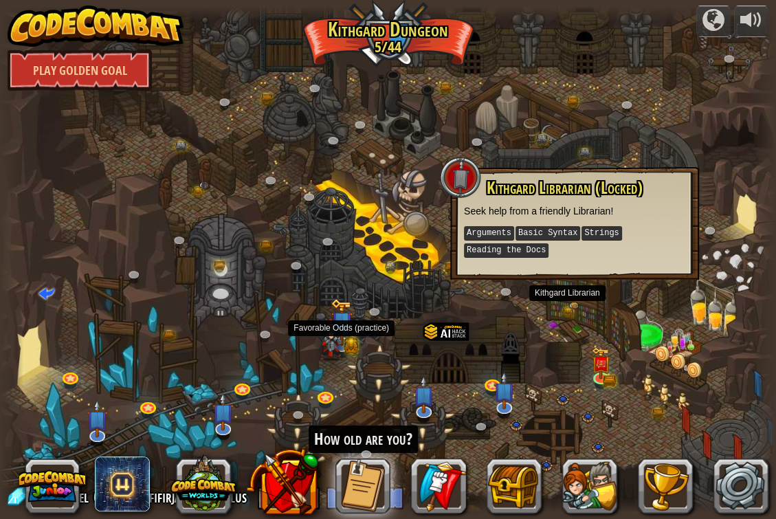
click at [342, 335] on img at bounding box center [341, 321] width 22 height 47
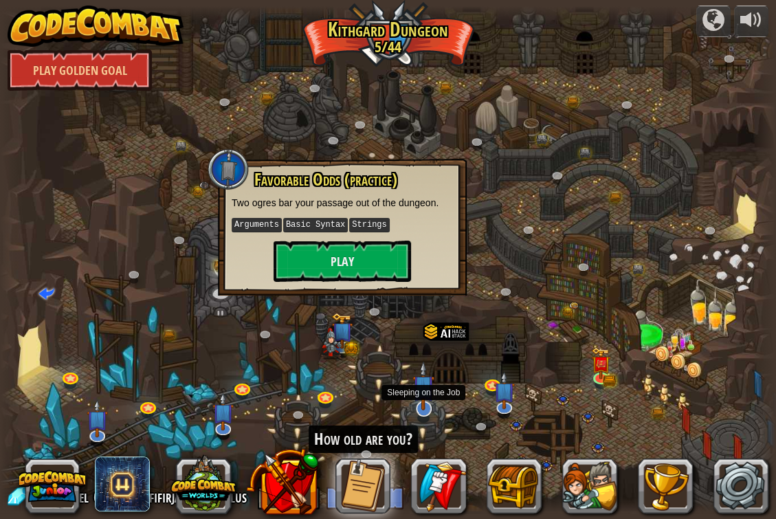
click at [431, 401] on img at bounding box center [423, 385] width 22 height 49
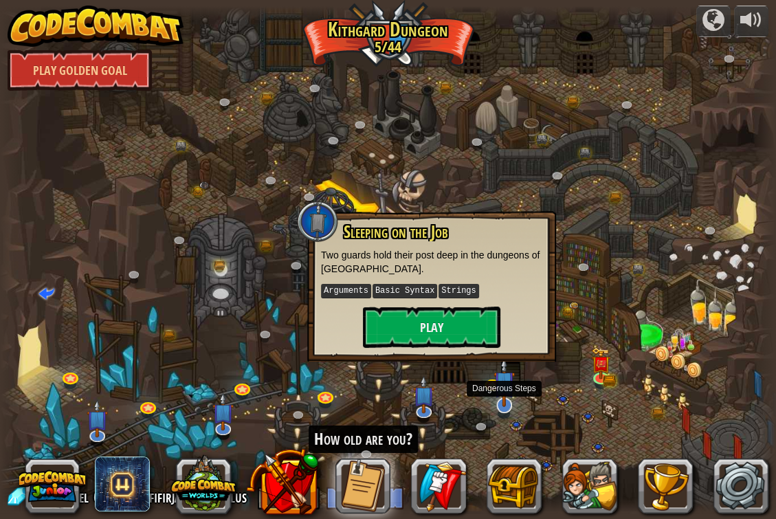
click at [506, 398] on img at bounding box center [504, 381] width 22 height 49
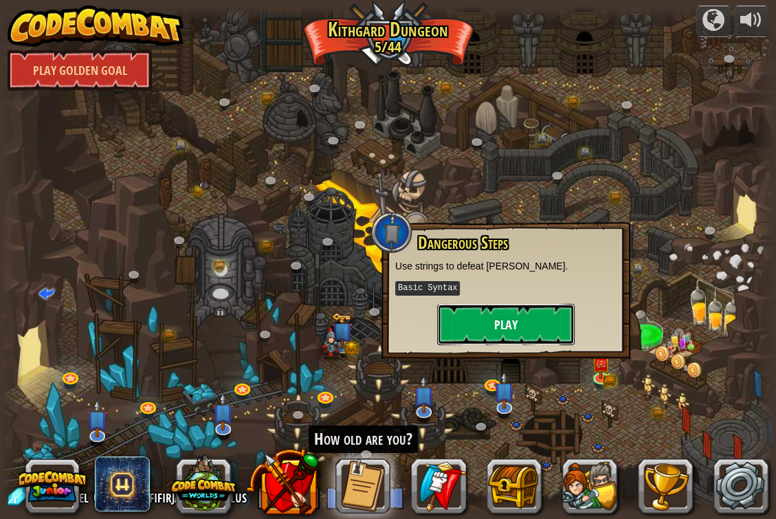
click at [522, 326] on button "Play" at bounding box center [505, 324] width 137 height 41
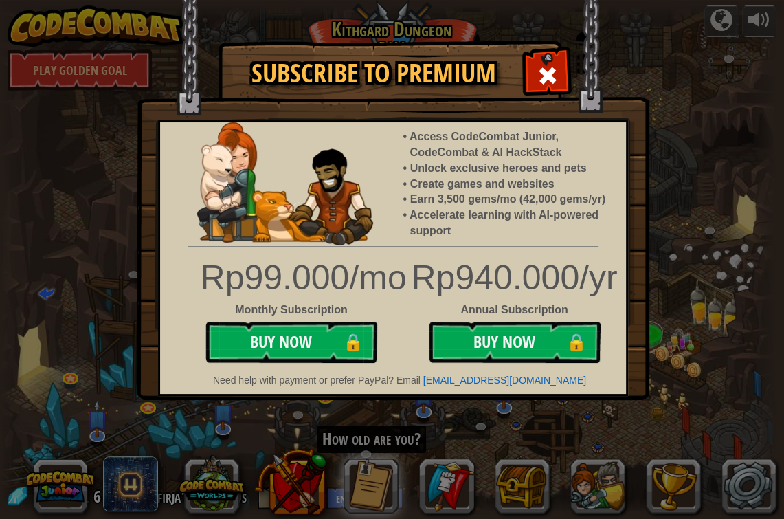
click at [572, 74] on img at bounding box center [393, 200] width 513 height 400
click at [580, 74] on img at bounding box center [393, 200] width 513 height 400
click at [552, 77] on span at bounding box center [548, 76] width 22 height 22
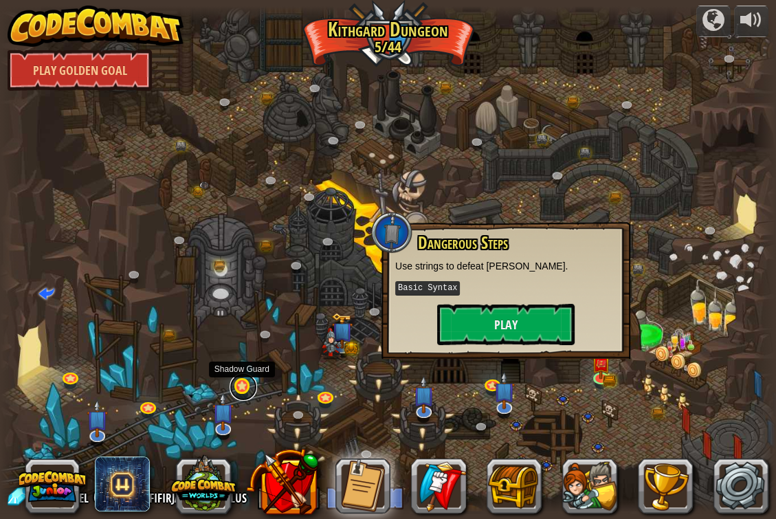
click at [247, 382] on link at bounding box center [242, 386] width 27 height 27
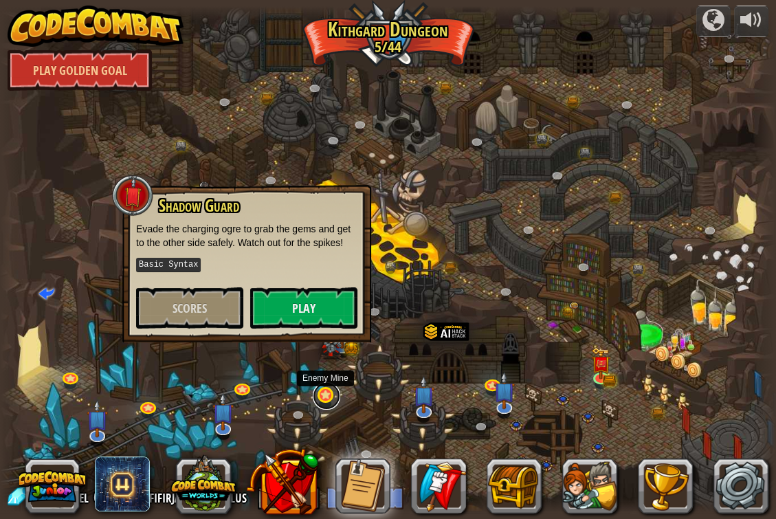
click at [322, 393] on link at bounding box center [326, 395] width 27 height 27
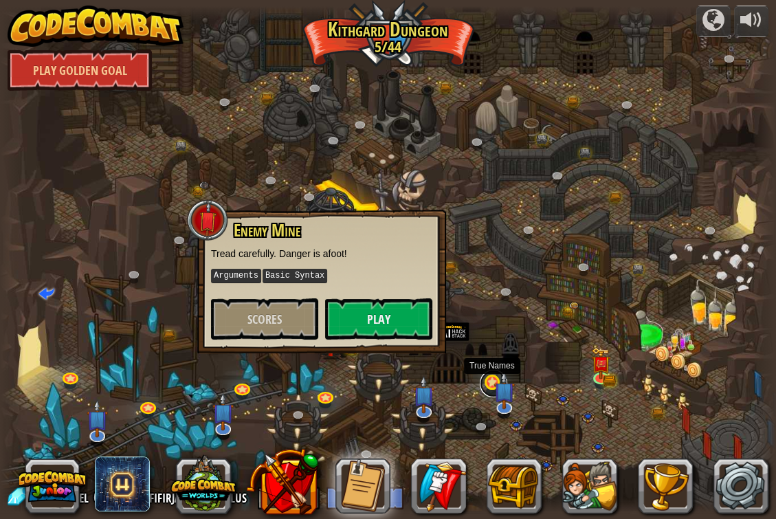
click at [489, 381] on link at bounding box center [493, 383] width 27 height 27
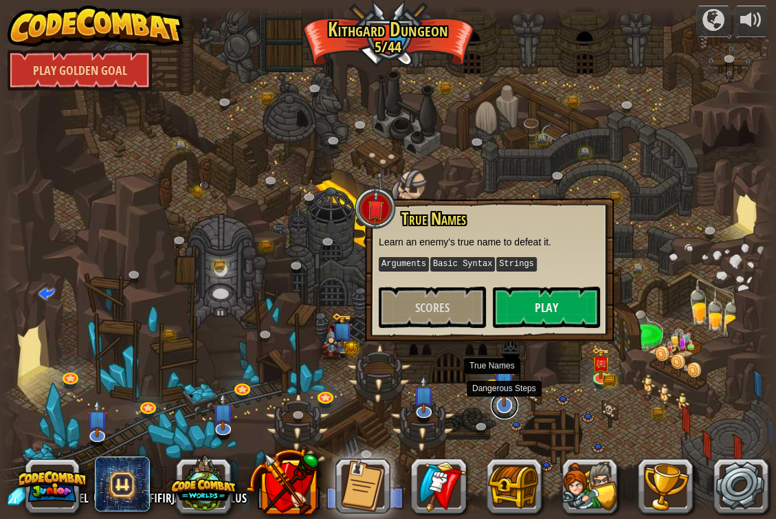
click at [505, 409] on link at bounding box center [504, 405] width 27 height 27
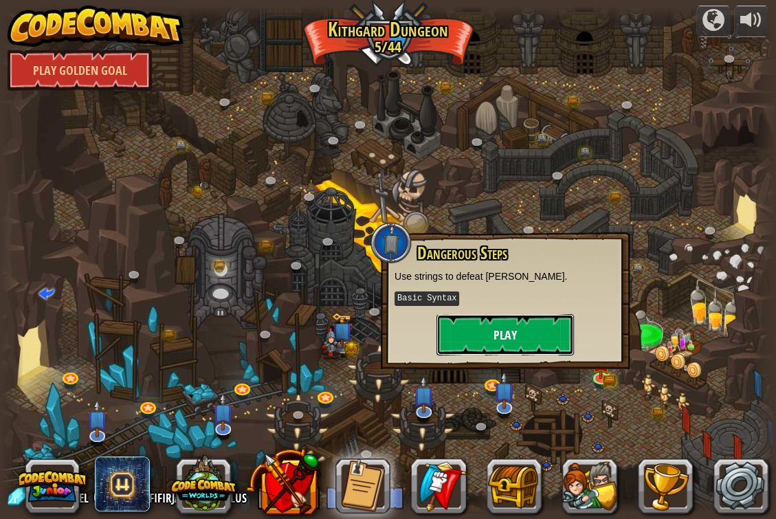
click at [538, 335] on button "Play" at bounding box center [504, 334] width 137 height 41
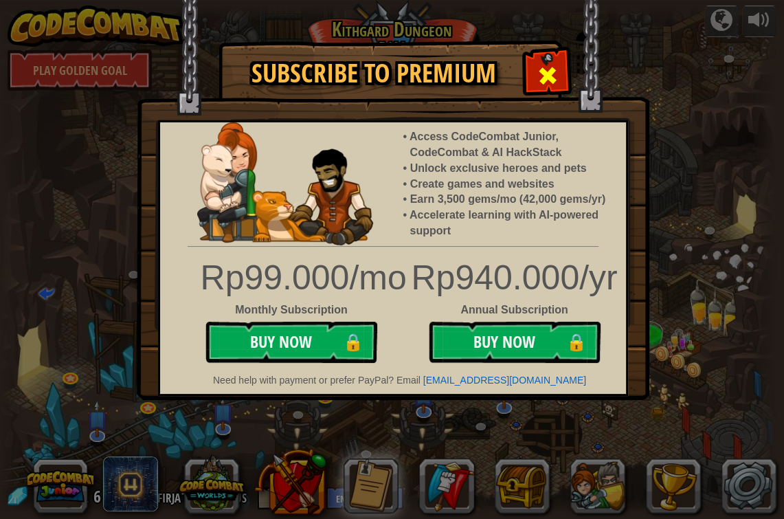
click at [552, 61] on div at bounding box center [547, 73] width 43 height 43
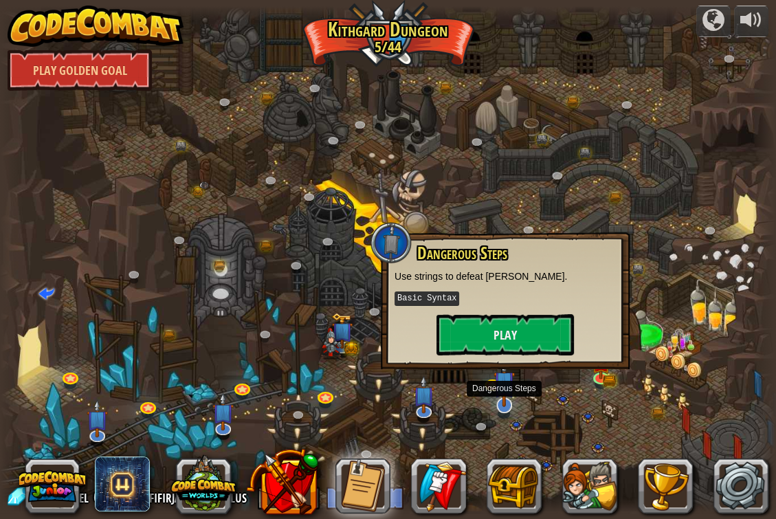
click at [493, 377] on img at bounding box center [504, 381] width 22 height 49
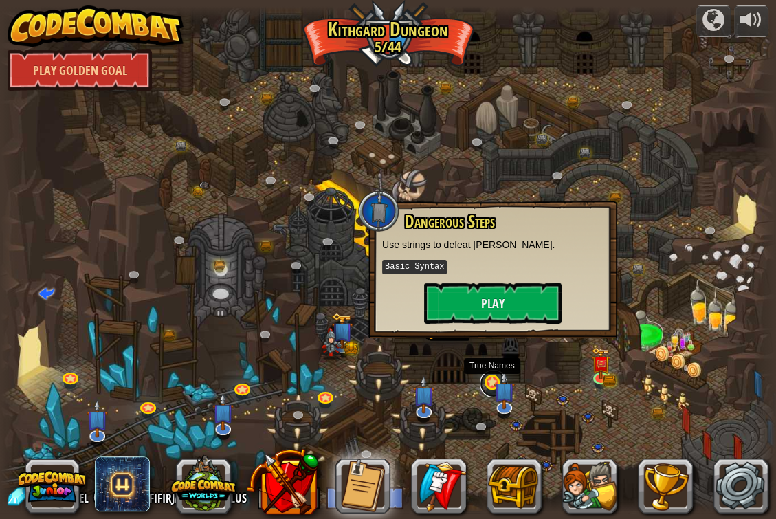
click at [486, 381] on link at bounding box center [493, 383] width 27 height 27
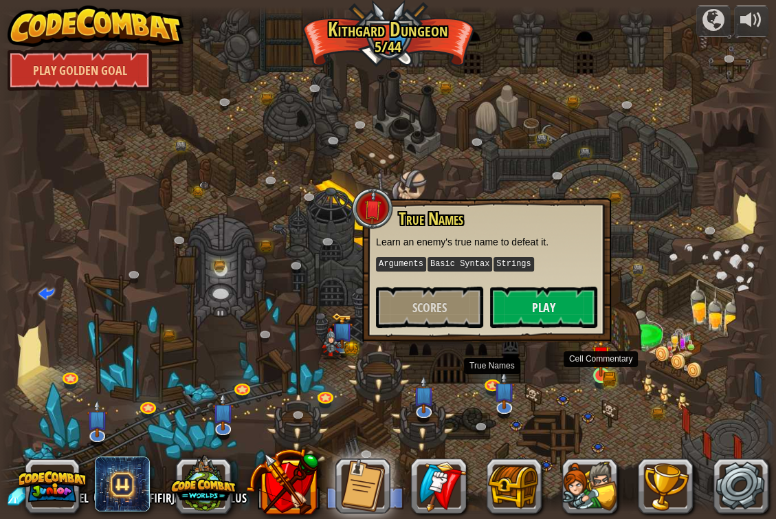
click at [606, 368] on img at bounding box center [600, 355] width 19 height 43
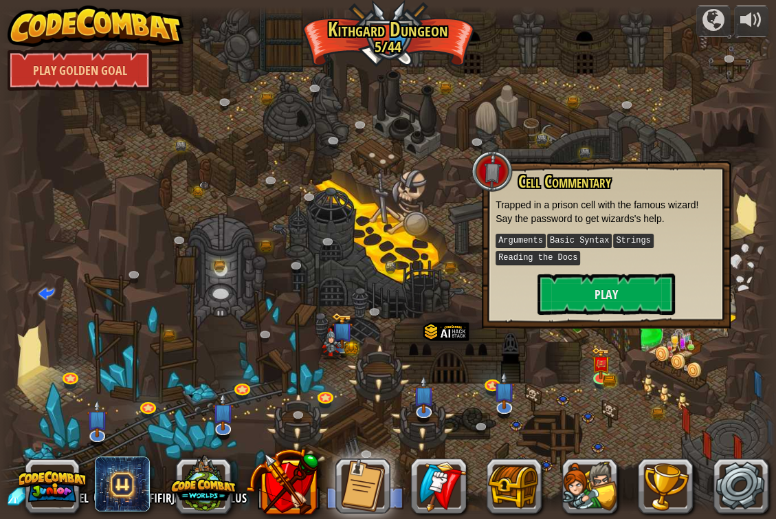
drag, startPoint x: 568, startPoint y: 398, endPoint x: 558, endPoint y: 398, distance: 10.3
click at [563, 398] on div at bounding box center [388, 259] width 776 height 507
click at [558, 398] on div at bounding box center [388, 259] width 776 height 507
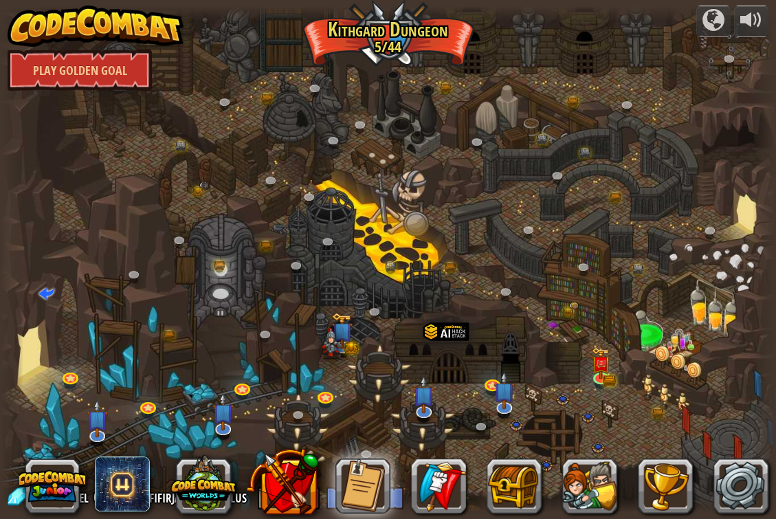
click at [508, 427] on div at bounding box center [388, 259] width 776 height 507
click at [338, 333] on img at bounding box center [330, 339] width 22 height 43
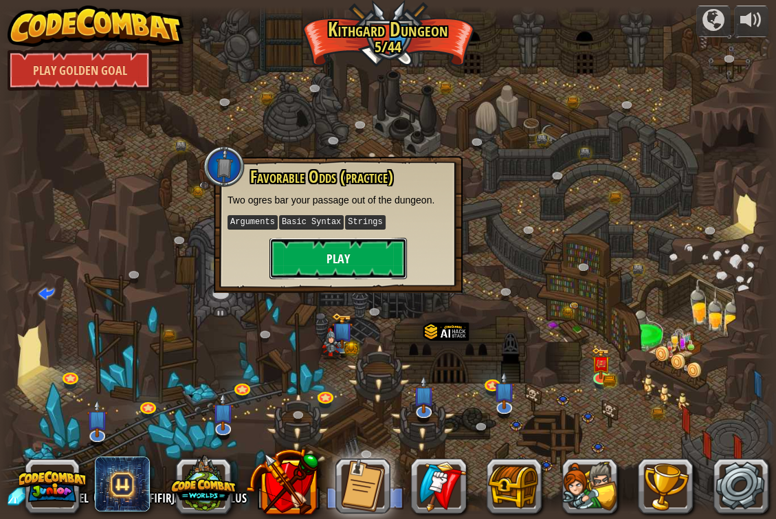
click at [364, 255] on button "Play" at bounding box center [337, 258] width 137 height 41
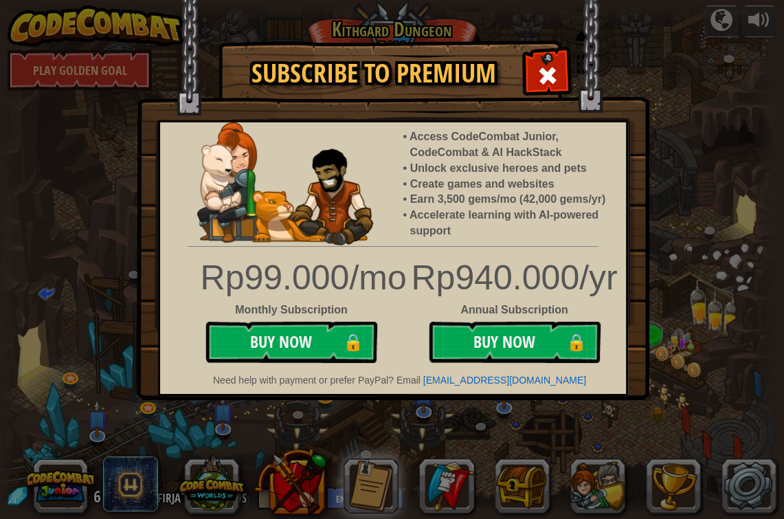
click at [607, 108] on img at bounding box center [393, 200] width 513 height 400
click at [585, 113] on img at bounding box center [393, 200] width 513 height 400
click at [590, 122] on div "Access CodeCombat Junior, CodeCombat & AI HackStack Unlock exclusive heroes and…" at bounding box center [393, 257] width 470 height 275
click at [549, 74] on span at bounding box center [548, 76] width 22 height 22
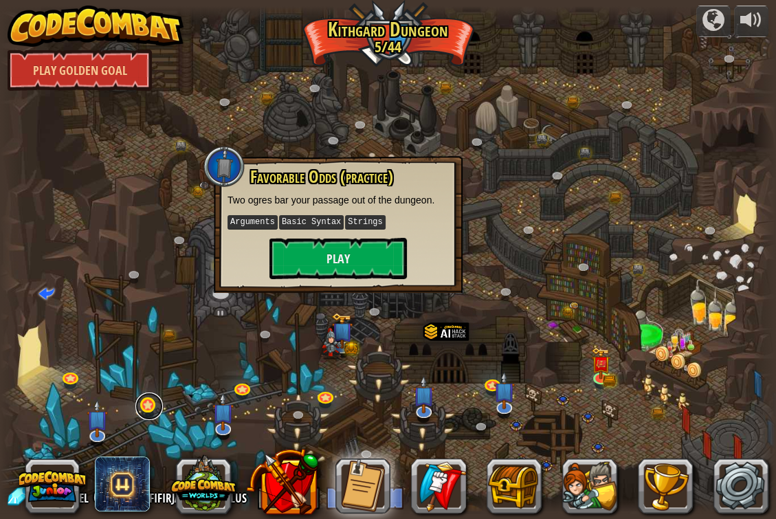
click at [159, 409] on link at bounding box center [148, 405] width 27 height 27
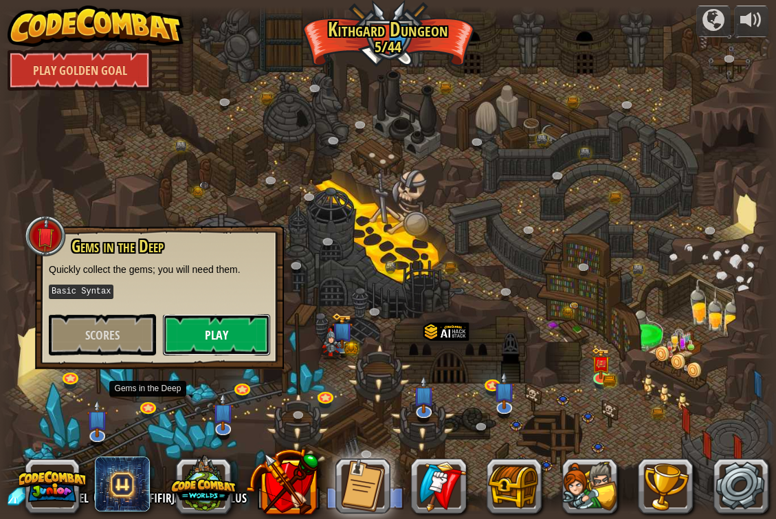
click at [231, 337] on button "Play" at bounding box center [216, 334] width 107 height 41
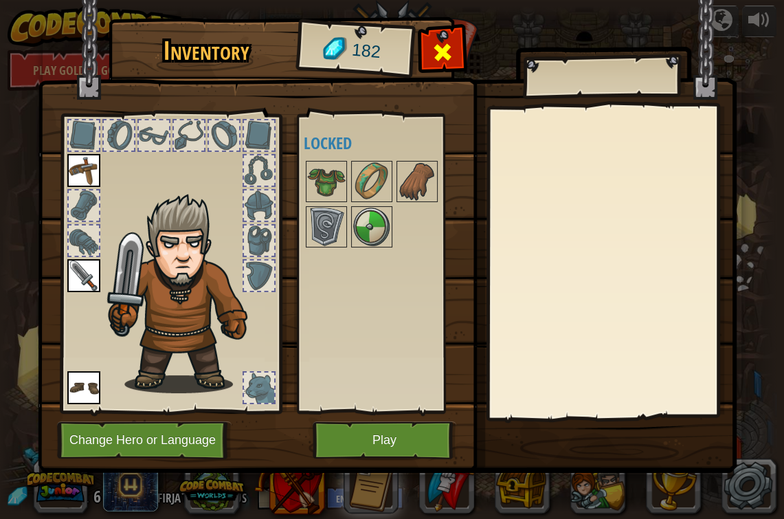
click at [445, 48] on span at bounding box center [442, 52] width 22 height 22
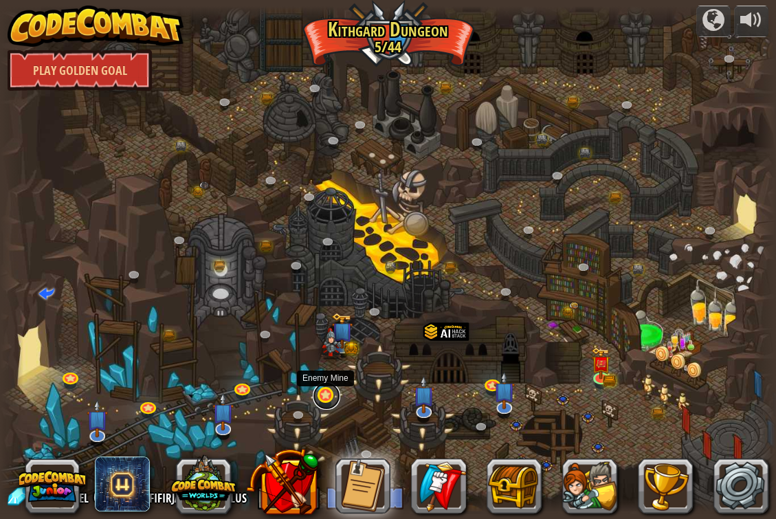
click at [330, 396] on link at bounding box center [326, 395] width 27 height 27
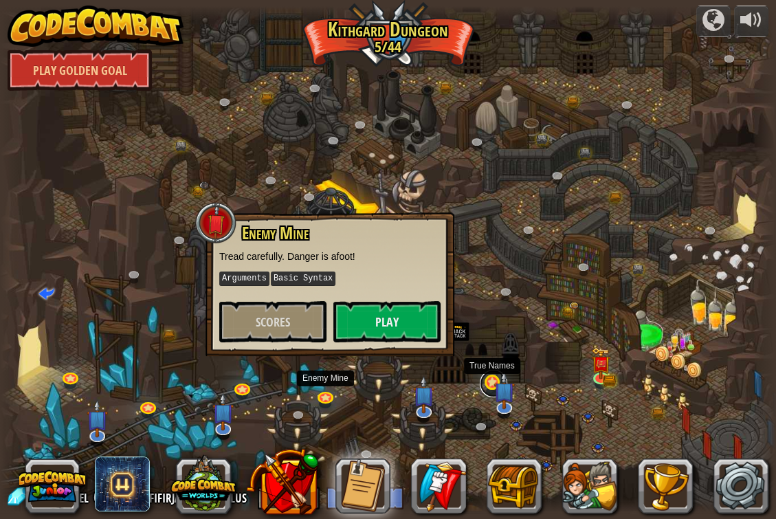
click at [484, 385] on link at bounding box center [493, 383] width 27 height 27
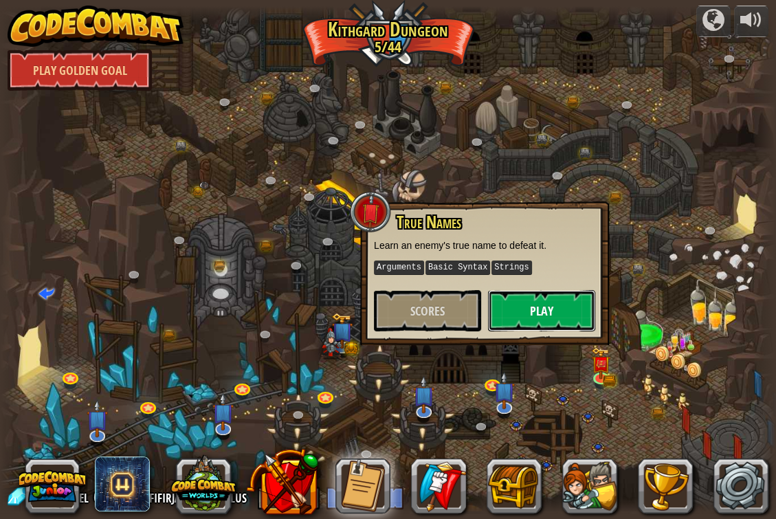
click at [539, 300] on button "Play" at bounding box center [541, 310] width 107 height 41
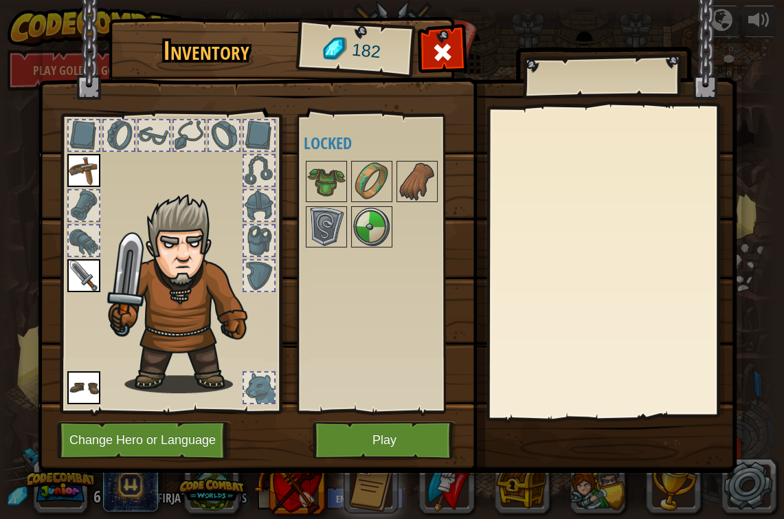
click at [676, 33] on img at bounding box center [387, 223] width 699 height 499
click at [449, 38] on div at bounding box center [441, 55] width 43 height 43
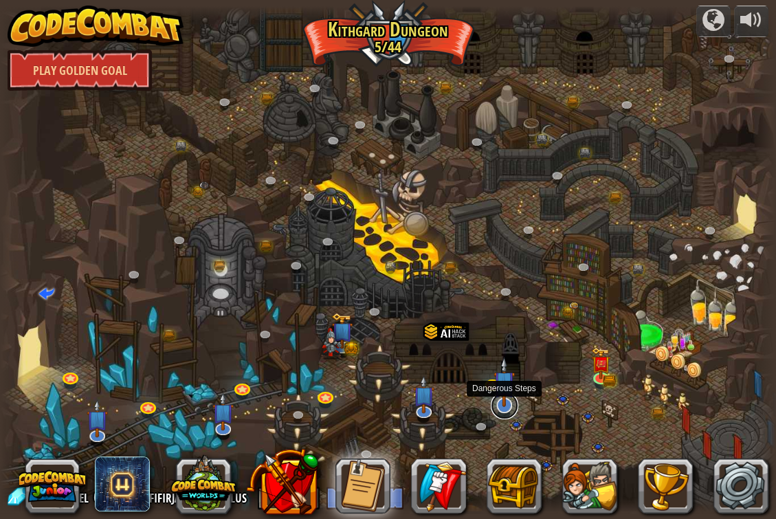
click at [504, 413] on link at bounding box center [504, 405] width 27 height 27
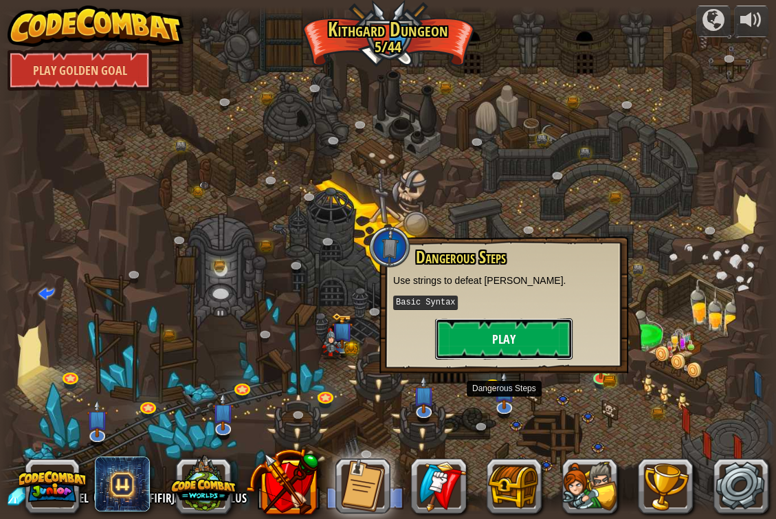
click at [539, 339] on button "Play" at bounding box center [503, 338] width 137 height 41
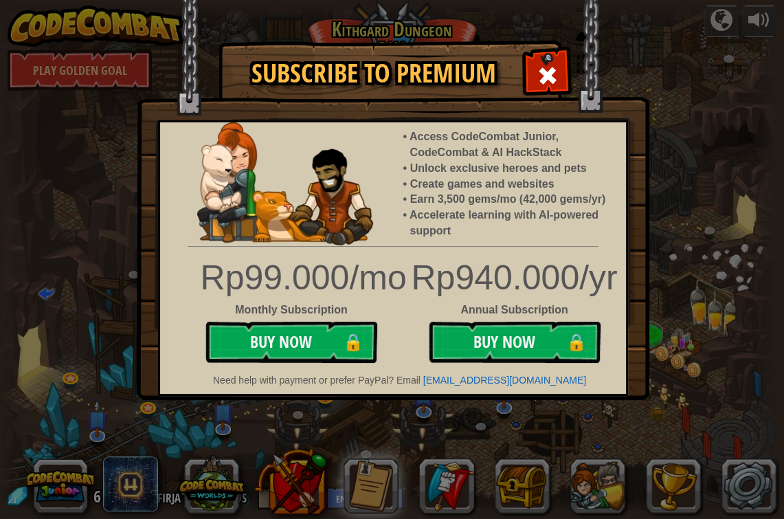
click at [568, 67] on img at bounding box center [393, 200] width 513 height 400
click at [553, 61] on div at bounding box center [547, 73] width 43 height 43
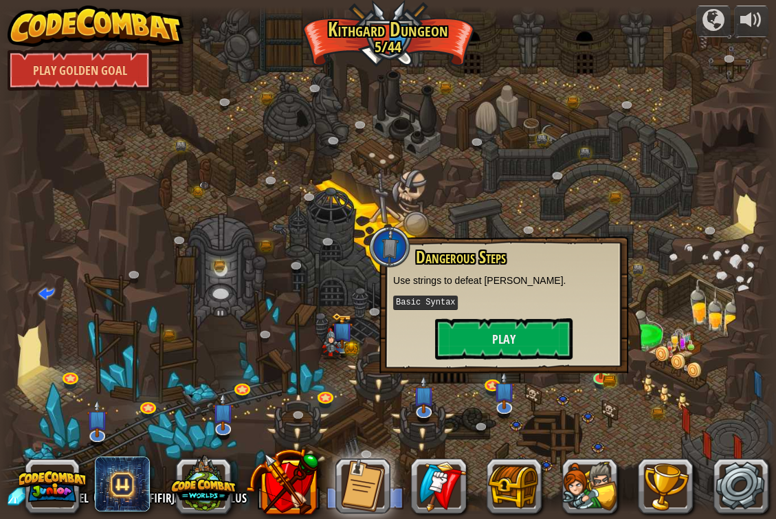
click at [561, 404] on div at bounding box center [388, 259] width 776 height 507
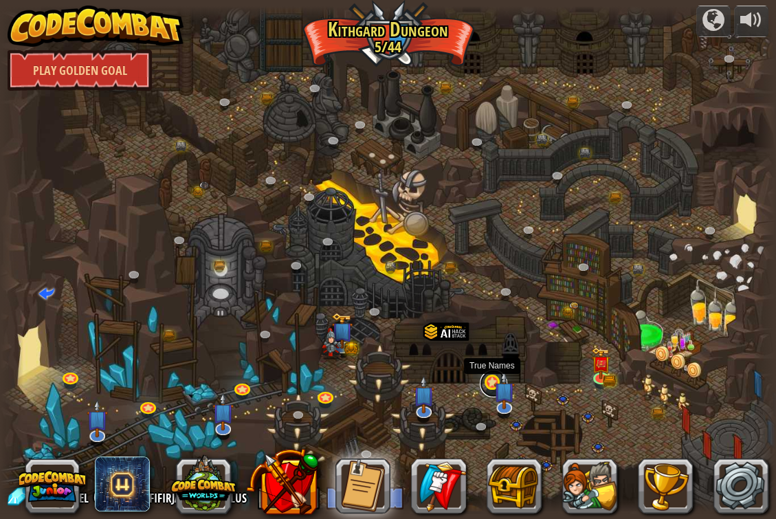
click at [486, 381] on link at bounding box center [493, 383] width 27 height 27
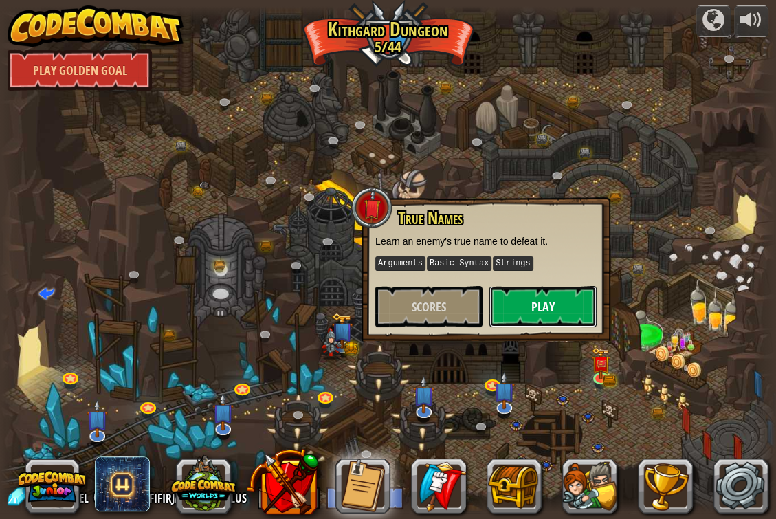
click at [548, 303] on button "Play" at bounding box center [542, 306] width 107 height 41
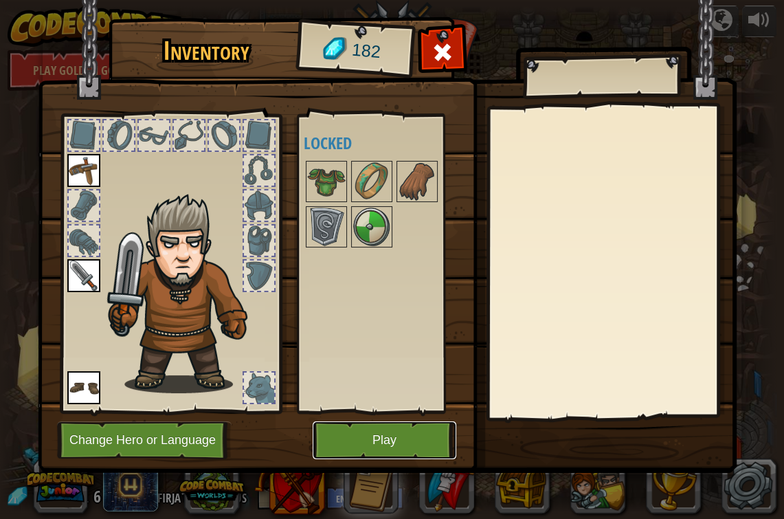
click at [415, 434] on button "Play" at bounding box center [385, 440] width 144 height 38
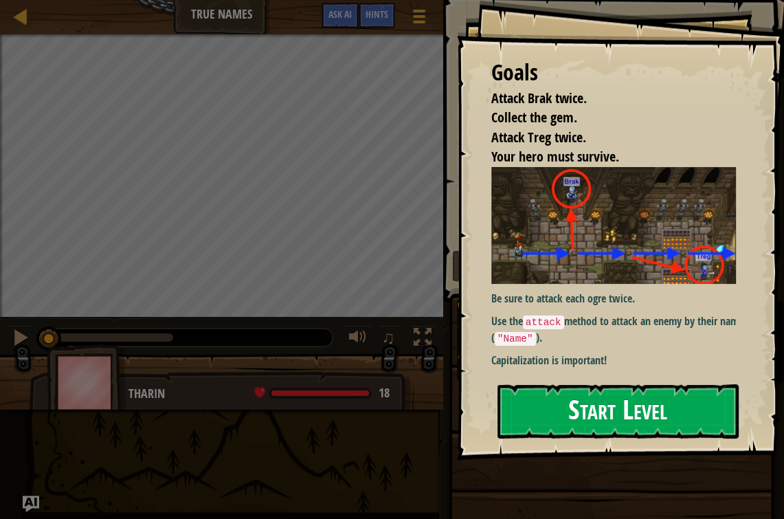
click at [618, 406] on button "Start Level" at bounding box center [617, 411] width 241 height 54
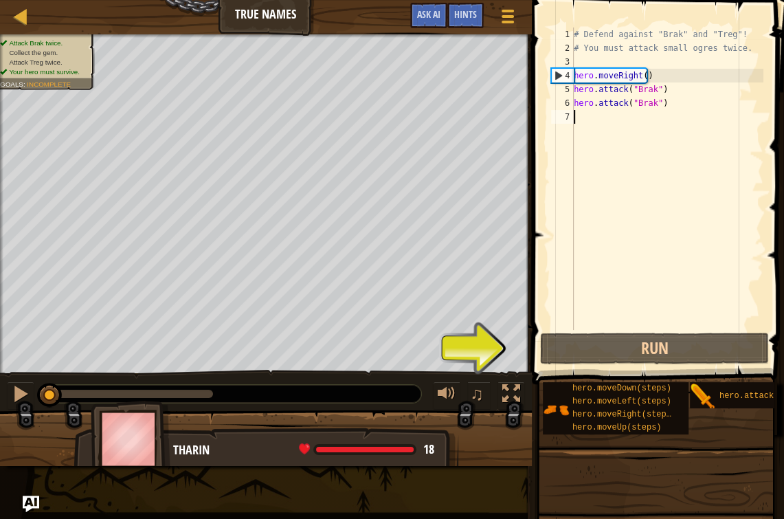
scroll to position [6, 0]
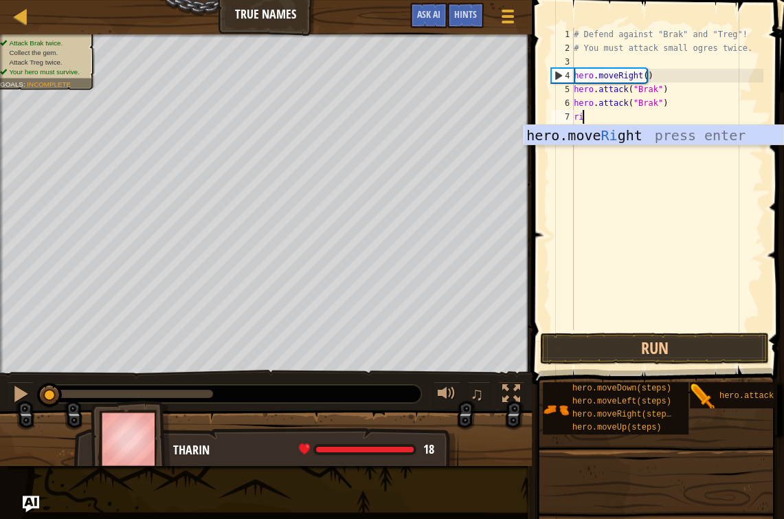
type textarea "rig"
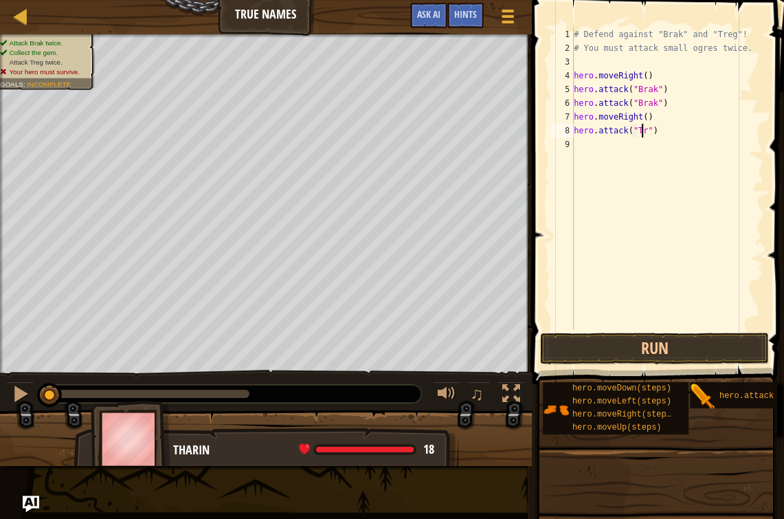
scroll to position [6, 5]
type textarea "hero.attack("Treg")"
click at [665, 154] on div "# Defend against "Brak" and "Treg"! # You must attack small ogres twice. hero .…" at bounding box center [667, 192] width 192 height 330
type textarea "hero.attack("Treg")"
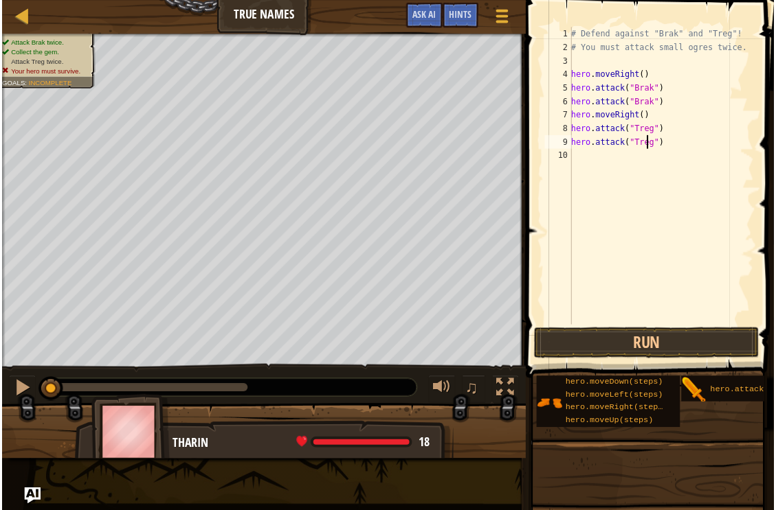
scroll to position [6, 0]
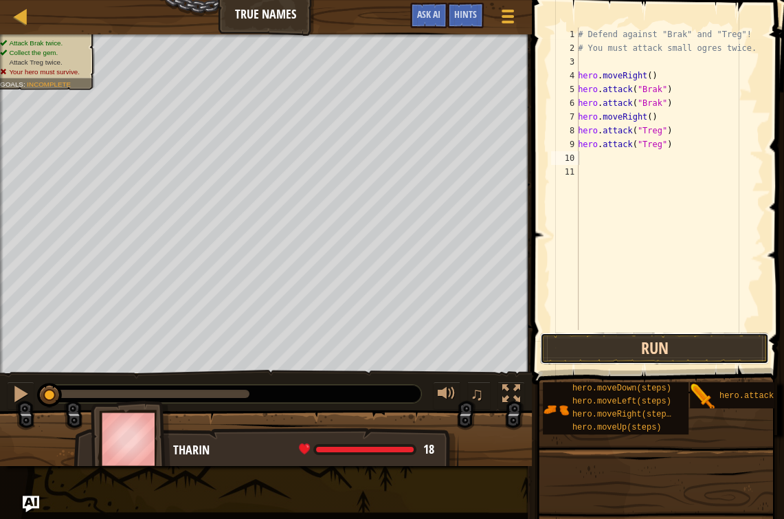
click at [668, 347] on button "Run" at bounding box center [654, 349] width 229 height 32
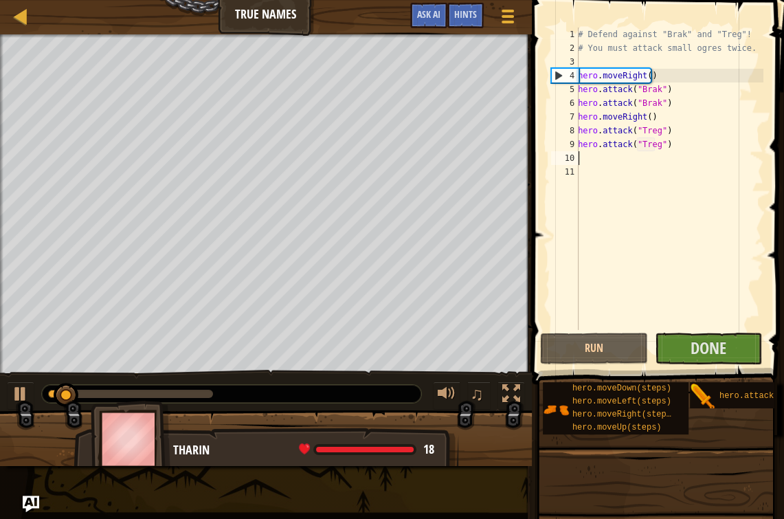
click at [205, 396] on div at bounding box center [130, 394] width 165 height 8
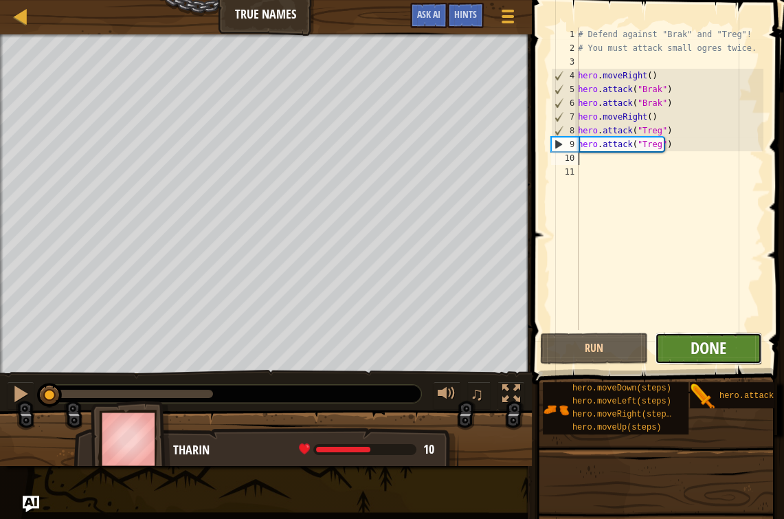
click at [723, 348] on span "Done" at bounding box center [708, 348] width 36 height 22
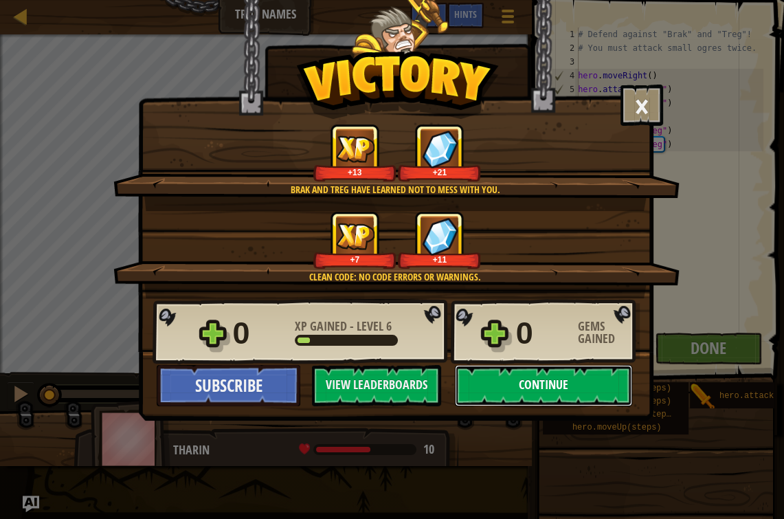
click at [559, 385] on button "Continue" at bounding box center [543, 385] width 177 height 41
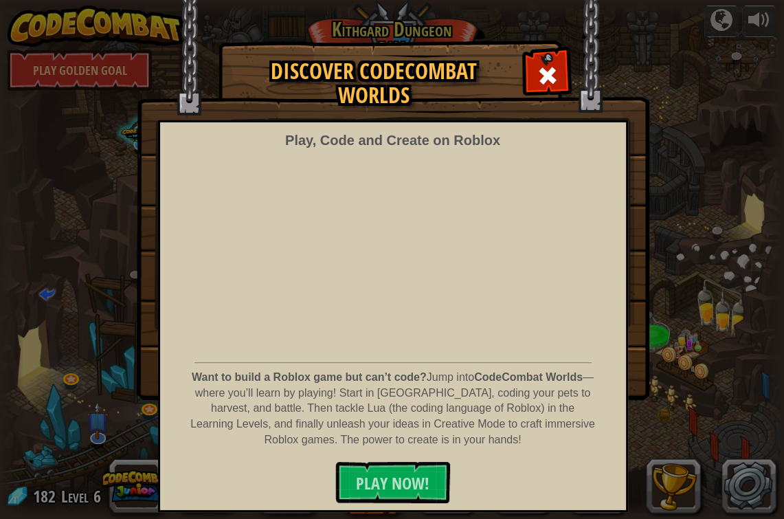
click at [569, 74] on img at bounding box center [393, 200] width 513 height 400
click at [550, 74] on span at bounding box center [548, 76] width 22 height 22
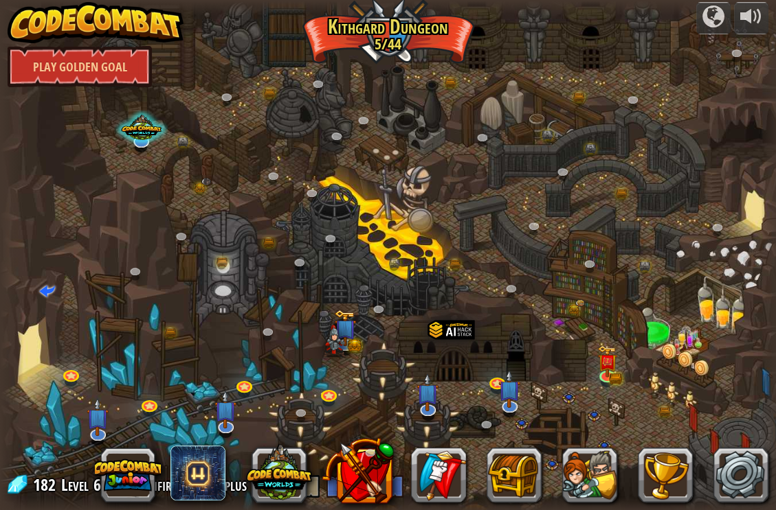
scroll to position [5, 0]
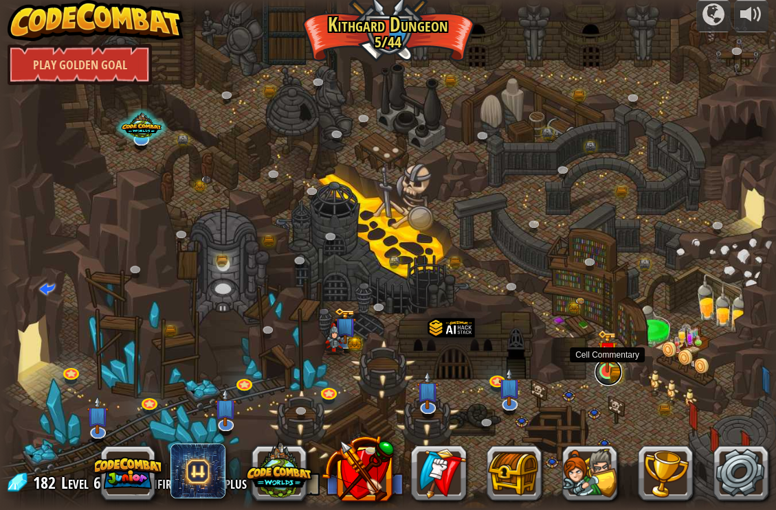
click at [613, 376] on link at bounding box center [607, 372] width 27 height 27
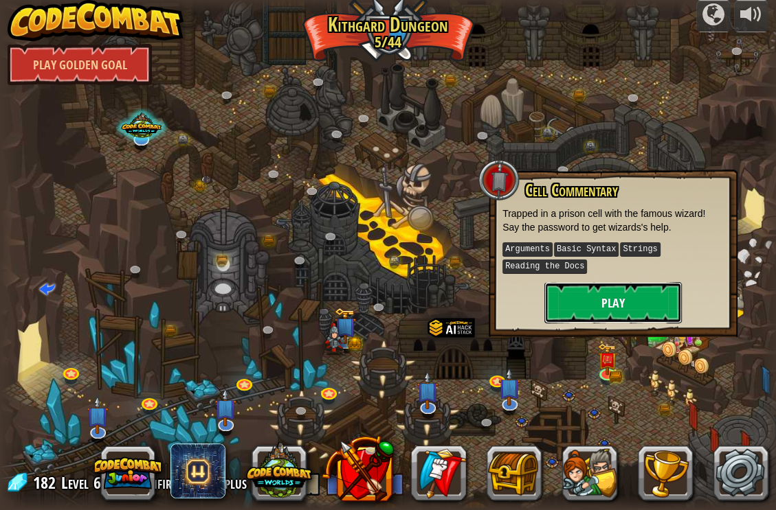
click at [609, 313] on button "Play" at bounding box center [612, 302] width 137 height 41
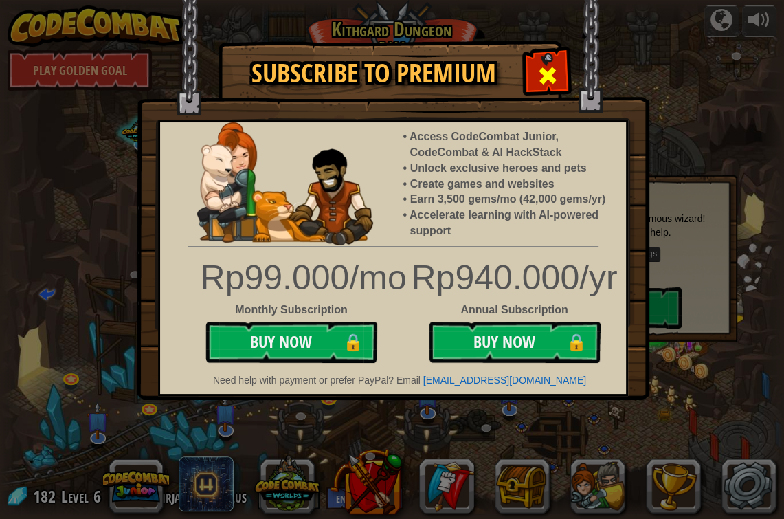
click at [548, 69] on span at bounding box center [548, 76] width 22 height 22
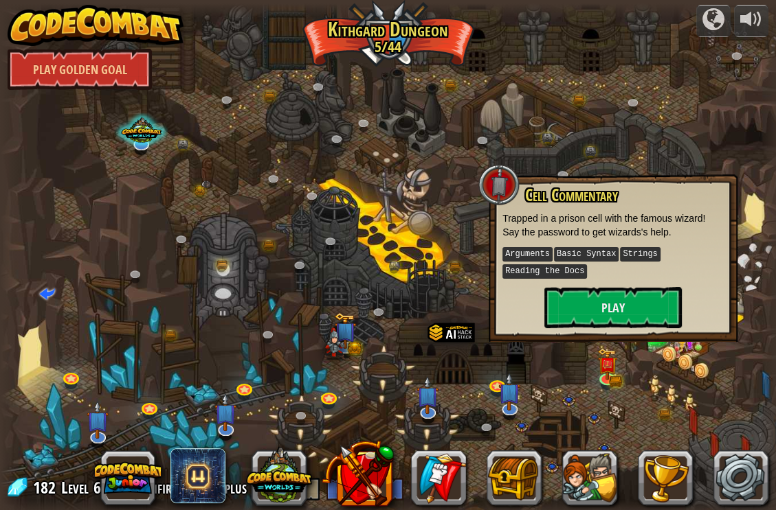
click at [503, 160] on div at bounding box center [392, 259] width 784 height 513
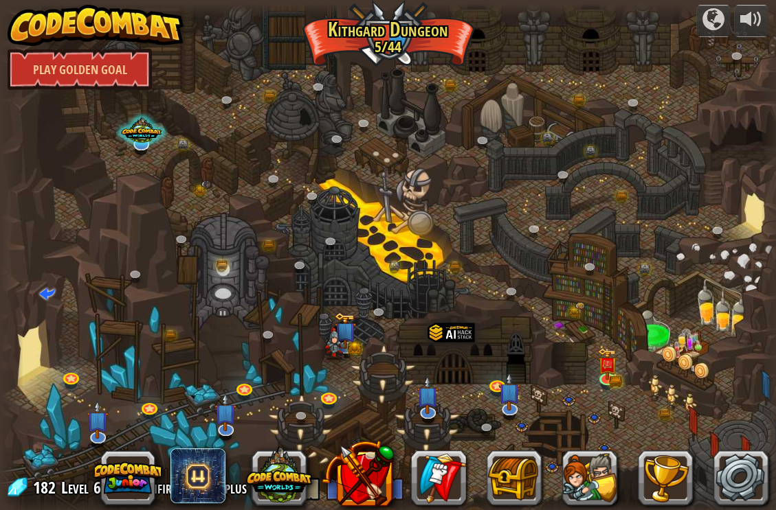
click at [563, 399] on div at bounding box center [392, 259] width 784 height 513
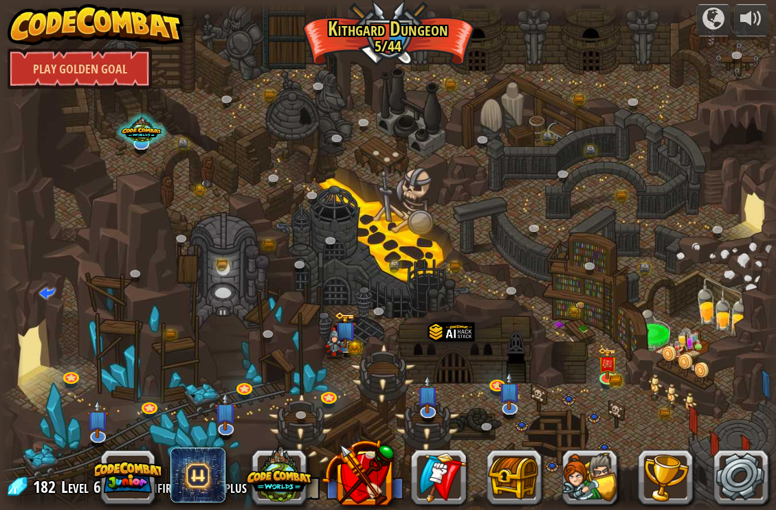
scroll to position [5, 0]
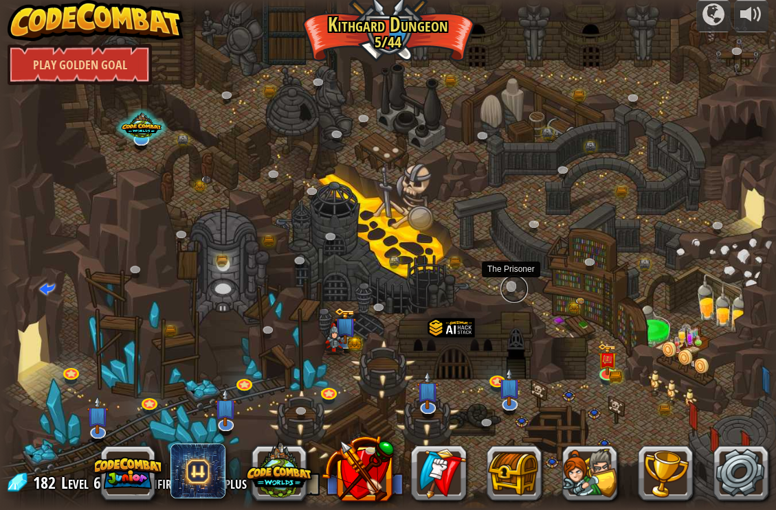
click at [510, 286] on link at bounding box center [513, 288] width 27 height 27
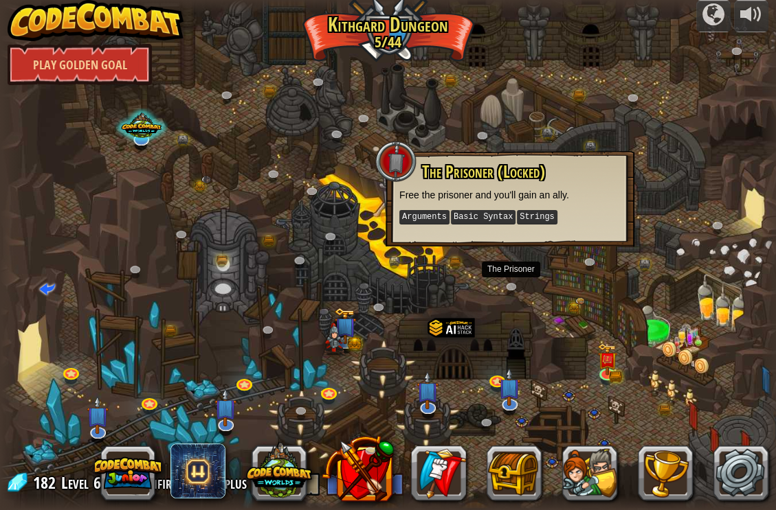
click at [525, 273] on div at bounding box center [392, 255] width 784 height 513
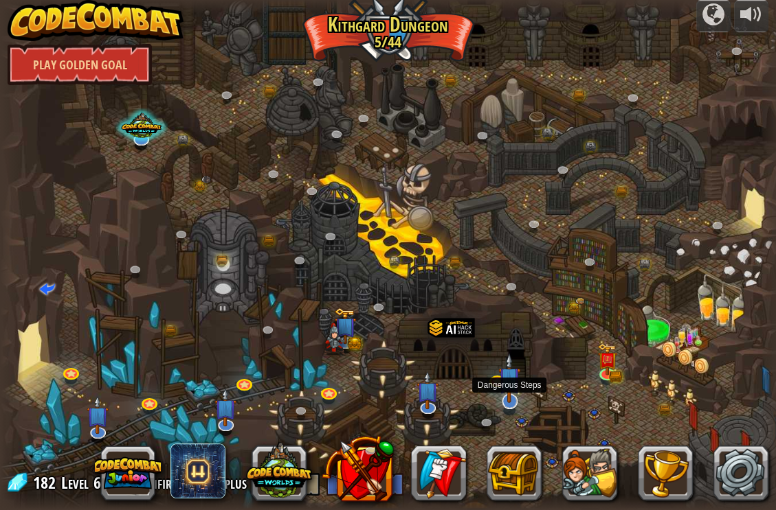
click at [515, 398] on img at bounding box center [509, 378] width 22 height 50
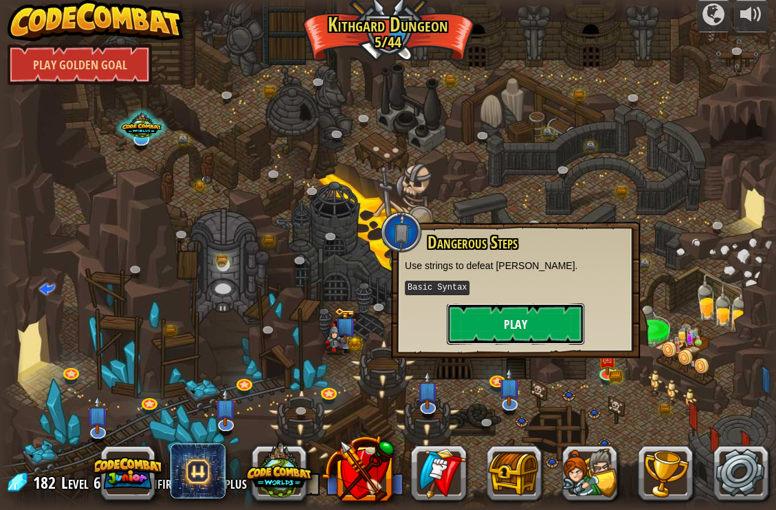
click at [528, 333] on button "Play" at bounding box center [515, 324] width 137 height 41
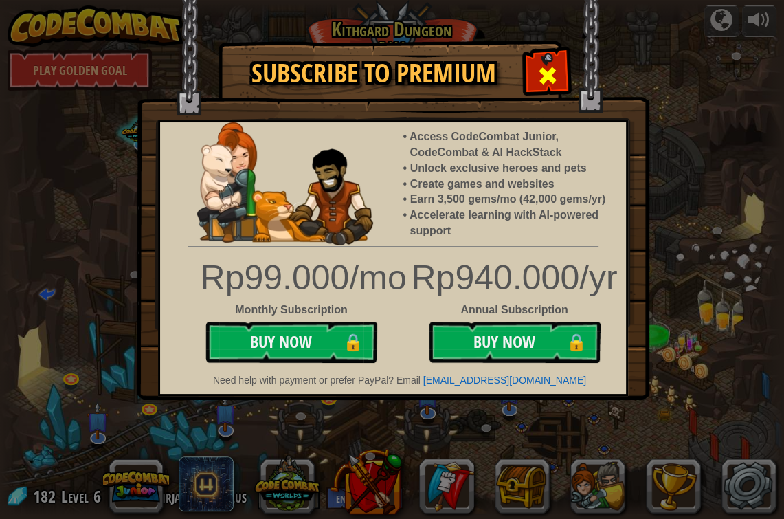
click at [534, 68] on div at bounding box center [547, 73] width 43 height 43
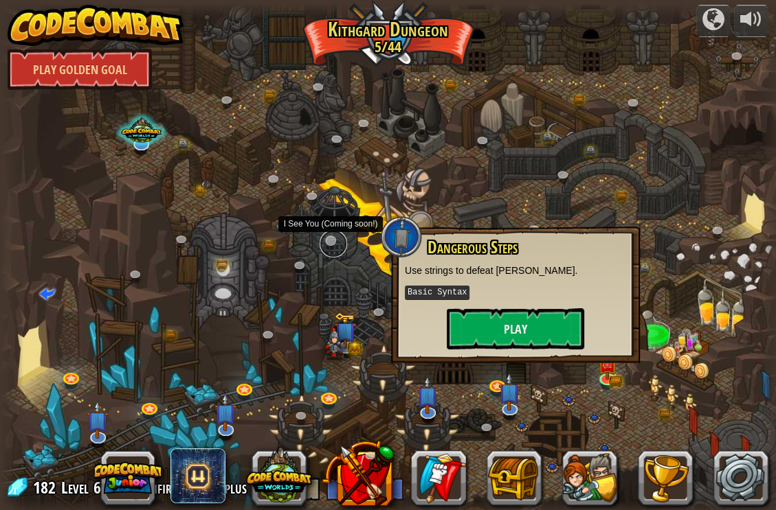
click at [333, 250] on link at bounding box center [332, 243] width 27 height 27
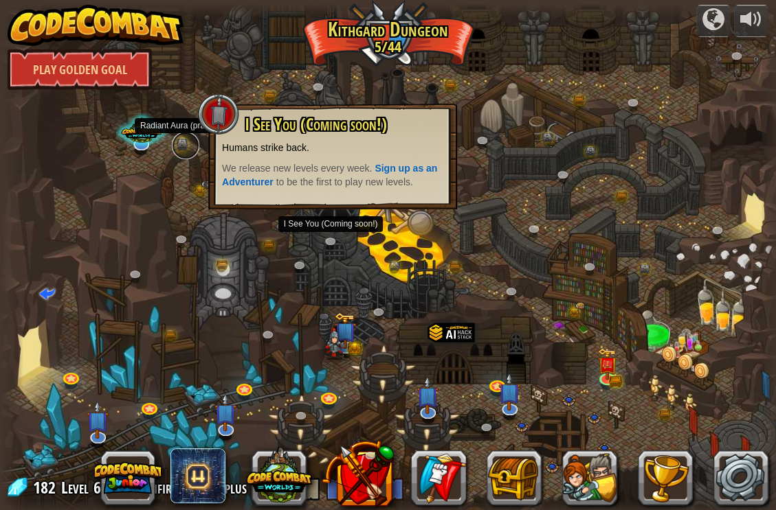
click at [183, 144] on link at bounding box center [185, 145] width 27 height 27
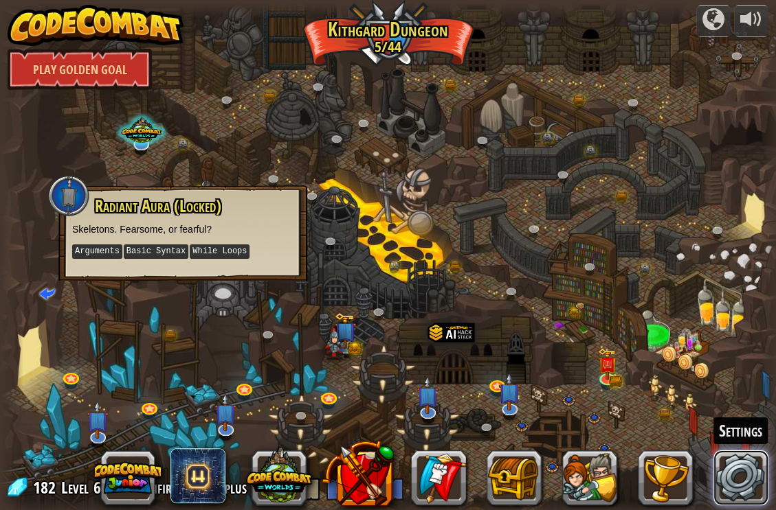
click at [728, 466] on link at bounding box center [740, 478] width 55 height 55
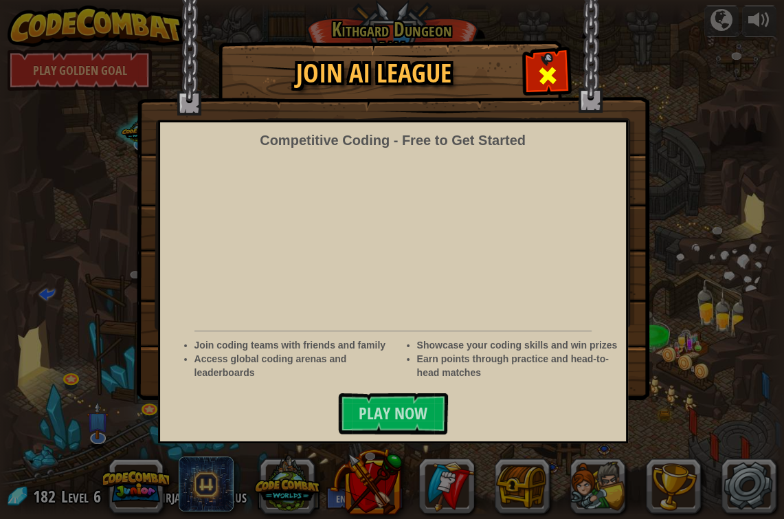
click at [557, 75] on span at bounding box center [548, 76] width 22 height 22
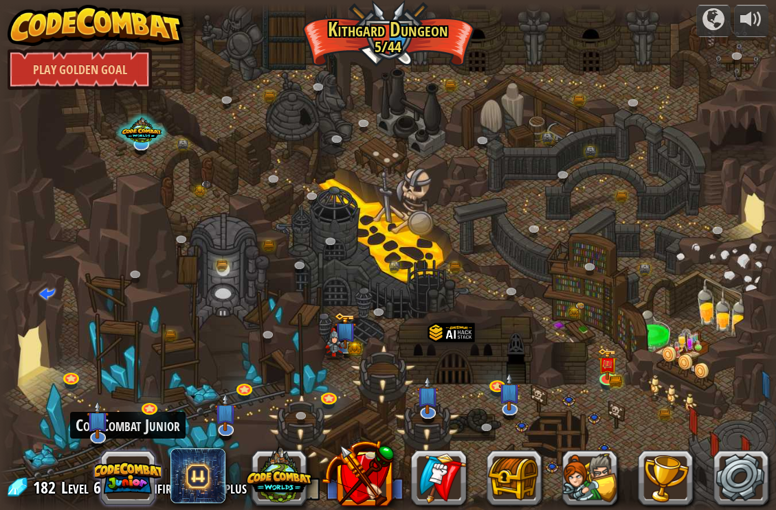
click at [131, 451] on button at bounding box center [128, 478] width 66 height 66
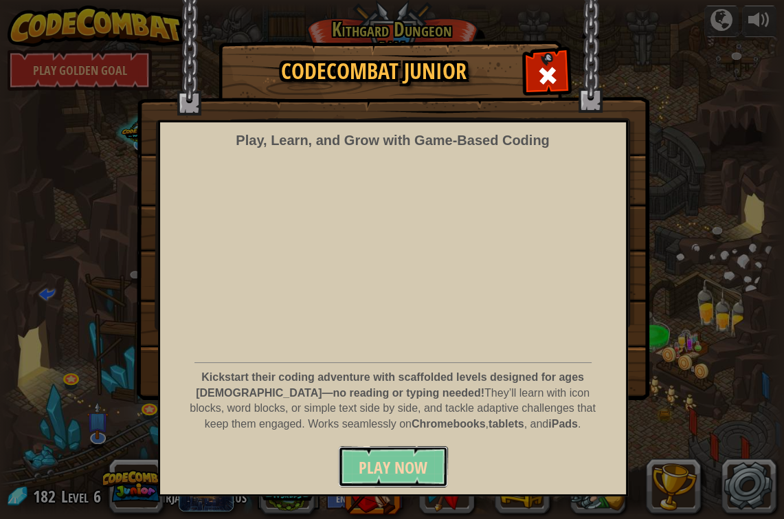
click at [396, 458] on span "Play Now" at bounding box center [393, 467] width 69 height 22
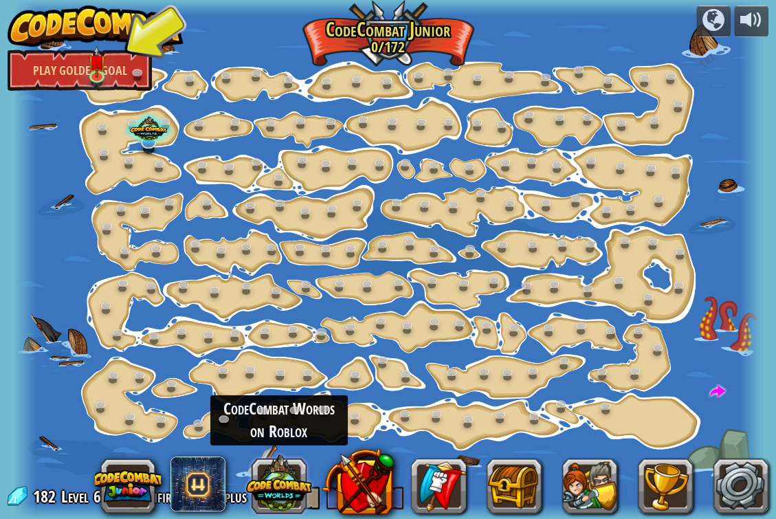
click at [277, 466] on button at bounding box center [279, 484] width 66 height 66
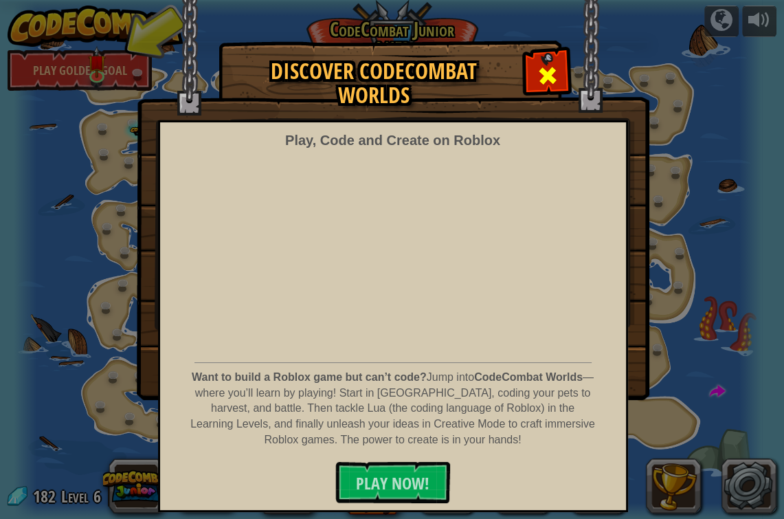
click at [553, 65] on span at bounding box center [548, 76] width 22 height 22
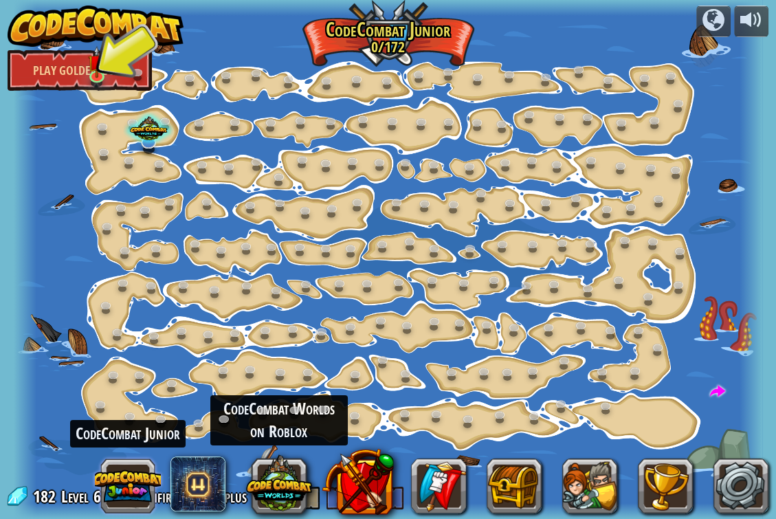
click at [133, 491] on button at bounding box center [128, 486] width 66 height 66
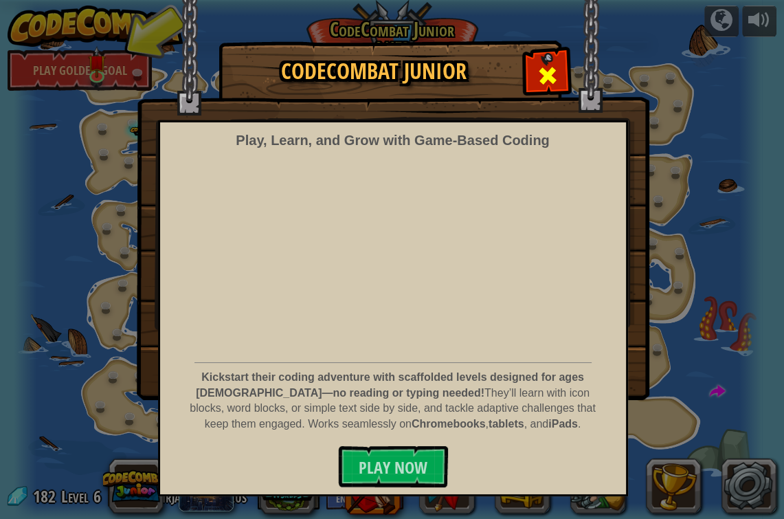
click at [563, 71] on div at bounding box center [547, 73] width 43 height 43
